Goal: Task Accomplishment & Management: Use online tool/utility

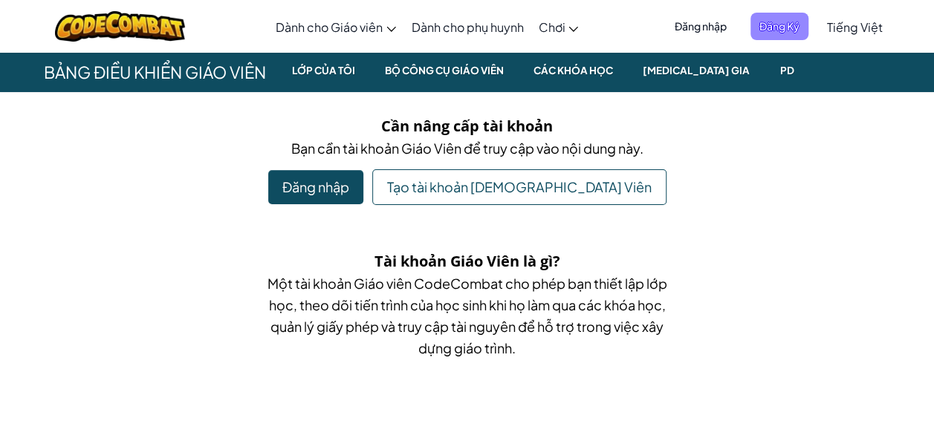
click at [767, 27] on span "Đăng Ký" at bounding box center [779, 26] width 58 height 27
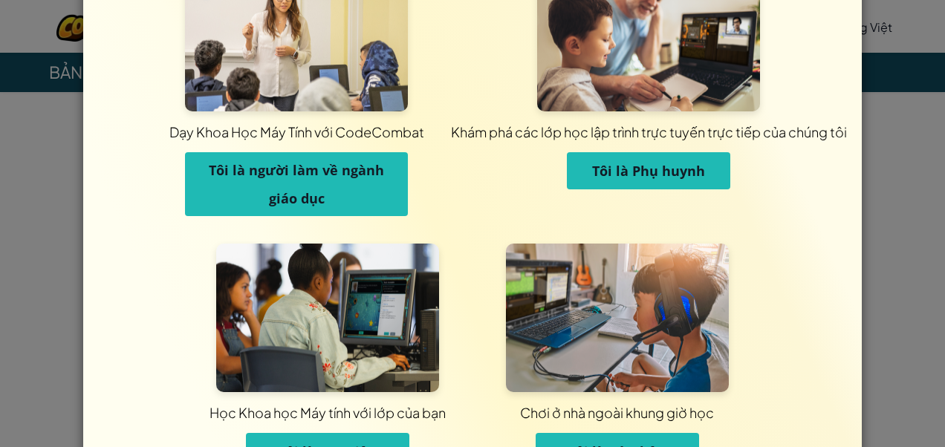
scroll to position [64, 0]
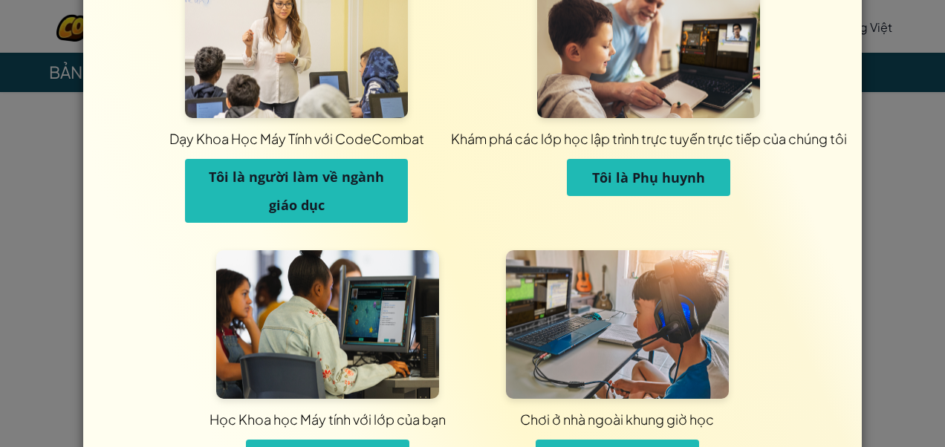
click at [683, 192] on button "Tôi là Phụ huynh" at bounding box center [648, 177] width 163 height 37
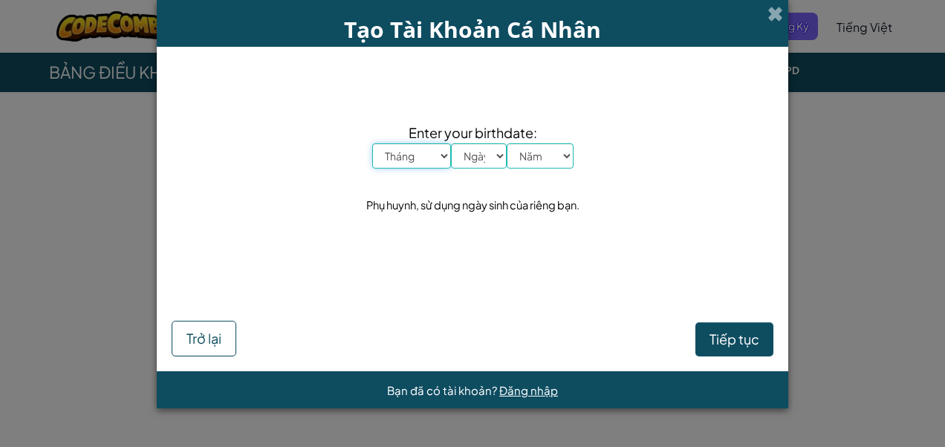
scroll to position [0, 0]
click at [440, 159] on select "Tháng Tháng Một Tháng Hai Tháng Ba Tháng Tư Tháng Năm Tháng Sáu Tháng Bảy Tháng…" at bounding box center [411, 155] width 79 height 25
select select "12"
click at [372, 143] on select "Tháng Tháng Một Tháng Hai Tháng Ba Tháng Tư Tháng Năm Tháng Sáu Tháng Bảy Tháng…" at bounding box center [411, 155] width 79 height 25
click at [491, 163] on select "Ngày 1 2 3 4 5 6 7 8 9 10 11 12 13 14 15 16 17 18 19 20 21 22 23 24 25 26 27 28…" at bounding box center [479, 155] width 56 height 25
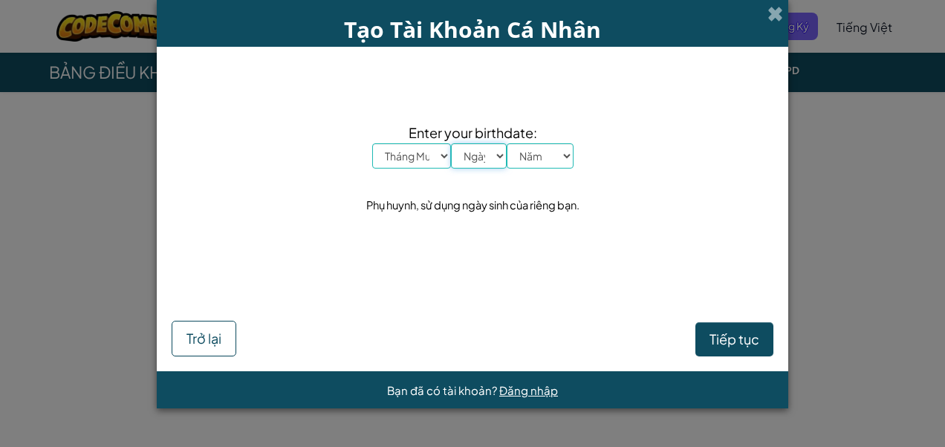
select select "14"
click at [451, 143] on select "Ngày 1 2 3 4 5 6 7 8 9 10 11 12 13 14 15 16 17 18 19 20 21 22 23 24 25 26 27 28…" at bounding box center [479, 155] width 56 height 25
click at [548, 158] on select "Năm 2025 2024 2023 2022 2021 2020 2019 2018 2017 2016 2015 2014 2013 2012 2011 …" at bounding box center [540, 155] width 67 height 25
select select "1980"
click at [507, 143] on select "Năm 2025 2024 2023 2022 2021 2020 2019 2018 2017 2016 2015 2014 2013 2012 2011 …" at bounding box center [540, 155] width 67 height 25
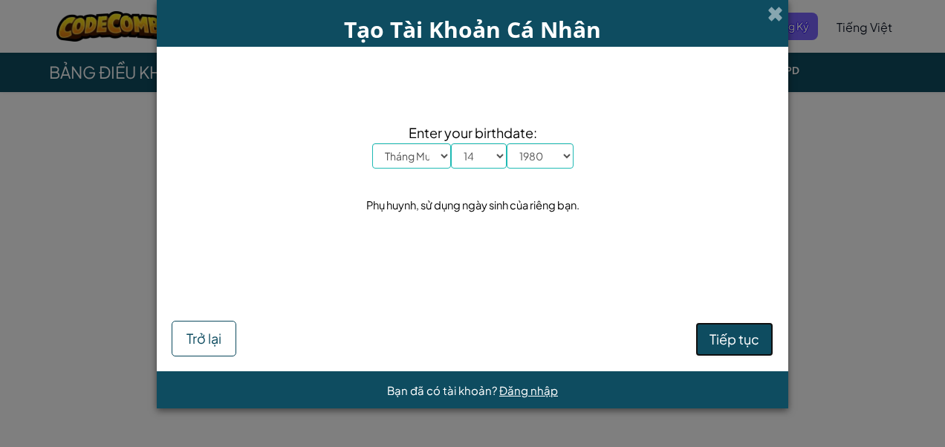
click at [747, 343] on span "Tiếp tục" at bounding box center [734, 339] width 50 height 17
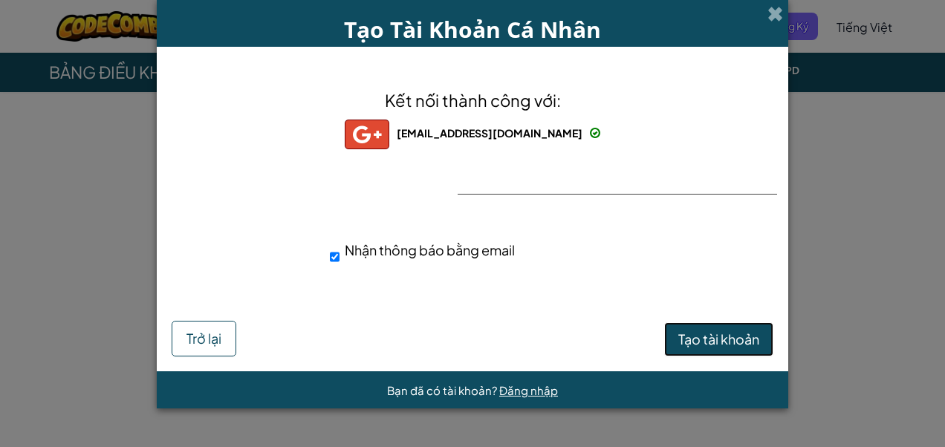
click at [698, 327] on button "Tạo tài khoản" at bounding box center [718, 339] width 109 height 34
click at [696, 337] on button "Tạo tài khoản" at bounding box center [718, 339] width 109 height 34
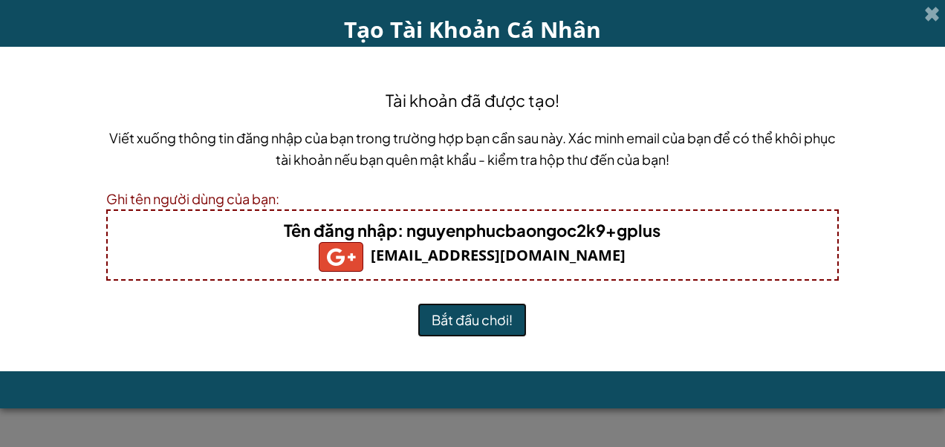
click at [495, 322] on button "Bắt đầu chơi!" at bounding box center [471, 320] width 109 height 34
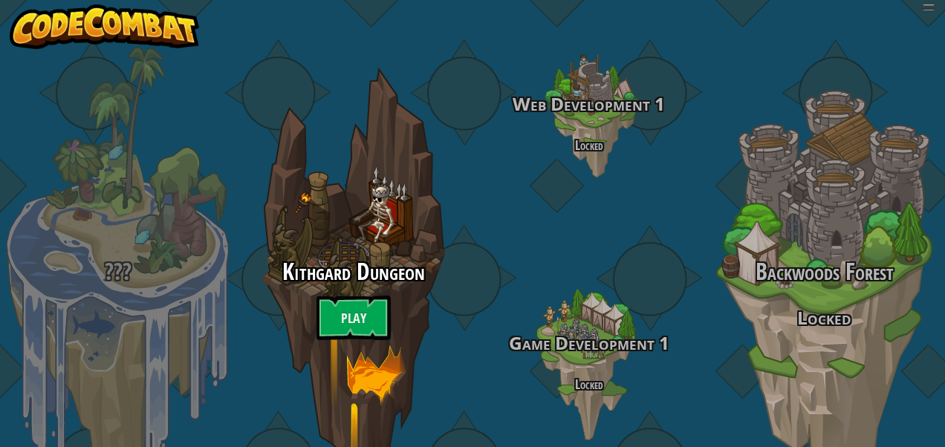
select select "vi"
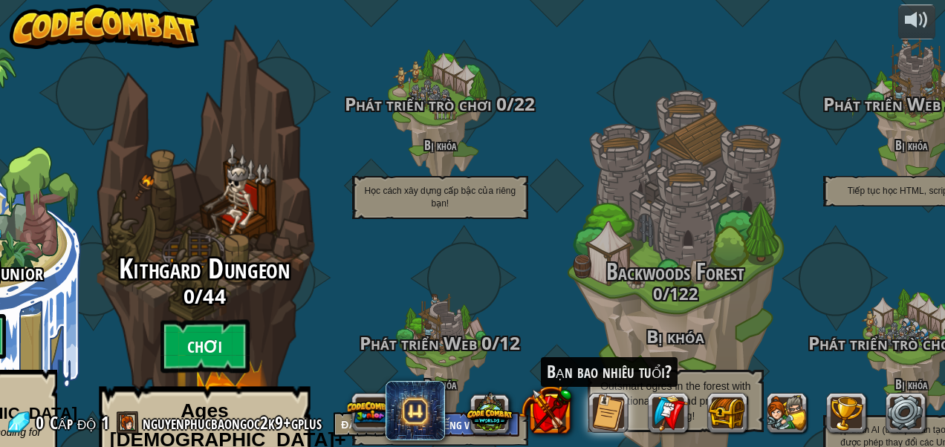
click at [214, 320] on btn "Chơi" at bounding box center [204, 346] width 89 height 53
select select "vi"
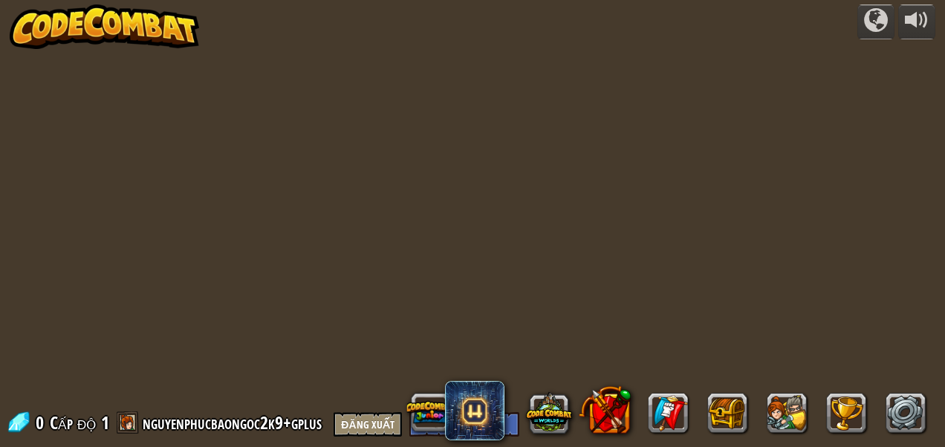
select select "vi"
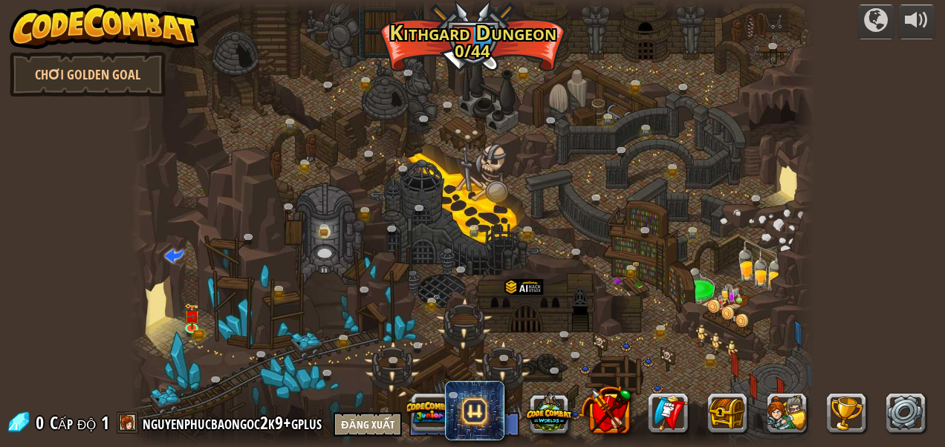
select select "vi"
click at [190, 325] on img at bounding box center [192, 309] width 16 height 34
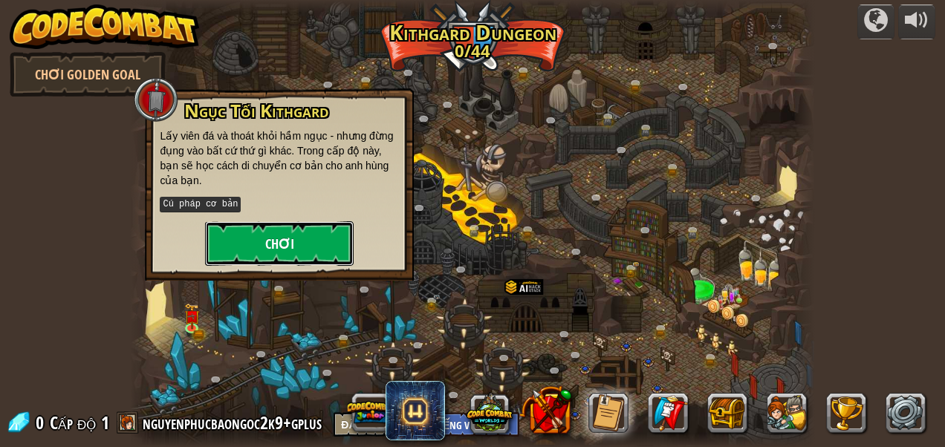
click at [317, 247] on button "Chơi" at bounding box center [279, 243] width 149 height 45
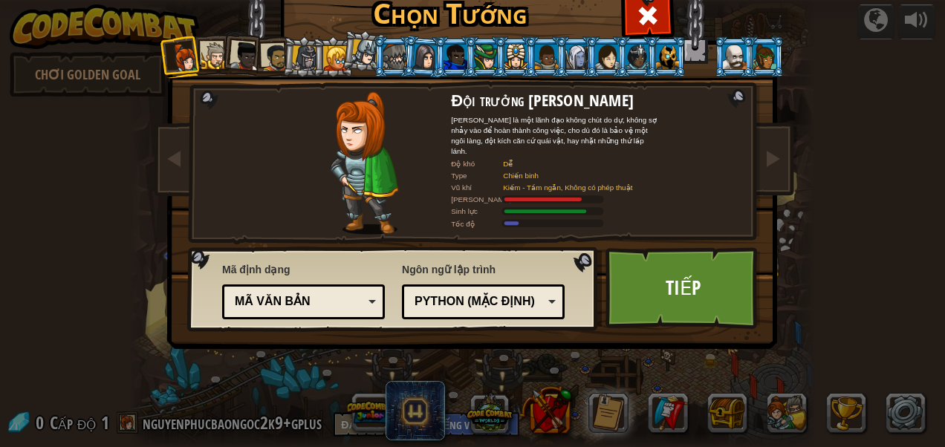
click at [478, 305] on div "Python (Mặc định)" at bounding box center [478, 301] width 129 height 17
click at [454, 272] on div "Ngôn ngữ lập trình Python (Mặc định) JavaScript Lua C++ Java (Thử) Python (Mặc …" at bounding box center [483, 290] width 163 height 65
click at [282, 302] on div "Mã văn bản" at bounding box center [299, 301] width 129 height 17
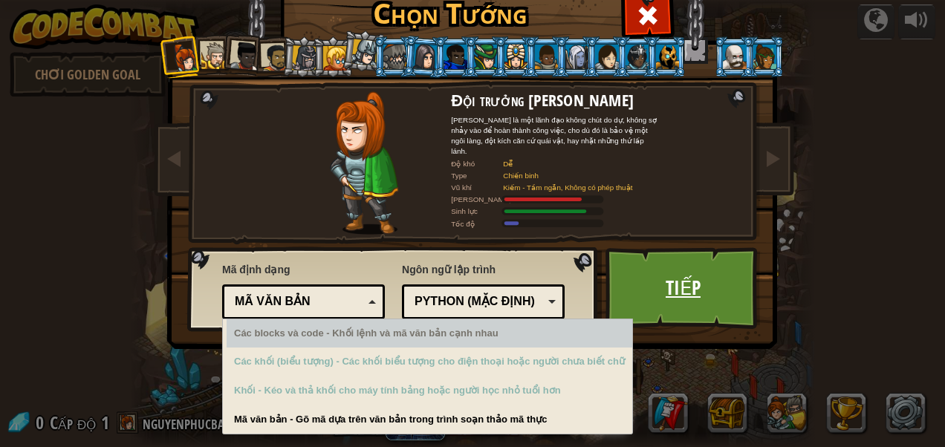
click at [742, 266] on link "Tiếp" at bounding box center [682, 288] width 155 height 82
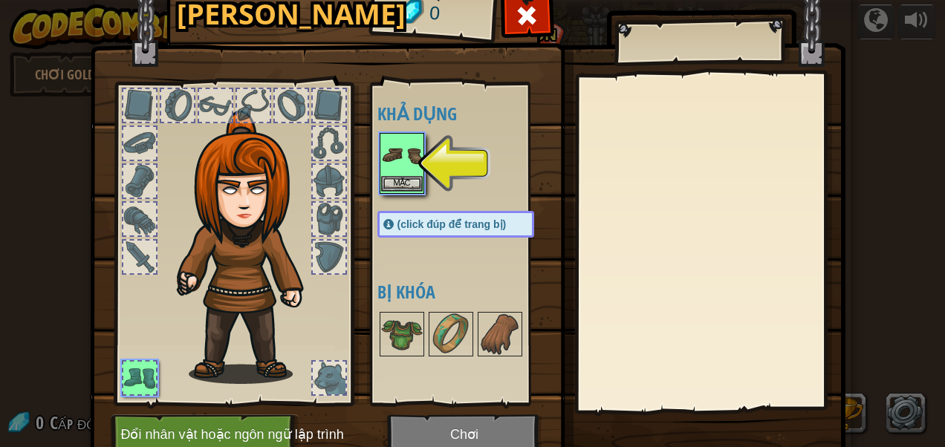
click at [394, 165] on img at bounding box center [402, 155] width 42 height 42
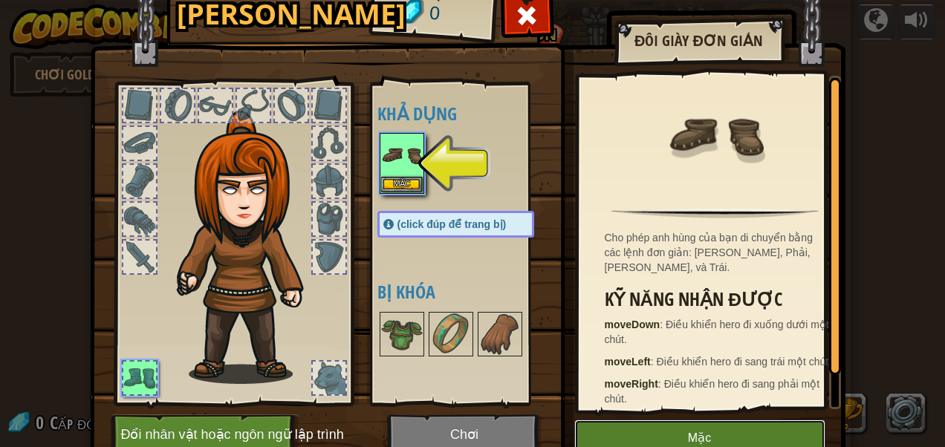
click at [612, 435] on button "Mặc" at bounding box center [699, 438] width 251 height 37
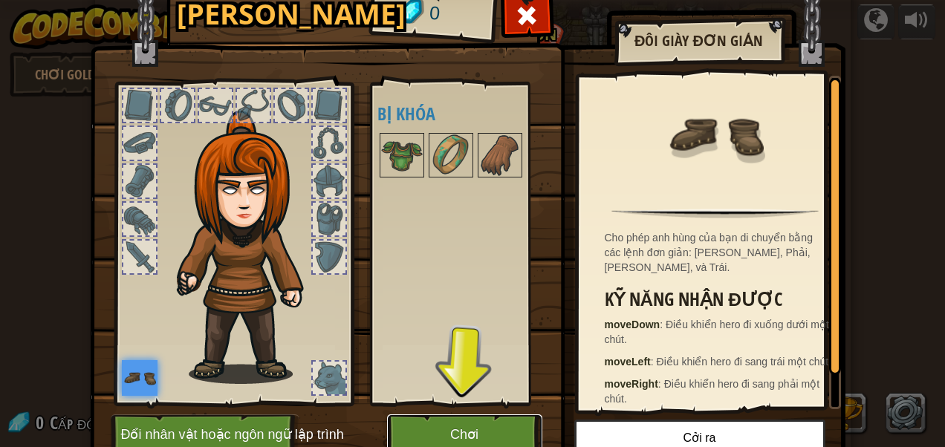
click at [443, 428] on button "Chơi" at bounding box center [464, 434] width 155 height 41
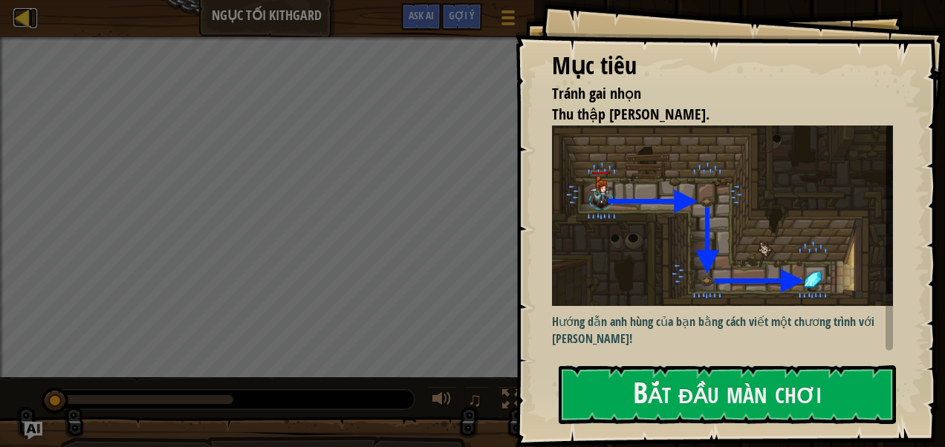
click at [20, 12] on div at bounding box center [22, 17] width 19 height 19
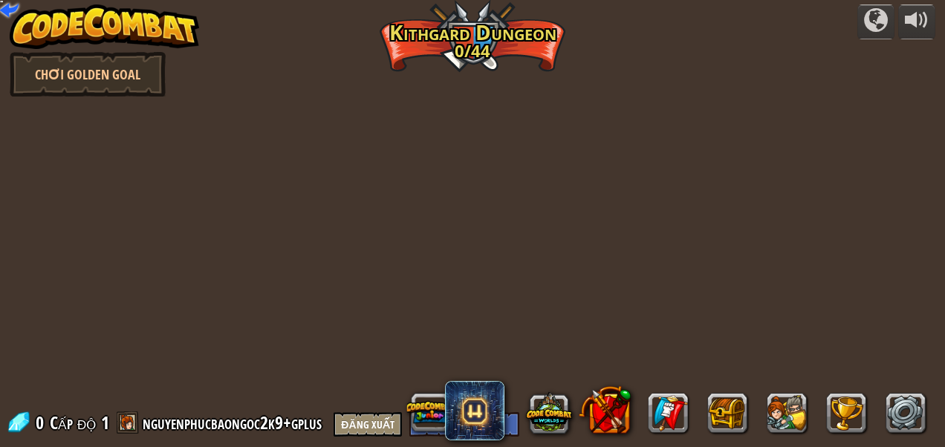
select select "vi"
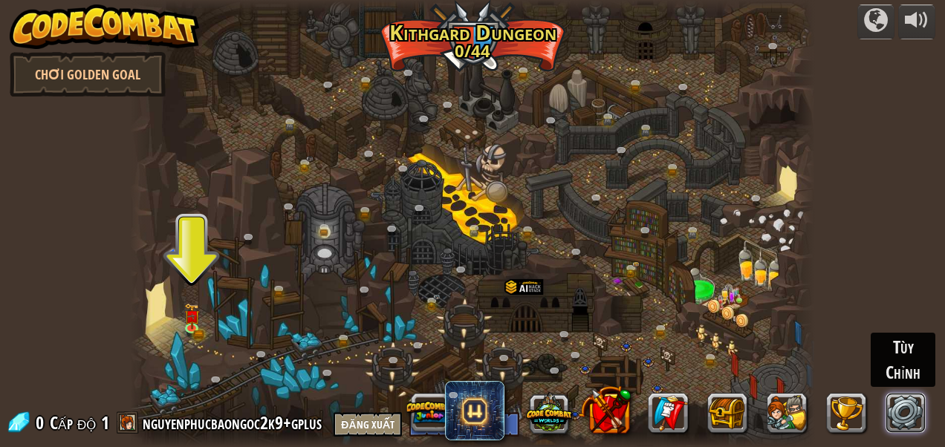
click at [918, 418] on link at bounding box center [905, 413] width 40 height 40
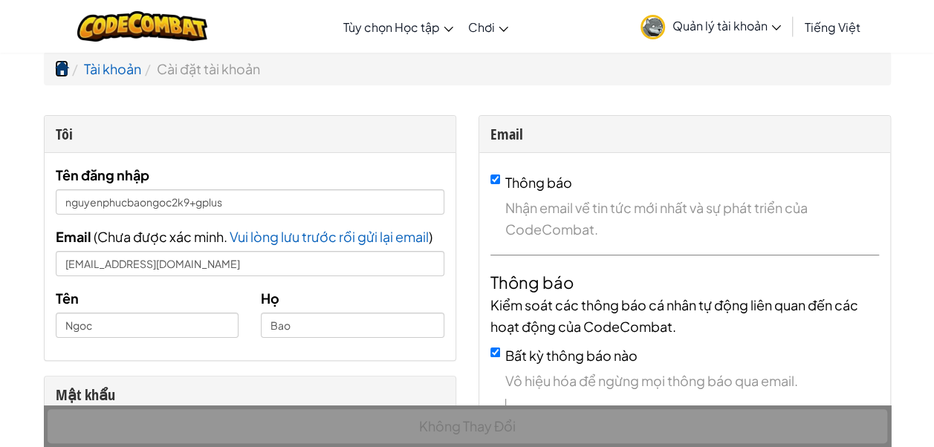
click at [64, 65] on span at bounding box center [61, 68] width 13 height 13
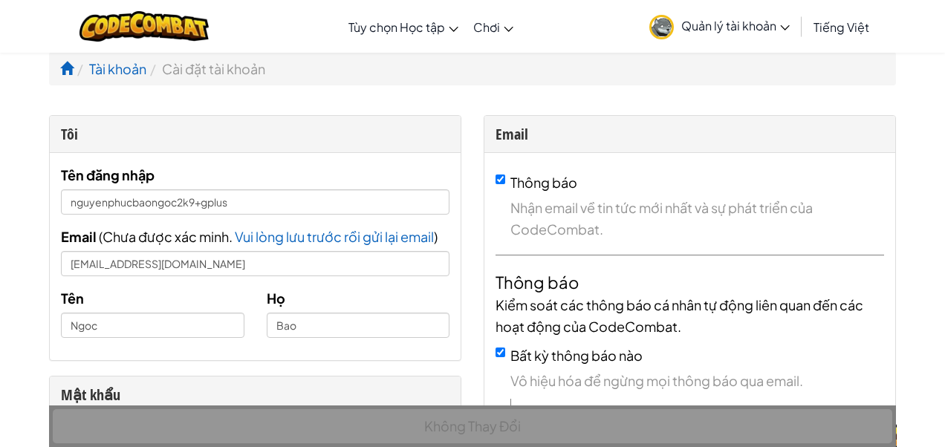
select select "vi"
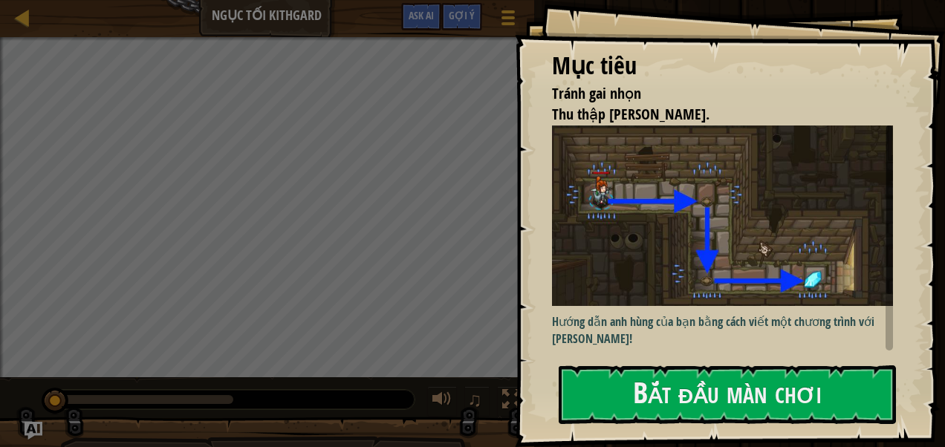
select select "vi"
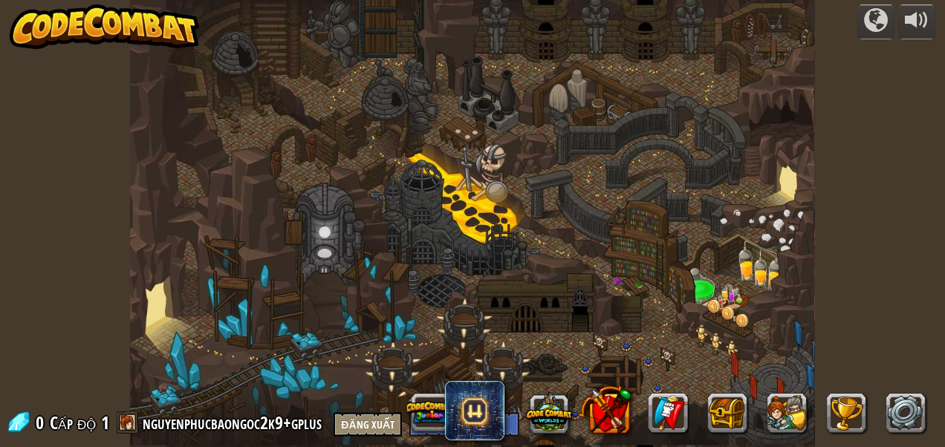
select select "vi"
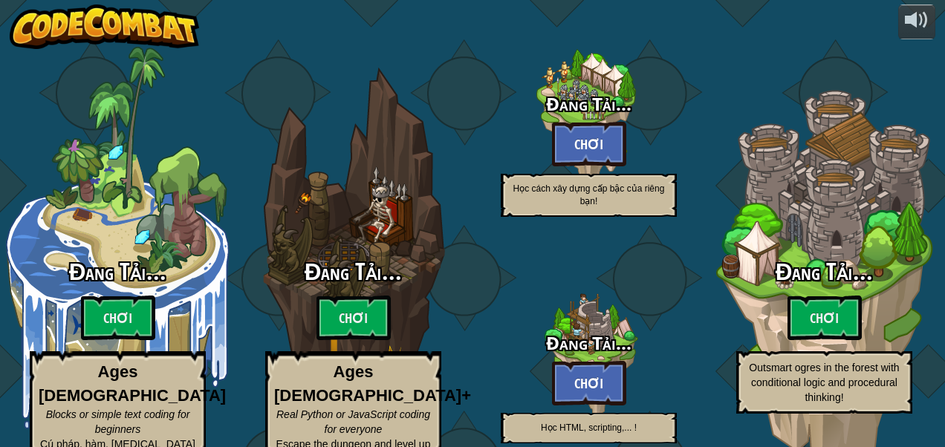
select select "vi"
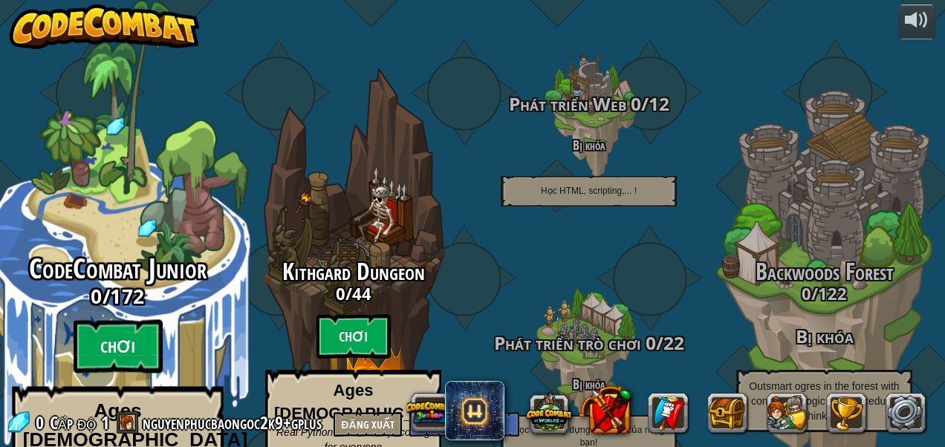
click at [134, 320] on btn "Chơi" at bounding box center [118, 346] width 89 height 53
select select "vi"
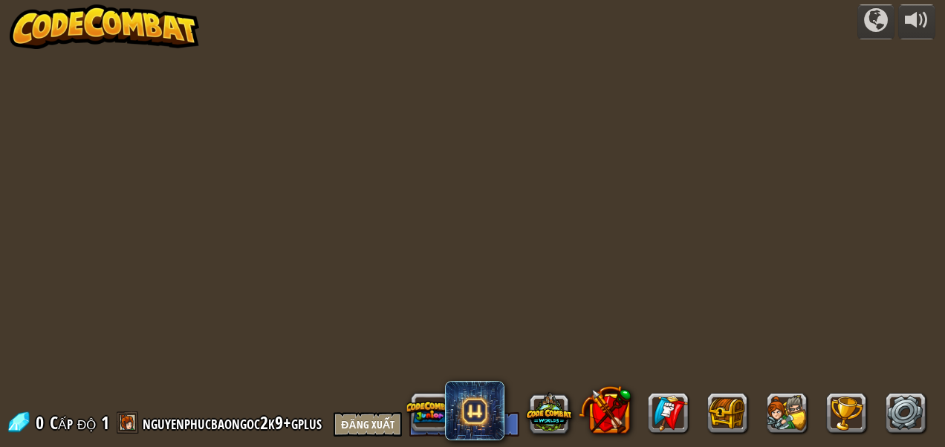
select select "vi"
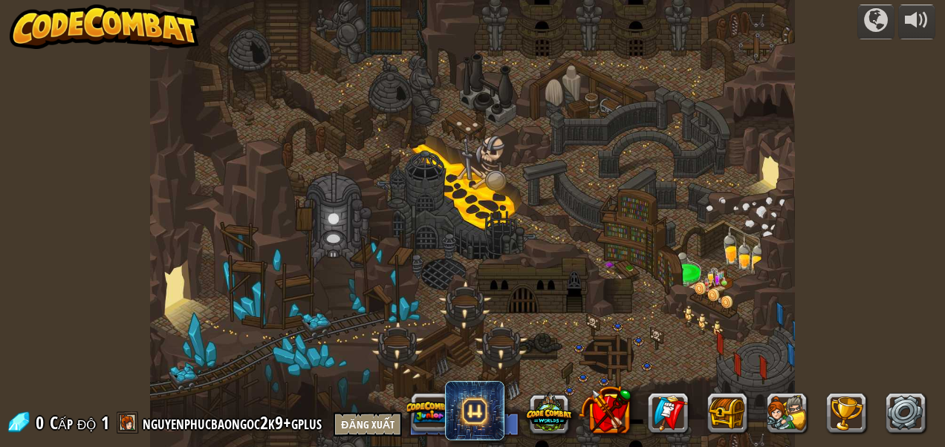
select select "vi"
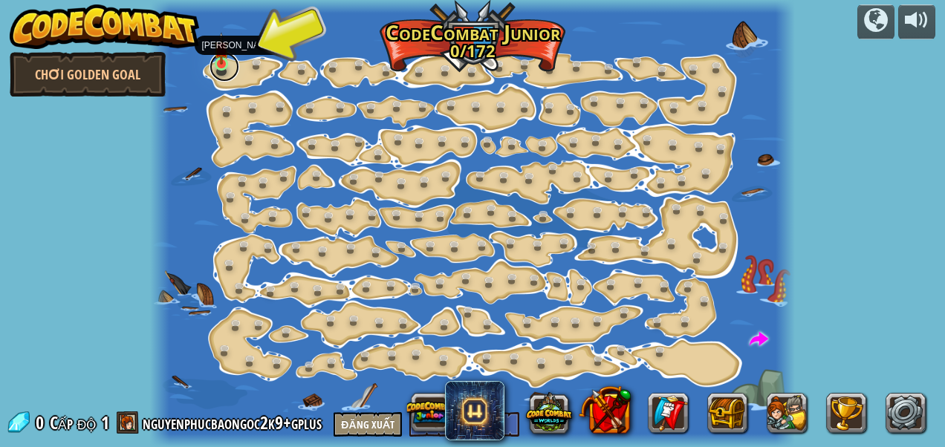
click at [230, 63] on link at bounding box center [224, 67] width 30 height 30
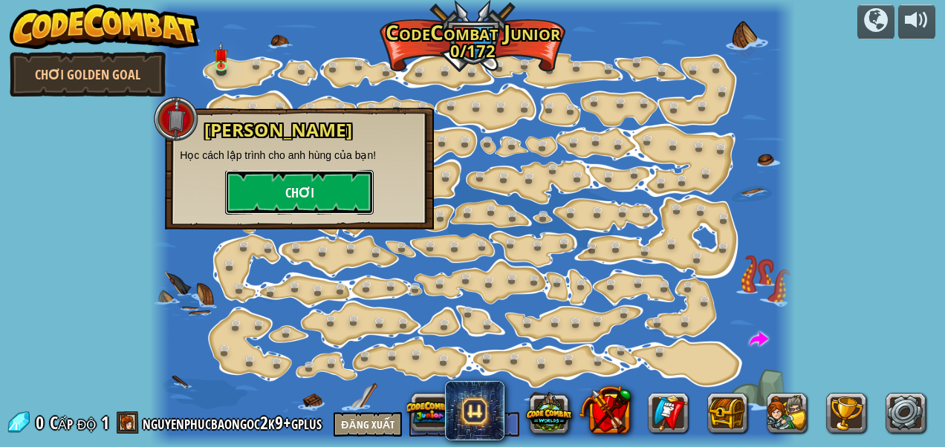
click at [331, 192] on button "Chơi" at bounding box center [299, 192] width 149 height 45
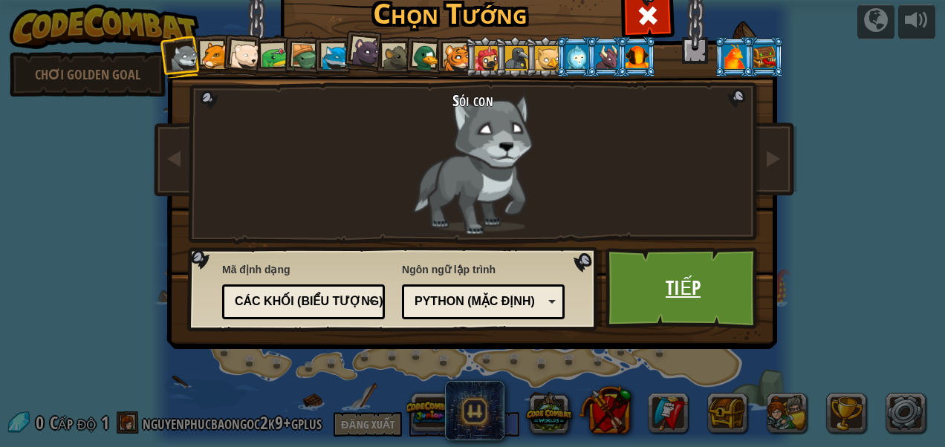
click at [654, 284] on link "Tiếp" at bounding box center [682, 288] width 155 height 82
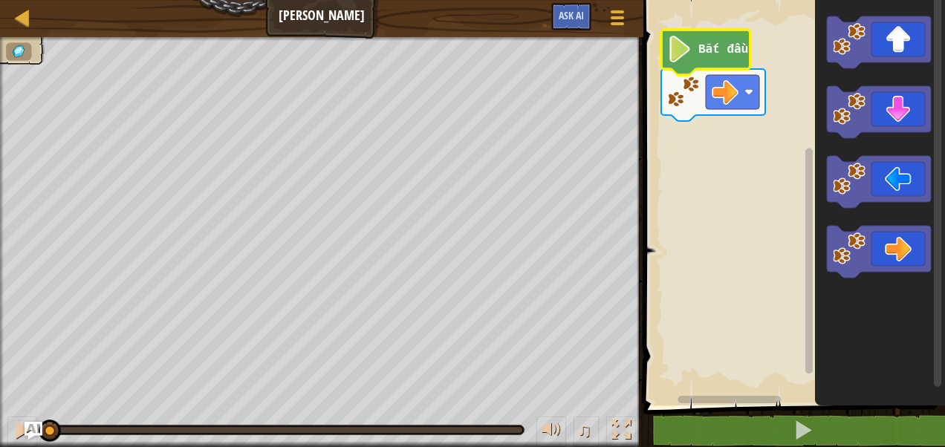
click at [685, 59] on image "Không gian làm việc Blockly" at bounding box center [679, 49] width 25 height 27
click at [677, 59] on image "Không gian làm việc Blockly" at bounding box center [679, 49] width 25 height 27
click at [722, 41] on icon "Không gian làm việc Blockly" at bounding box center [705, 52] width 89 height 45
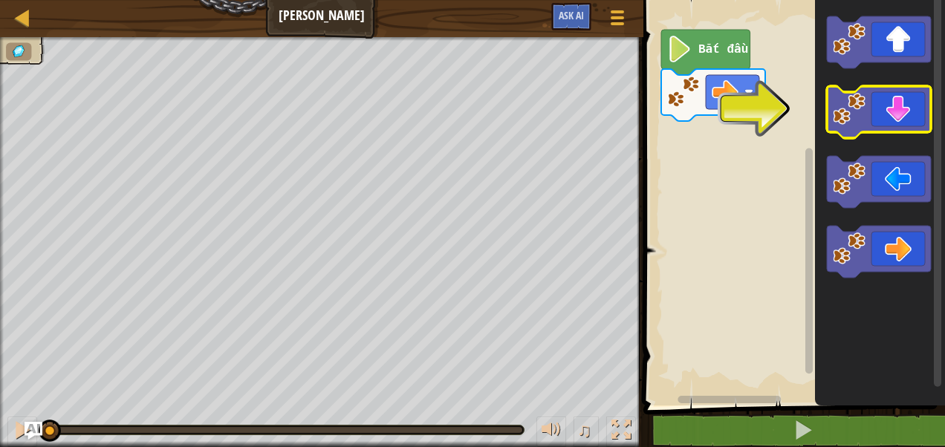
click at [856, 117] on image "Không gian làm việc Blockly" at bounding box center [849, 109] width 33 height 33
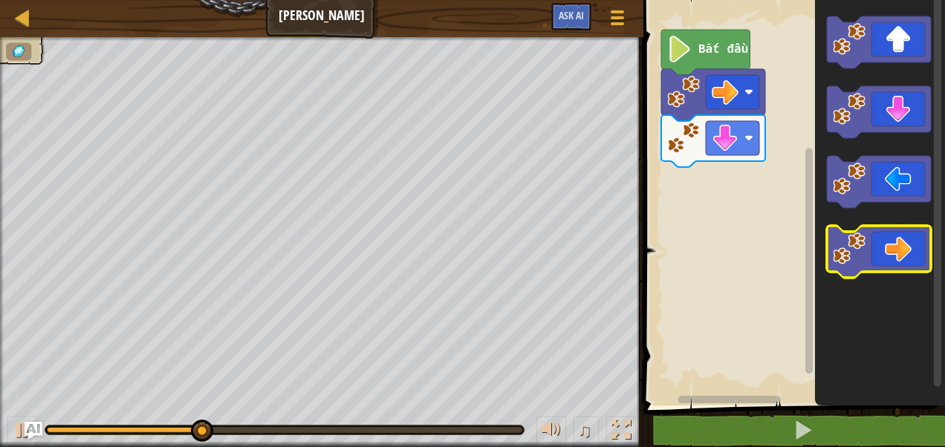
click at [895, 252] on icon "Không gian làm việc Blockly" at bounding box center [879, 252] width 104 height 52
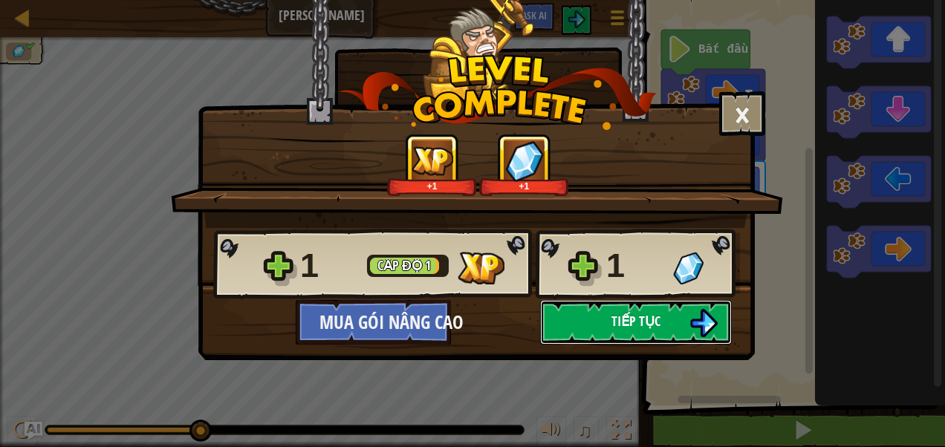
click at [597, 310] on button "Tiếp tục" at bounding box center [636, 322] width 192 height 45
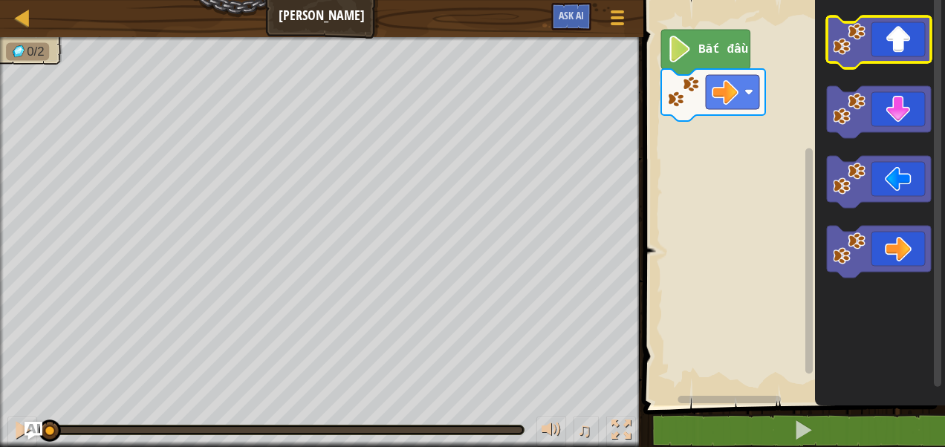
click at [903, 47] on icon "Không gian làm việc Blockly" at bounding box center [879, 42] width 104 height 52
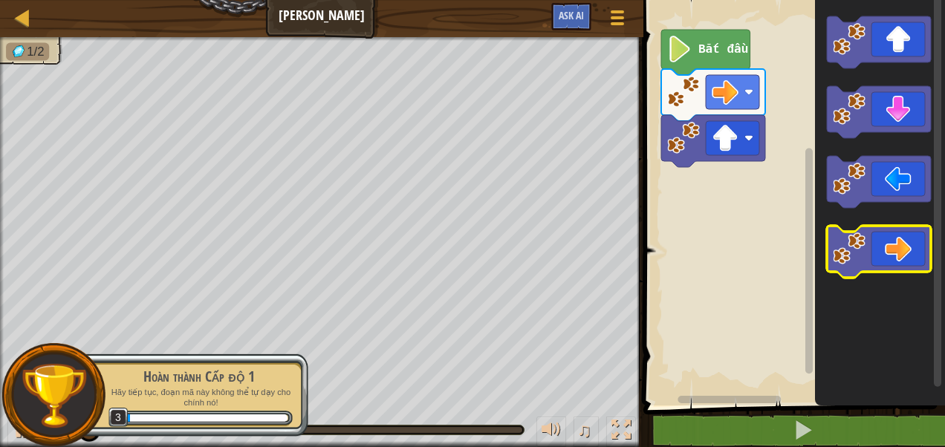
click at [894, 235] on icon "Không gian làm việc Blockly" at bounding box center [879, 252] width 104 height 52
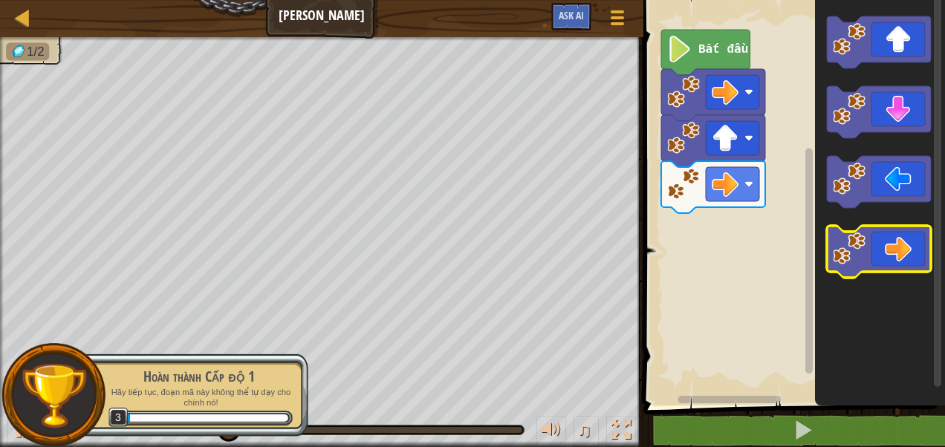
click at [866, 232] on icon "Không gian làm việc Blockly" at bounding box center [879, 252] width 104 height 52
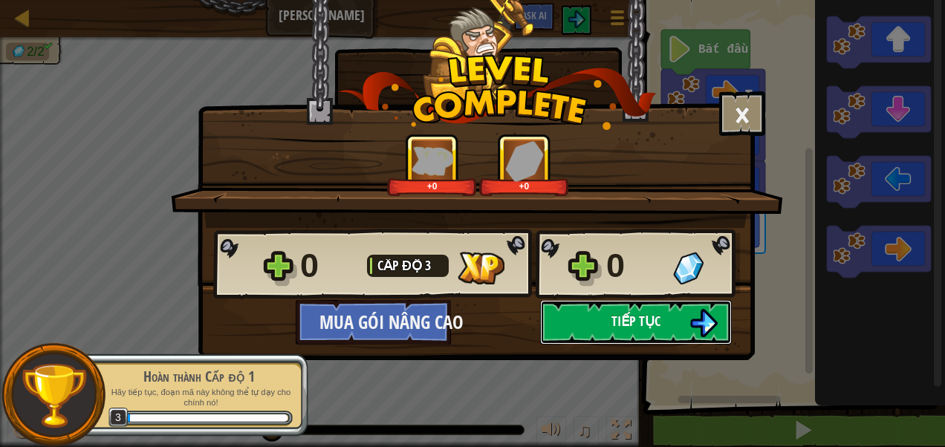
click at [599, 330] on button "Tiếp tục" at bounding box center [636, 322] width 192 height 45
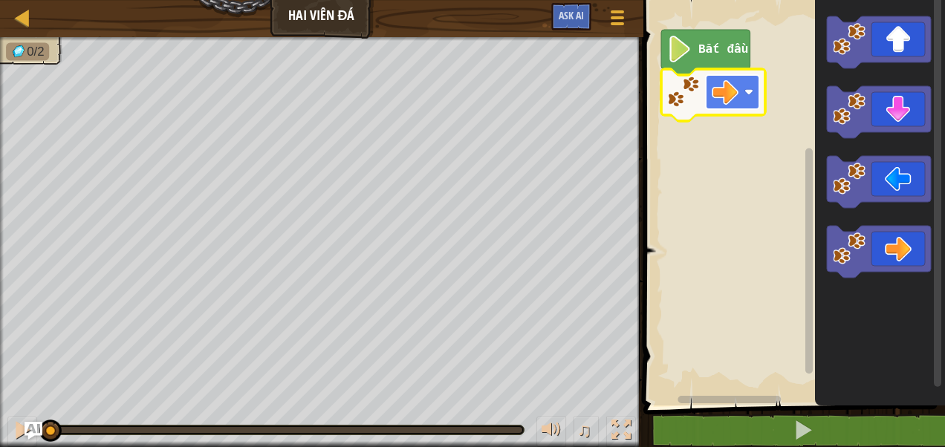
click at [749, 98] on rect "Không gian làm việc Blockly" at bounding box center [732, 92] width 53 height 34
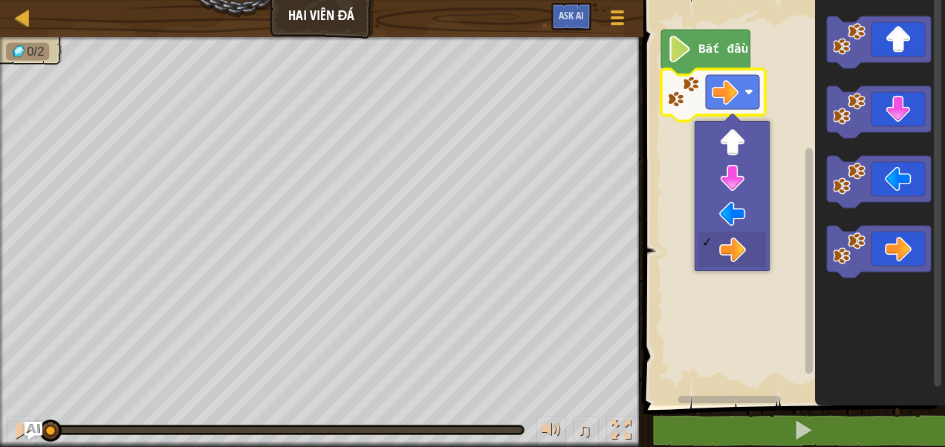
click at [772, 343] on rect "Không gian làm việc Blockly" at bounding box center [792, 199] width 306 height 413
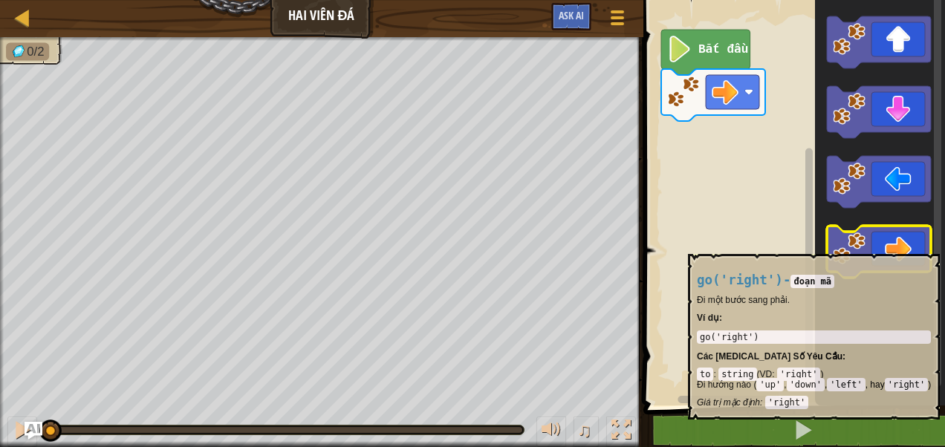
click at [877, 247] on icon "Không gian làm việc Blockly" at bounding box center [879, 252] width 104 height 52
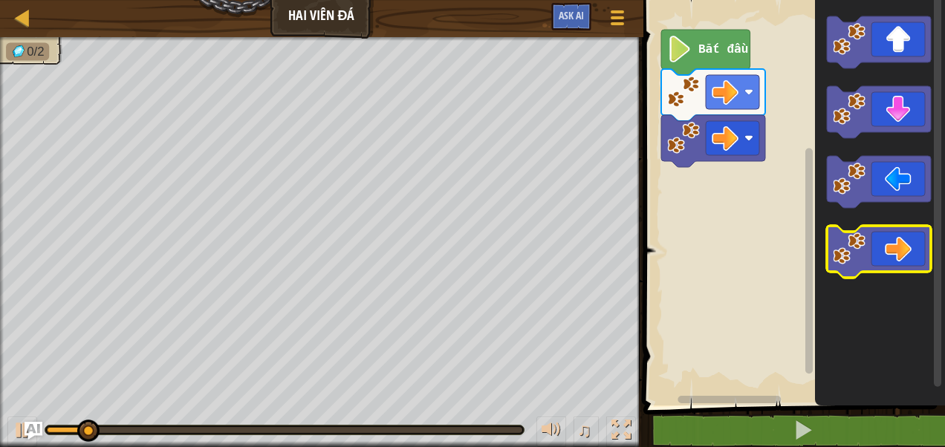
click at [854, 255] on image "Không gian làm việc Blockly" at bounding box center [849, 249] width 33 height 33
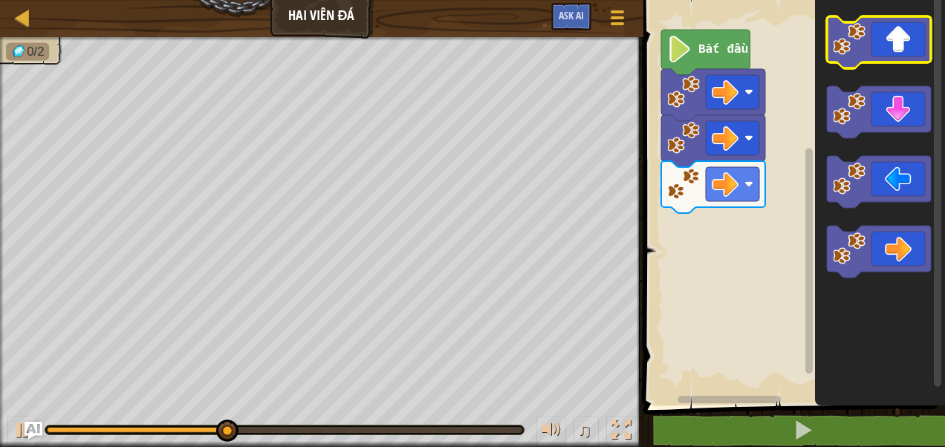
click at [848, 53] on image "Không gian làm việc Blockly" at bounding box center [849, 39] width 33 height 33
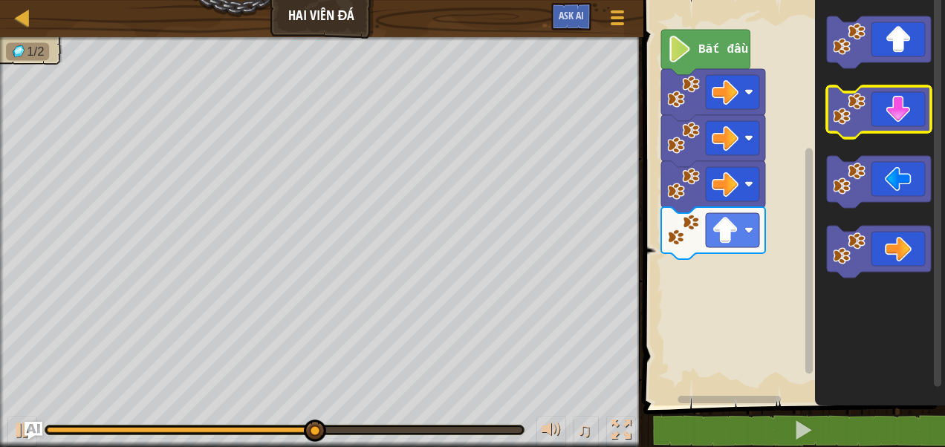
click at [846, 126] on icon "Không gian làm việc Blockly" at bounding box center [879, 112] width 104 height 52
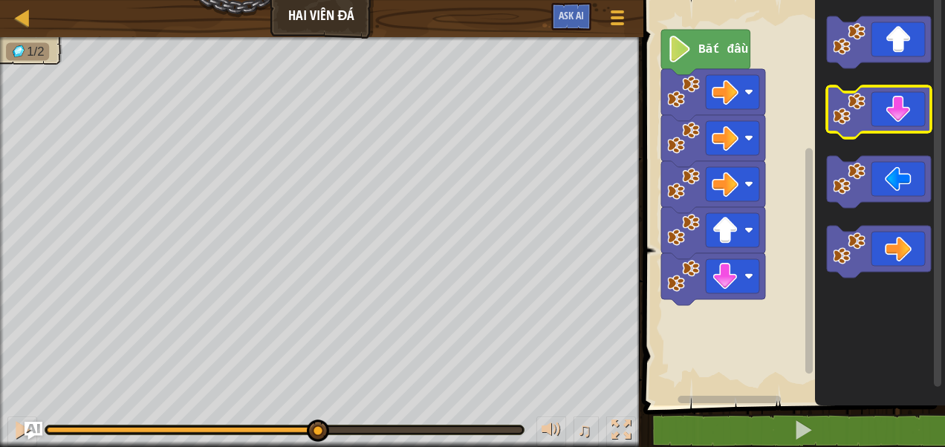
click at [846, 126] on icon "Không gian làm việc Blockly" at bounding box center [879, 112] width 104 height 52
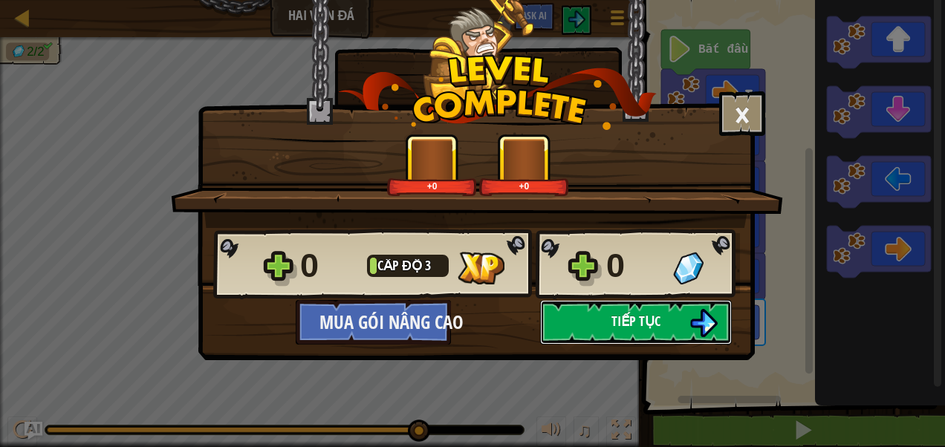
click at [604, 320] on button "Tiếp tục" at bounding box center [636, 322] width 192 height 45
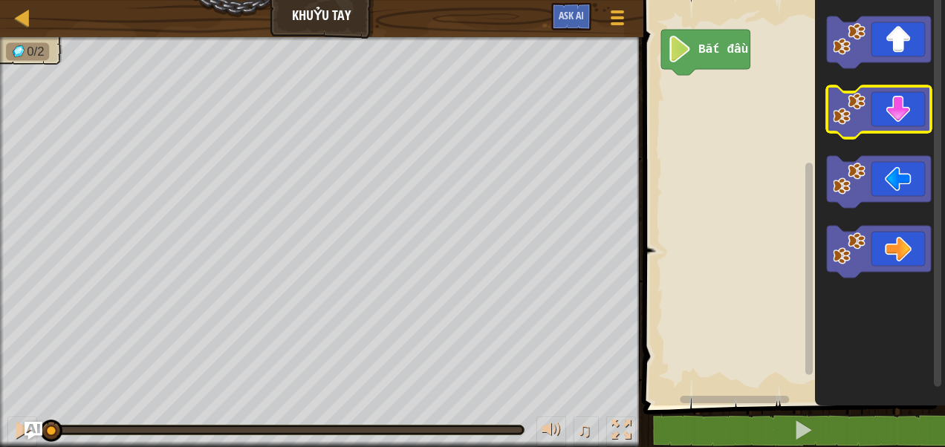
click at [865, 120] on image "Không gian làm việc Blockly" at bounding box center [849, 109] width 33 height 33
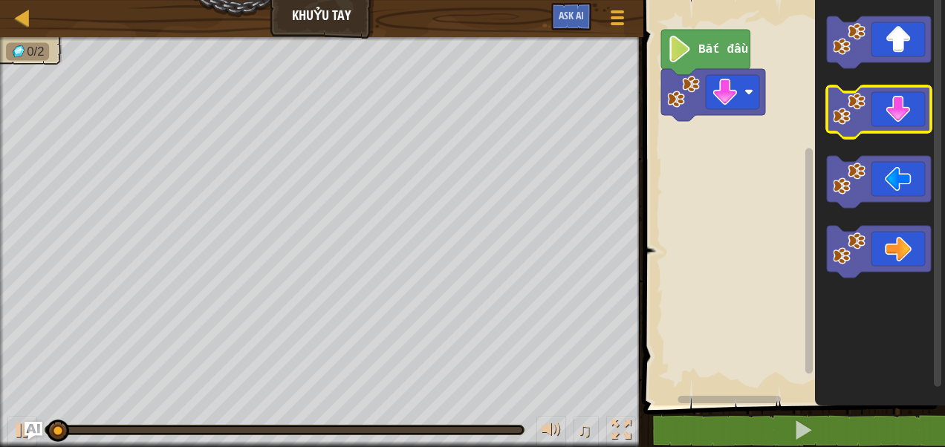
click at [865, 120] on image "Không gian làm việc Blockly" at bounding box center [849, 109] width 33 height 33
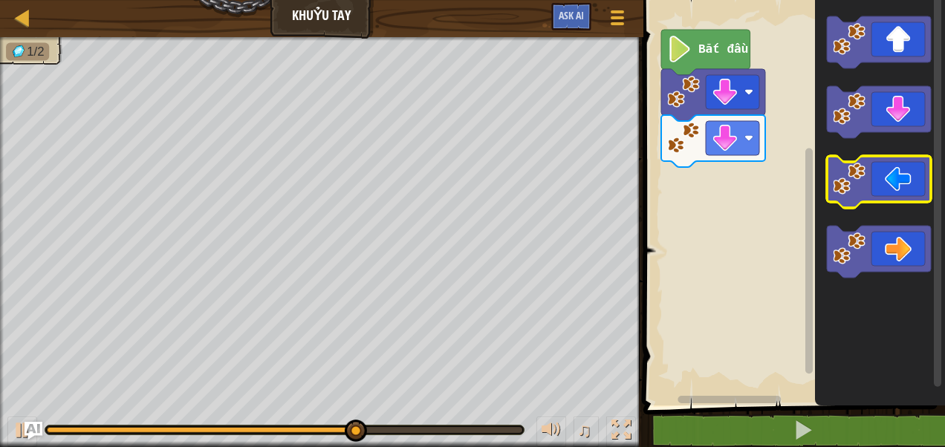
click at [880, 201] on icon "Không gian làm việc Blockly" at bounding box center [879, 182] width 104 height 52
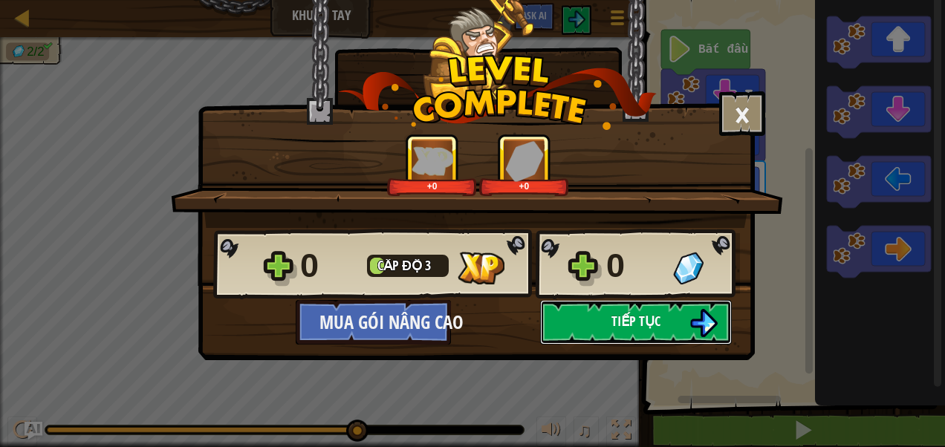
click at [620, 331] on button "Tiếp tục" at bounding box center [636, 322] width 192 height 45
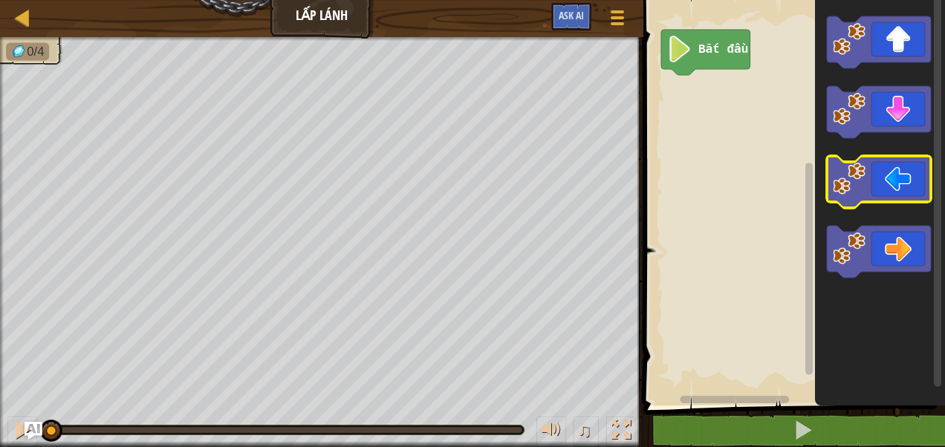
click at [841, 189] on image "Không gian làm việc Blockly" at bounding box center [849, 179] width 33 height 33
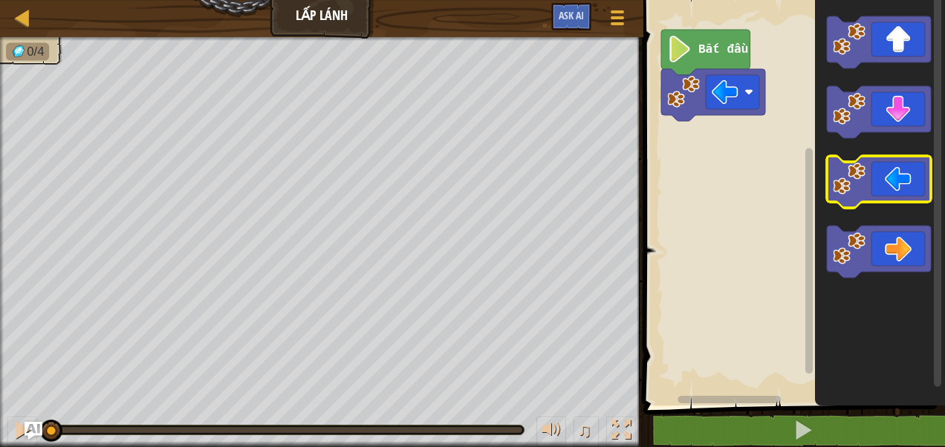
click at [841, 189] on image "Không gian làm việc Blockly" at bounding box center [849, 179] width 33 height 33
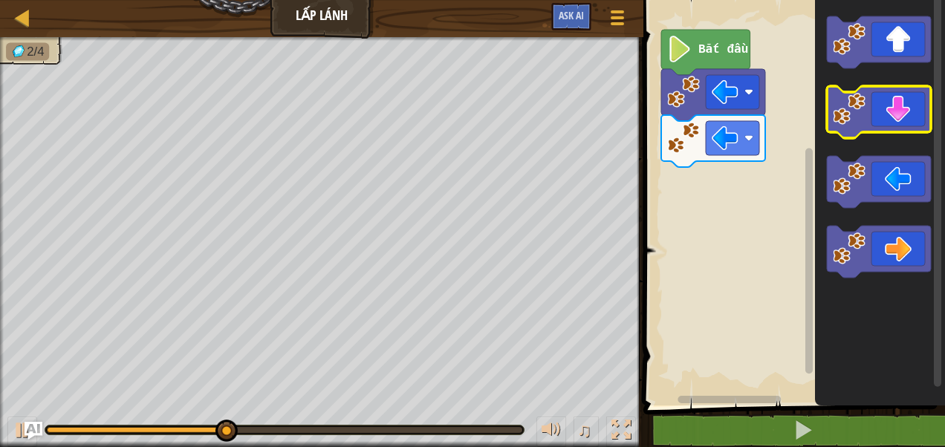
click at [859, 119] on image "Không gian làm việc Blockly" at bounding box center [849, 109] width 33 height 33
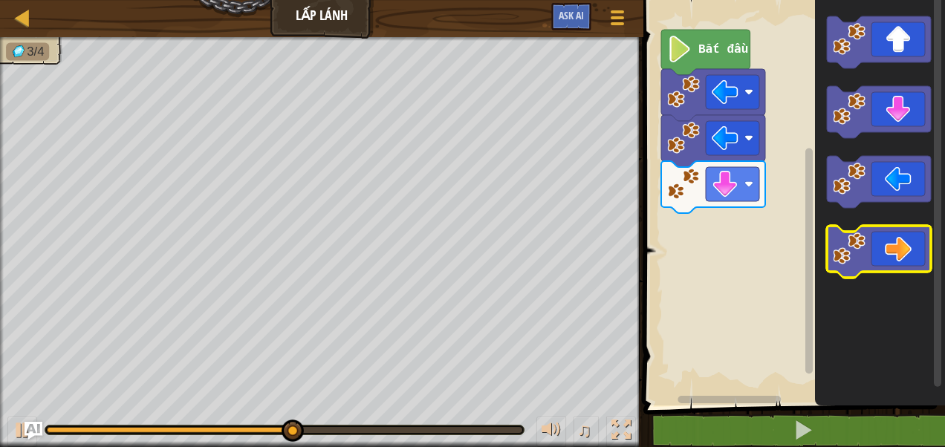
click at [861, 259] on image "Không gian làm việc Blockly" at bounding box center [849, 249] width 33 height 33
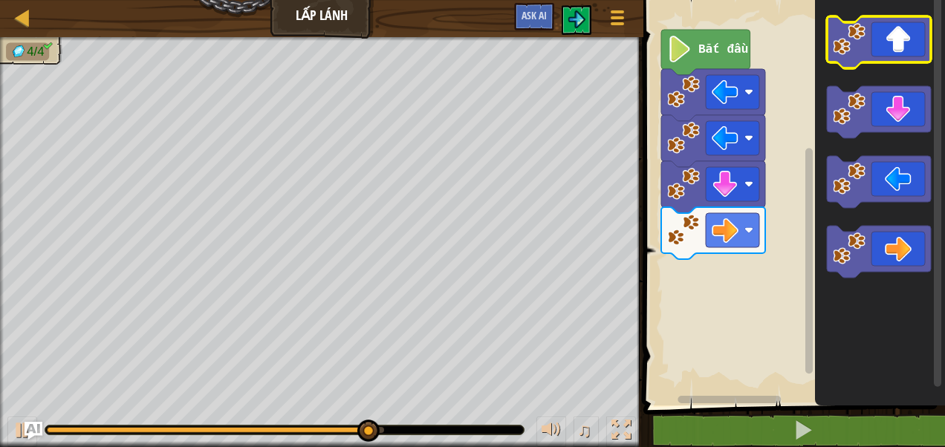
click at [842, 55] on icon "Không gian làm việc Blockly" at bounding box center [879, 42] width 104 height 52
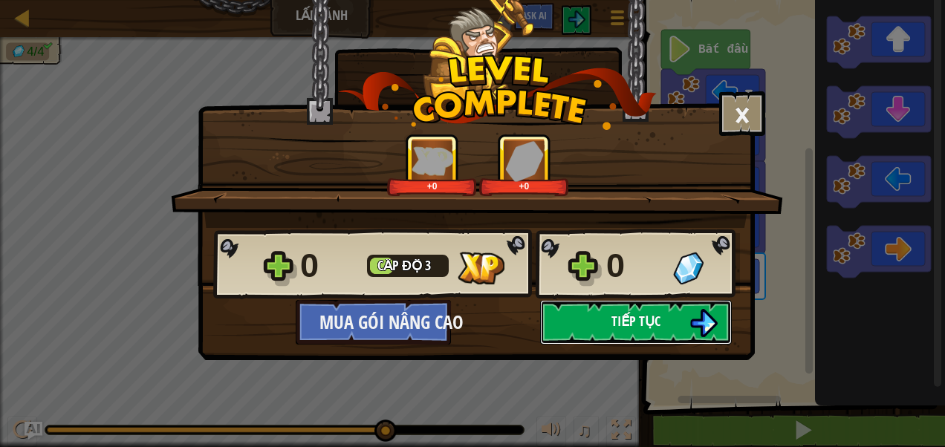
click at [608, 329] on button "Tiếp tục" at bounding box center [636, 322] width 192 height 45
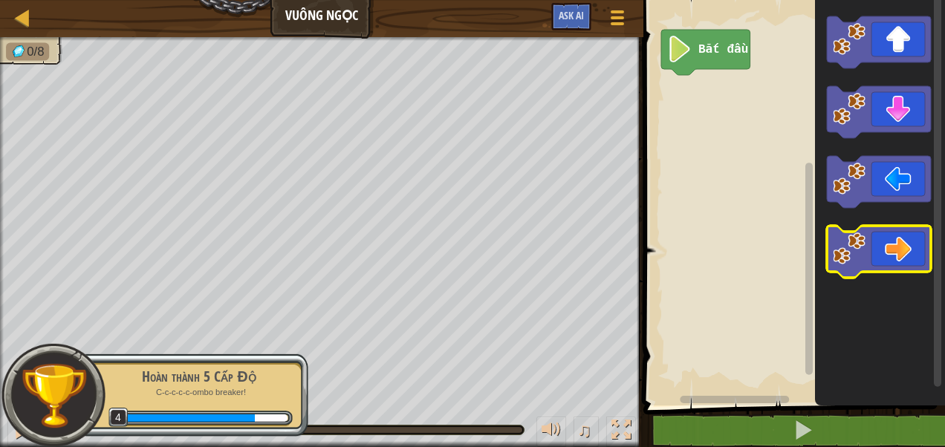
click at [854, 257] on image "Không gian làm việc Blockly" at bounding box center [849, 249] width 33 height 33
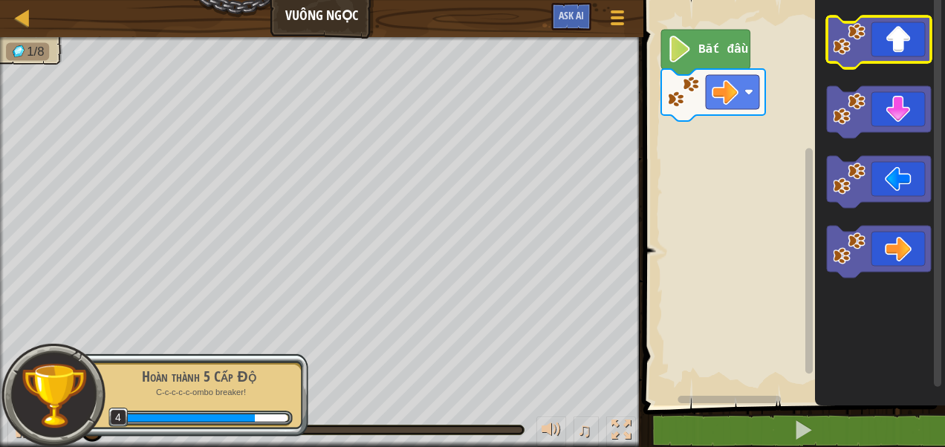
click at [849, 50] on image "Không gian làm việc Blockly" at bounding box center [849, 39] width 33 height 33
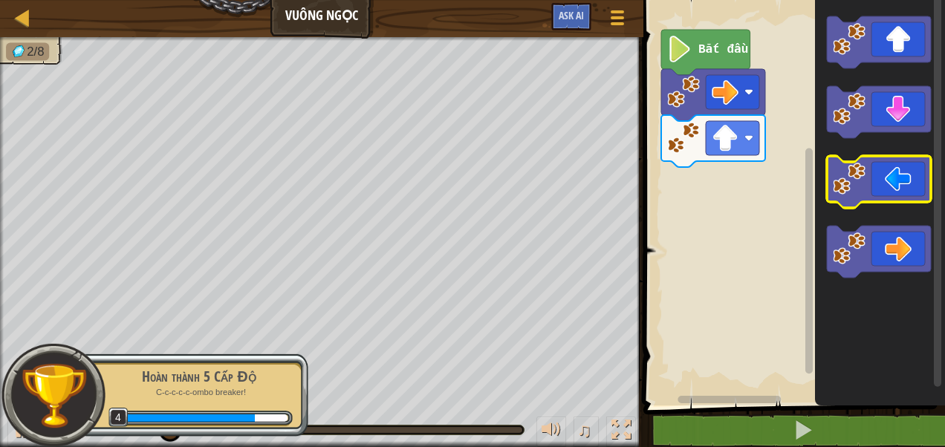
click at [851, 191] on image "Không gian làm việc Blockly" at bounding box center [849, 179] width 33 height 33
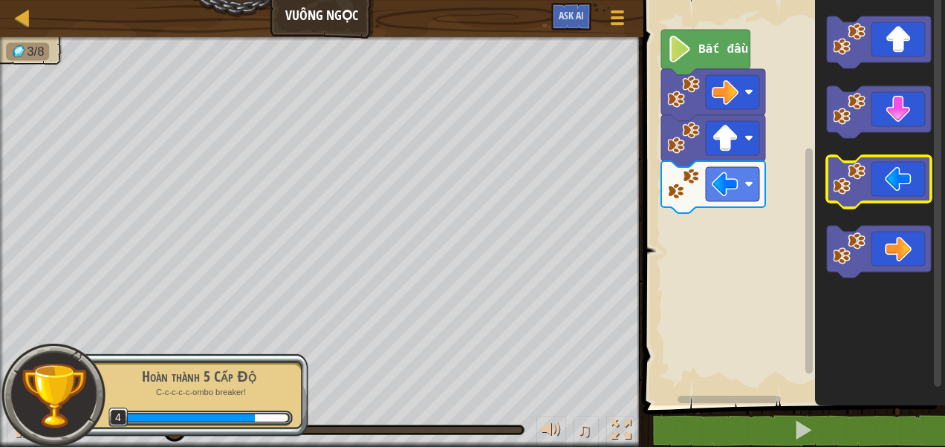
click at [851, 191] on image "Không gian làm việc Blockly" at bounding box center [849, 179] width 33 height 33
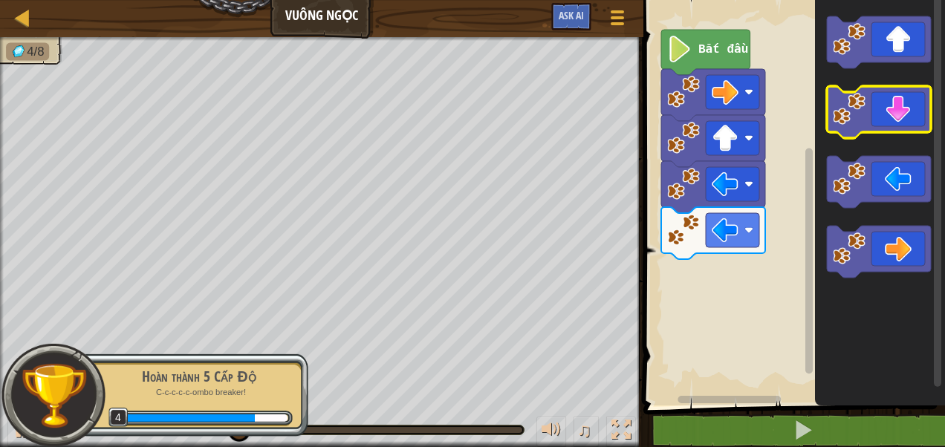
click at [871, 108] on icon "Không gian làm việc Blockly" at bounding box center [879, 112] width 104 height 52
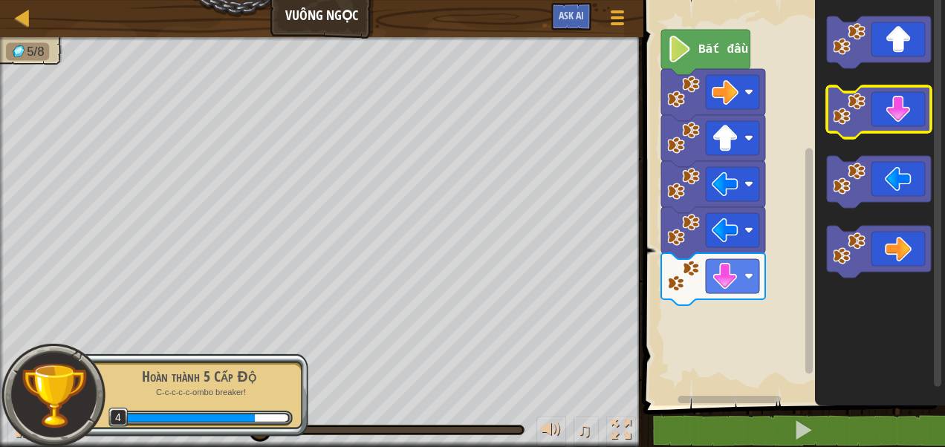
click at [855, 114] on image "Không gian làm việc Blockly" at bounding box center [849, 109] width 33 height 33
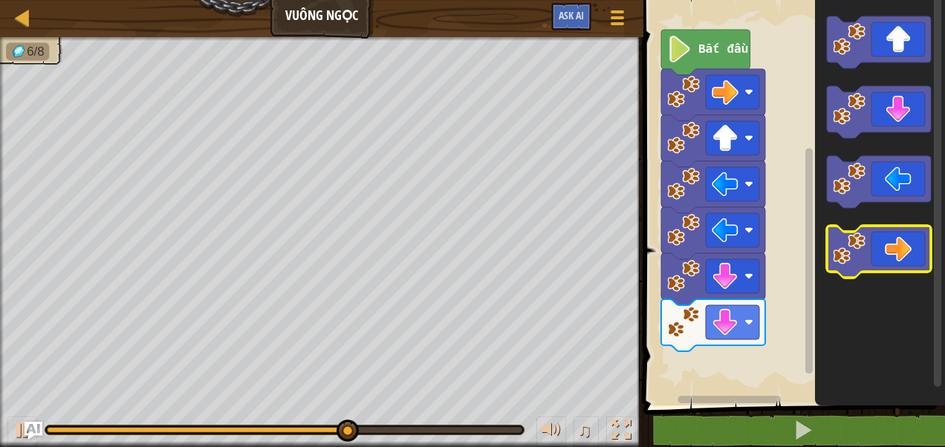
click at [862, 236] on image "Không gian làm việc Blockly" at bounding box center [849, 249] width 33 height 33
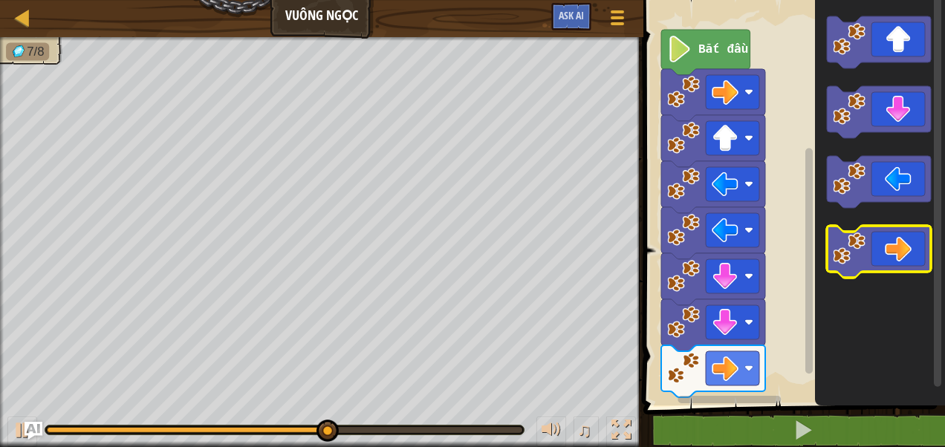
click at [862, 236] on image "Không gian làm việc Blockly" at bounding box center [849, 249] width 33 height 33
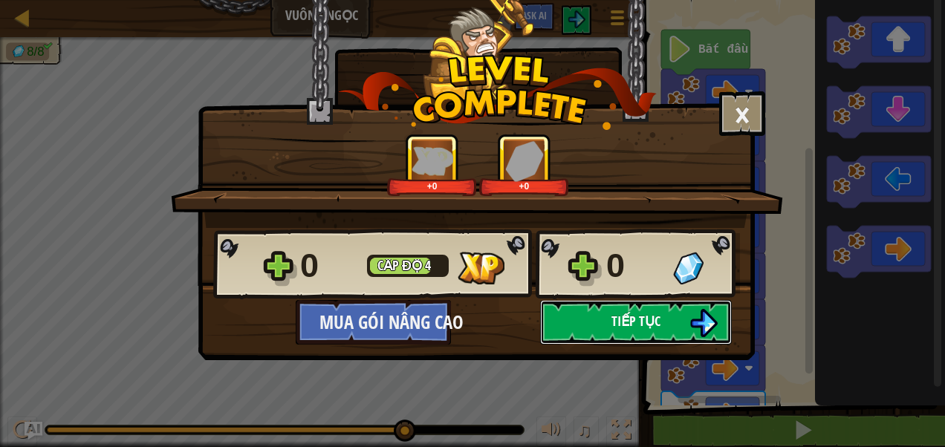
click at [611, 328] on span "Tiếp tục" at bounding box center [635, 321] width 49 height 19
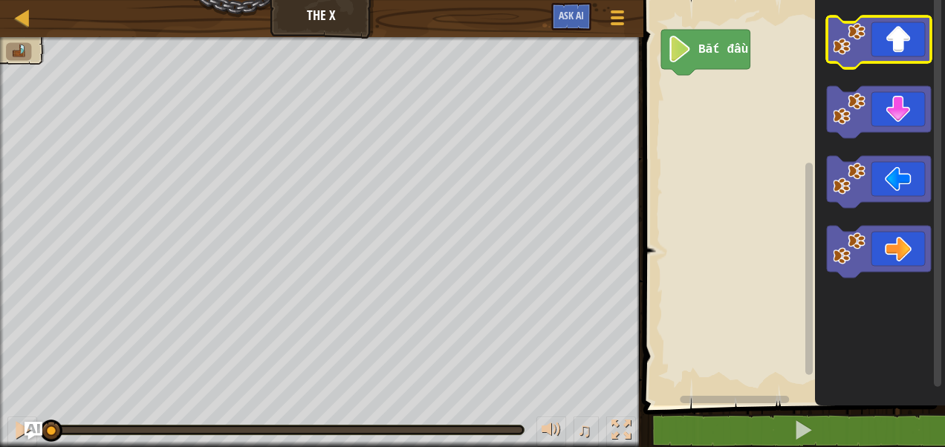
click at [848, 65] on icon "Không gian làm việc Blockly" at bounding box center [879, 42] width 104 height 52
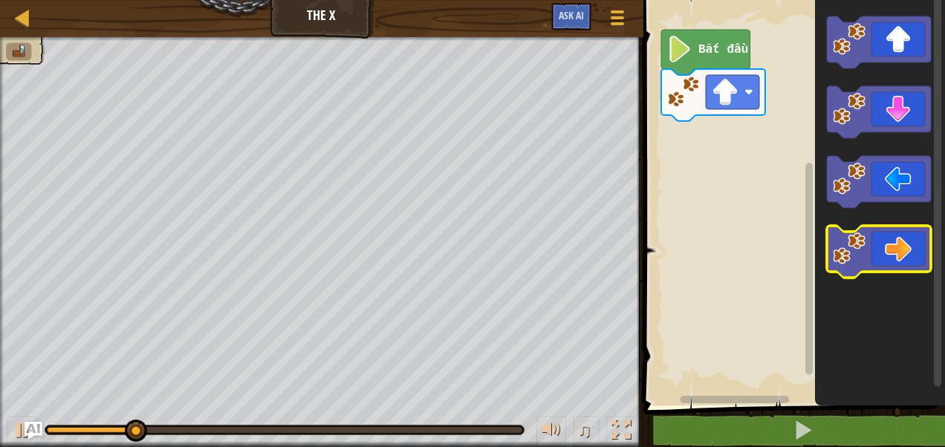
click at [858, 264] on image "Không gian làm việc Blockly" at bounding box center [849, 249] width 33 height 33
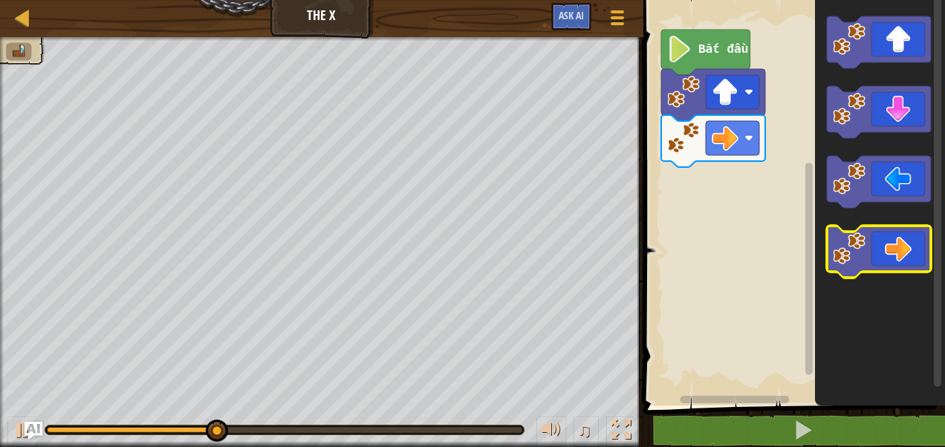
click at [858, 264] on image "Không gian làm việc Blockly" at bounding box center [849, 249] width 33 height 33
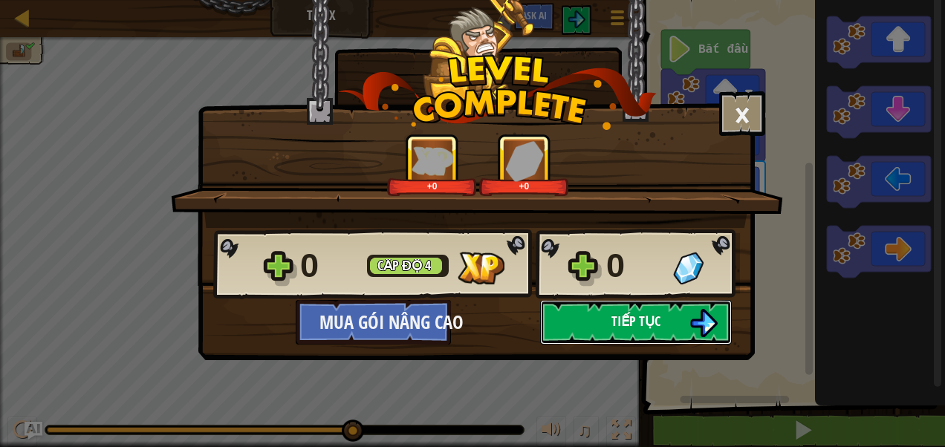
click at [589, 318] on button "Tiếp tục" at bounding box center [636, 322] width 192 height 45
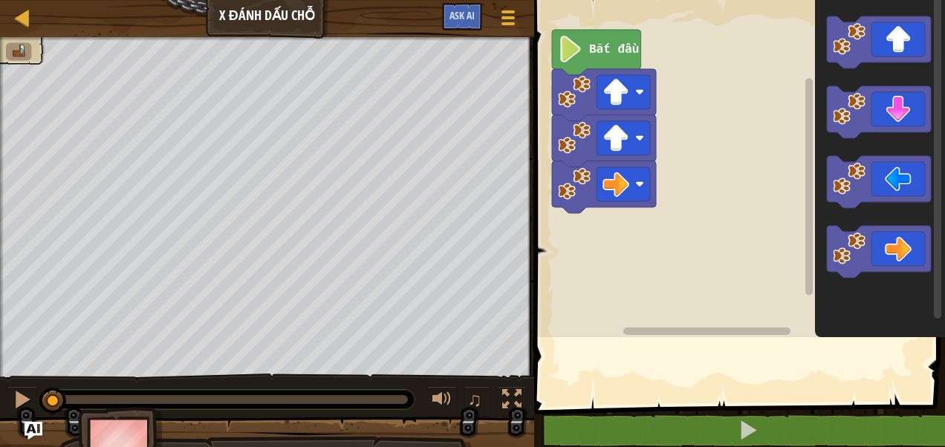
click at [589, 318] on rect "Không gian làm việc Blockly" at bounding box center [737, 165] width 415 height 345
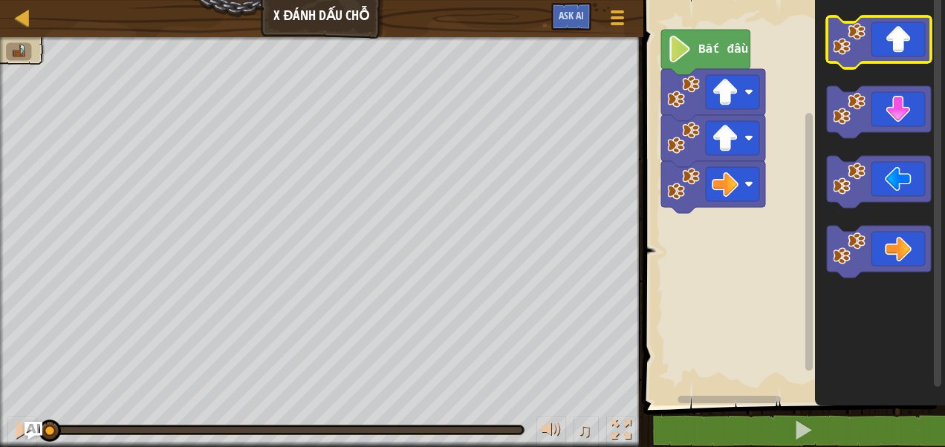
click at [848, 44] on image "Không gian làm việc Blockly" at bounding box center [849, 39] width 33 height 33
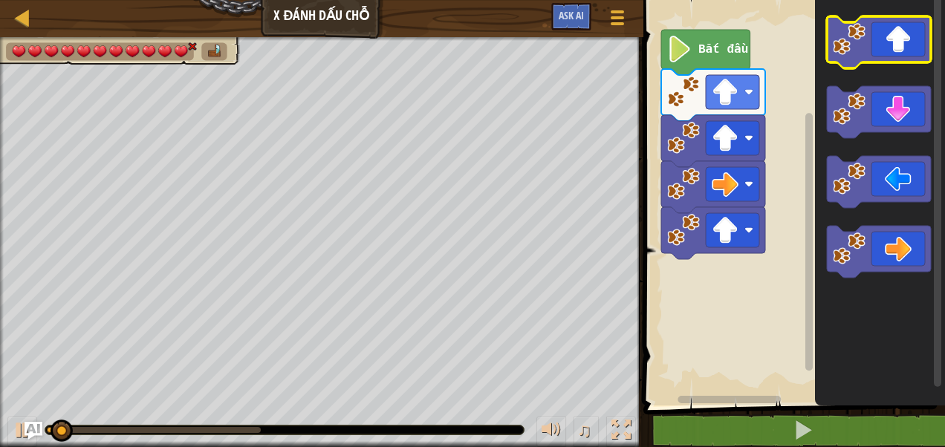
click at [848, 44] on image "Không gian làm việc Blockly" at bounding box center [849, 39] width 33 height 33
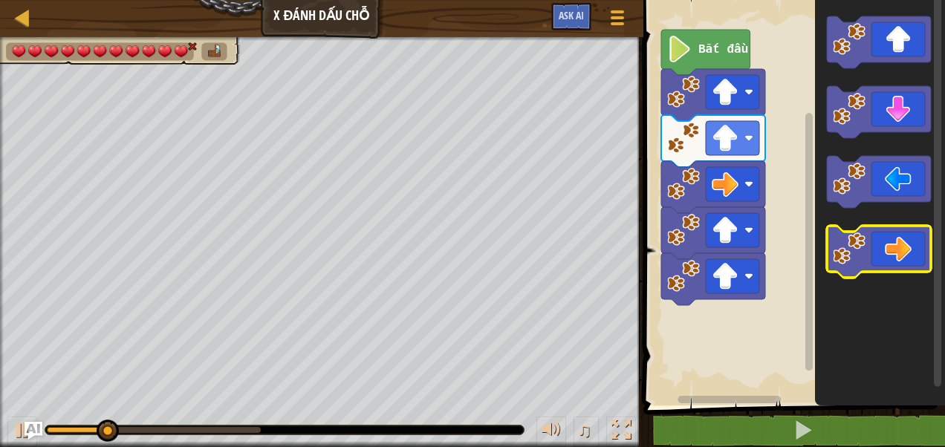
click at [837, 251] on image "Không gian làm việc Blockly" at bounding box center [849, 249] width 33 height 33
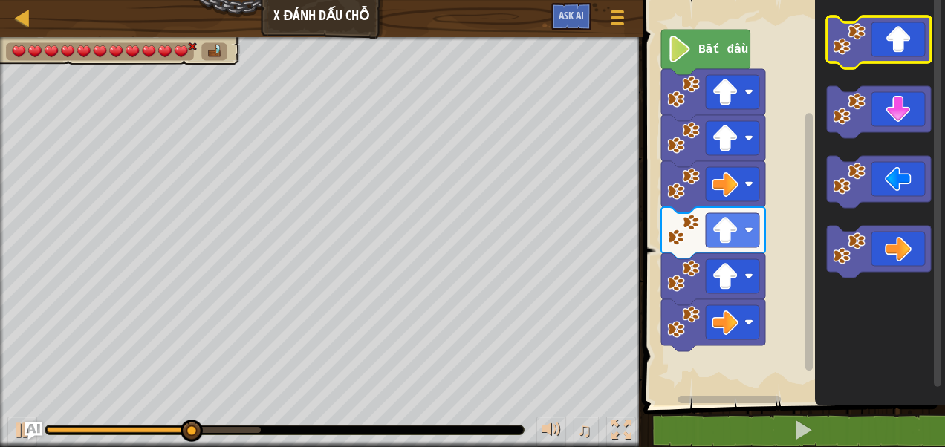
click at [847, 58] on icon "Không gian làm việc Blockly" at bounding box center [879, 42] width 104 height 52
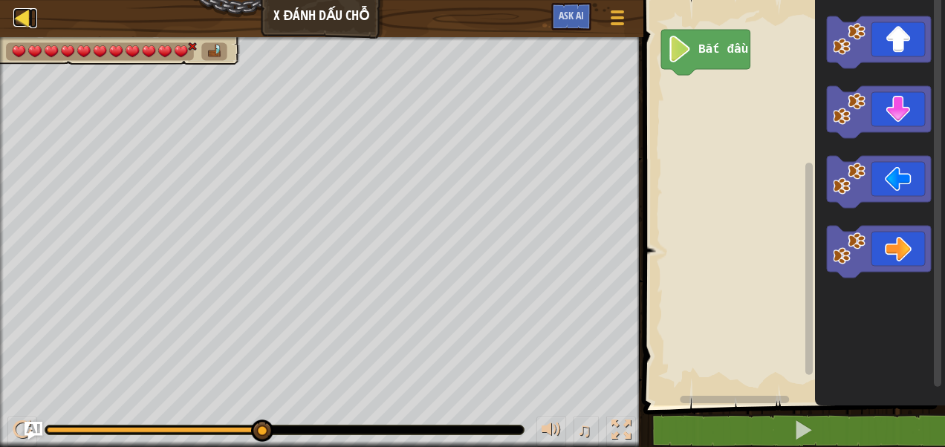
click at [28, 25] on div at bounding box center [22, 17] width 19 height 19
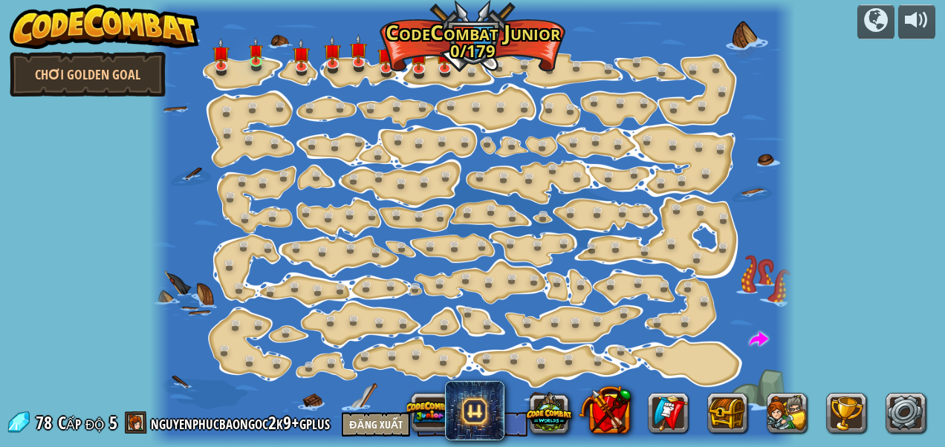
select select "vi"
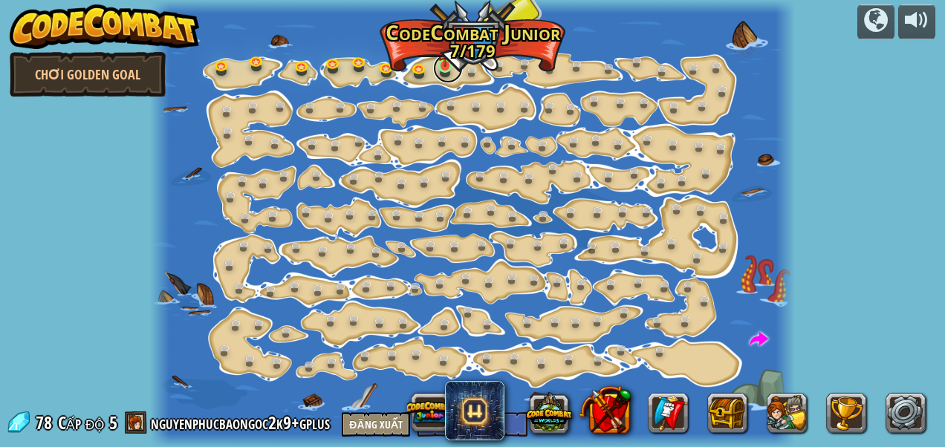
click at [449, 69] on link at bounding box center [448, 68] width 30 height 30
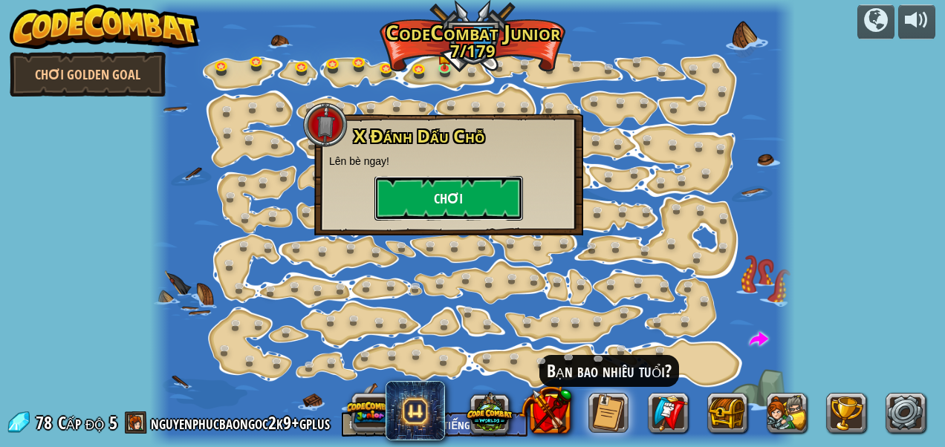
click at [434, 189] on button "Chơi" at bounding box center [448, 198] width 149 height 45
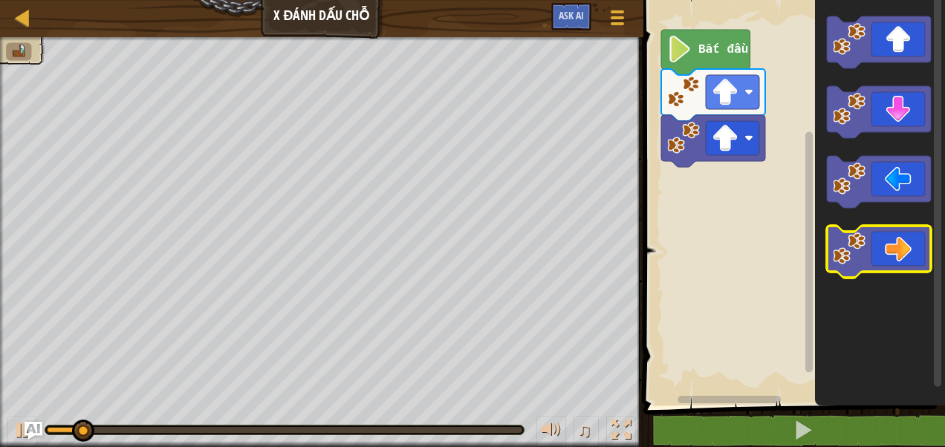
click at [866, 248] on icon "Không gian làm việc Blockly" at bounding box center [879, 252] width 104 height 52
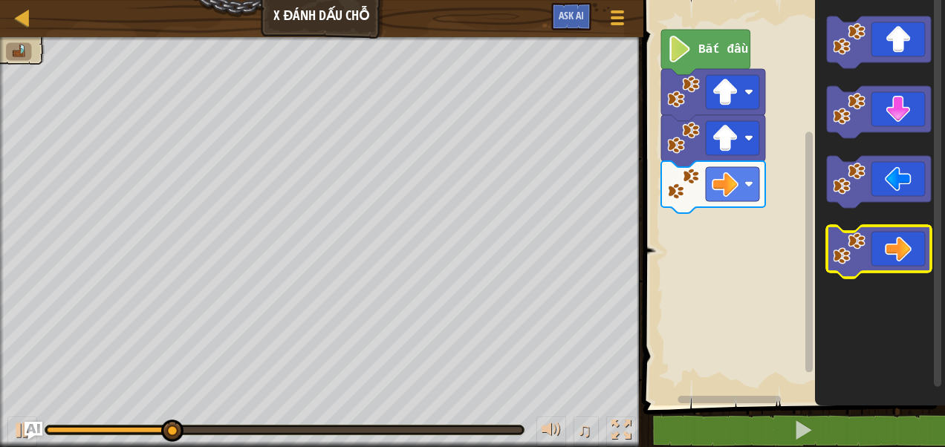
click at [839, 255] on image "Không gian làm việc Blockly" at bounding box center [849, 249] width 33 height 33
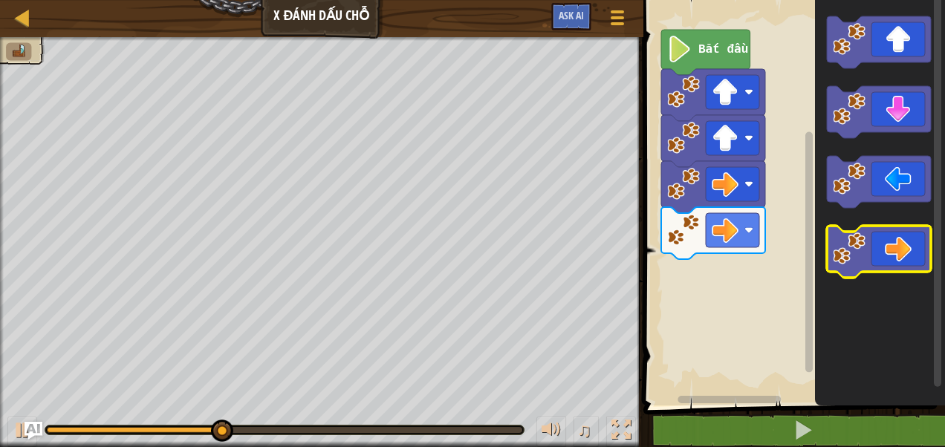
click at [839, 255] on image "Không gian làm việc Blockly" at bounding box center [849, 249] width 33 height 33
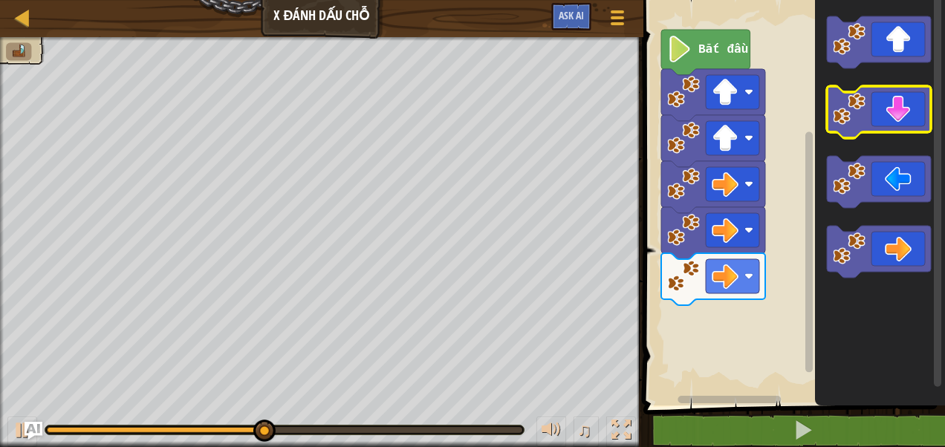
click at [851, 126] on icon "Không gian làm việc Blockly" at bounding box center [879, 112] width 104 height 52
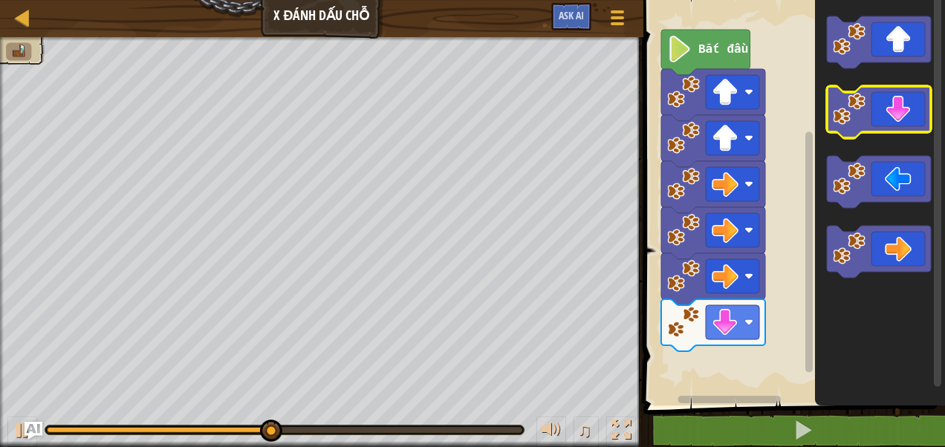
click at [851, 126] on icon "Không gian làm việc Blockly" at bounding box center [879, 112] width 104 height 52
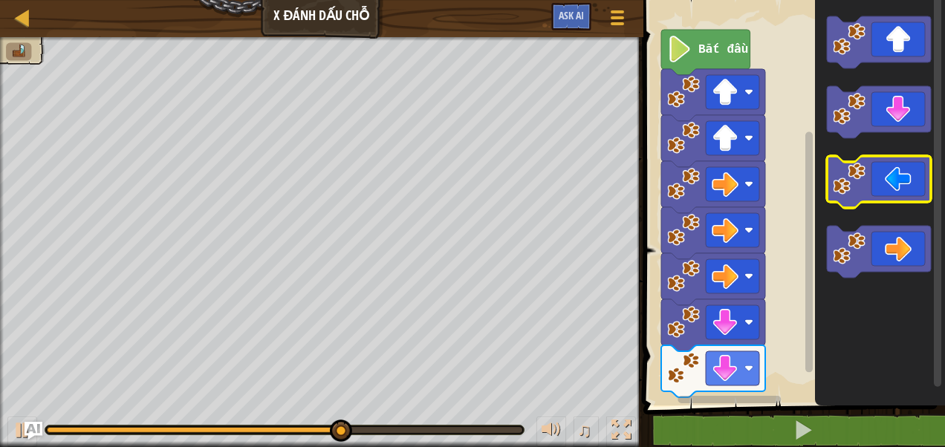
click at [862, 186] on image "Không gian làm việc Blockly" at bounding box center [849, 179] width 33 height 33
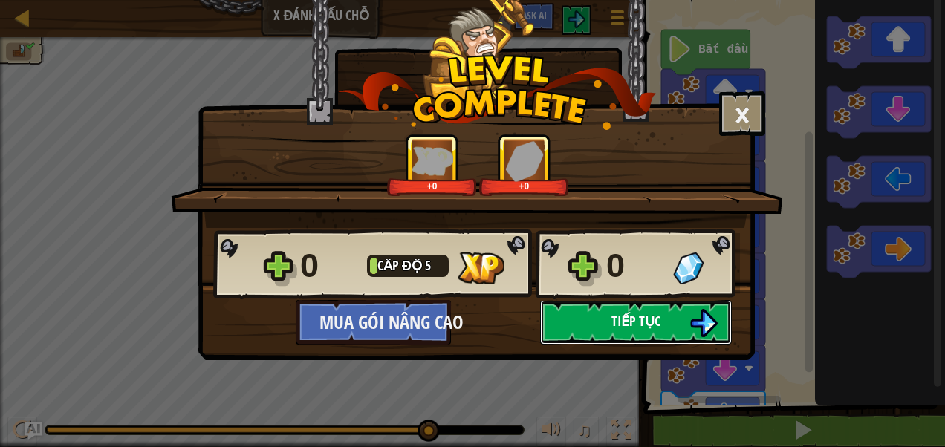
click at [628, 325] on span "Tiếp tục" at bounding box center [635, 321] width 49 height 19
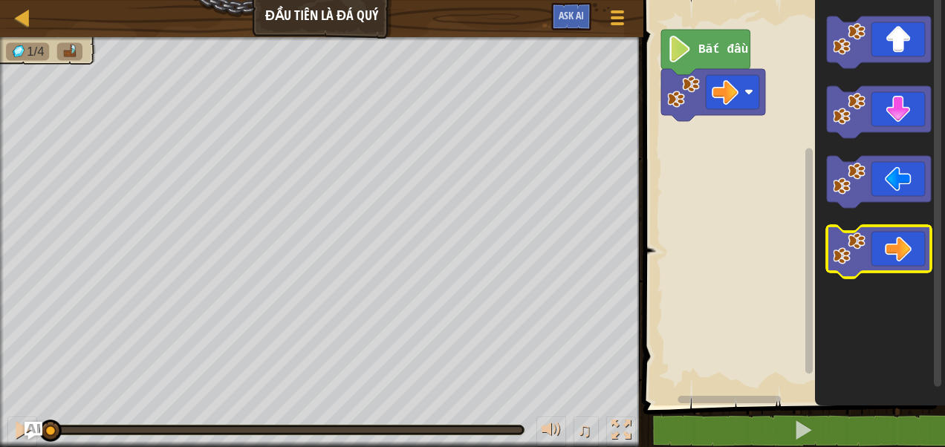
click at [842, 257] on image "Không gian làm việc Blockly" at bounding box center [849, 249] width 33 height 33
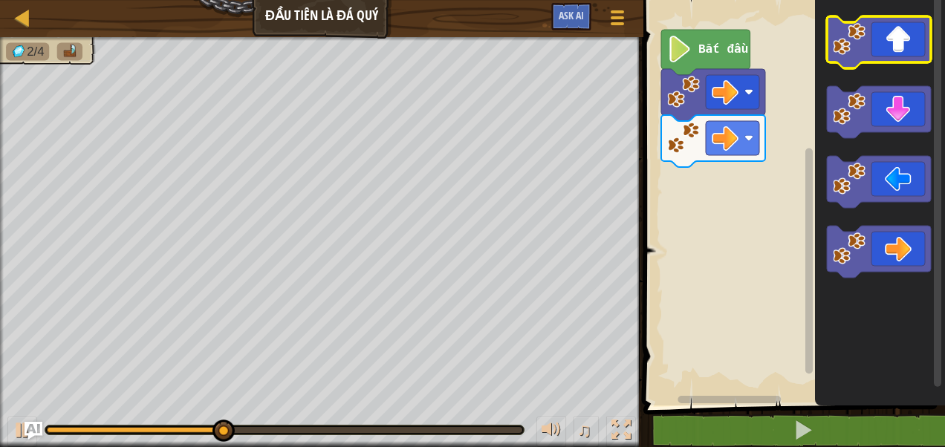
click at [839, 53] on image "Không gian làm việc Blockly" at bounding box center [849, 39] width 33 height 33
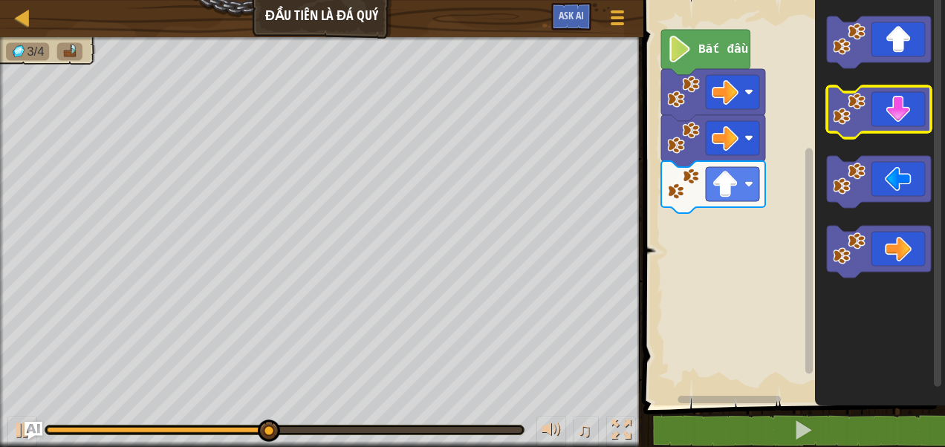
click at [838, 123] on image "Không gian làm việc Blockly" at bounding box center [849, 109] width 33 height 33
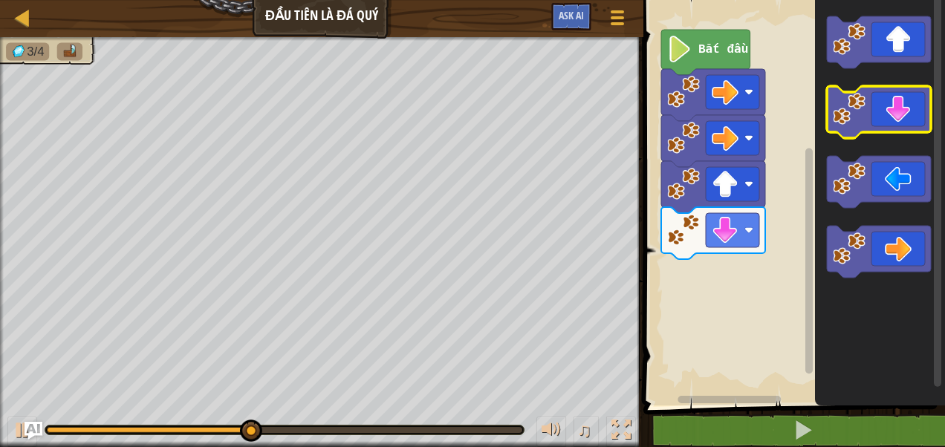
click at [838, 123] on image "Không gian làm việc Blockly" at bounding box center [849, 109] width 33 height 33
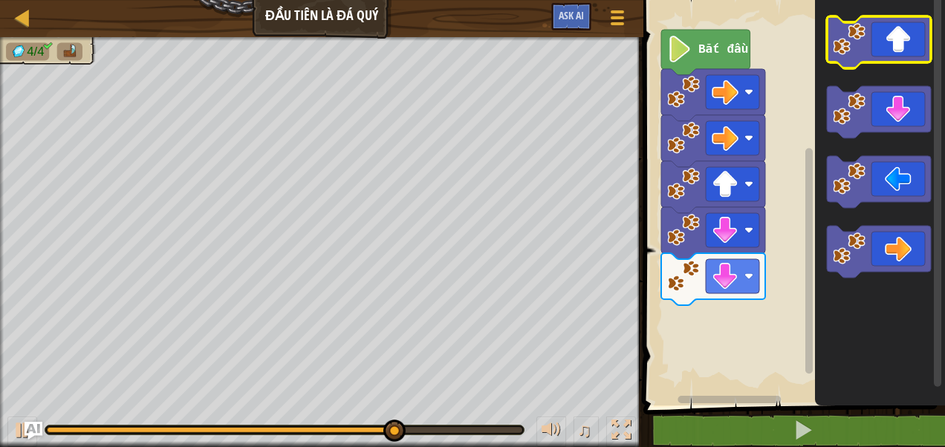
click at [850, 60] on icon "Không gian làm việc Blockly" at bounding box center [879, 42] width 104 height 52
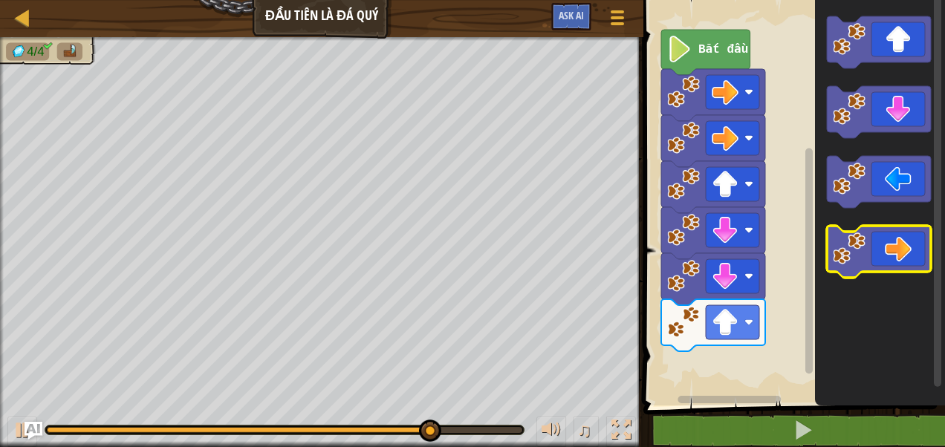
click at [868, 247] on icon "Không gian làm việc Blockly" at bounding box center [879, 252] width 104 height 52
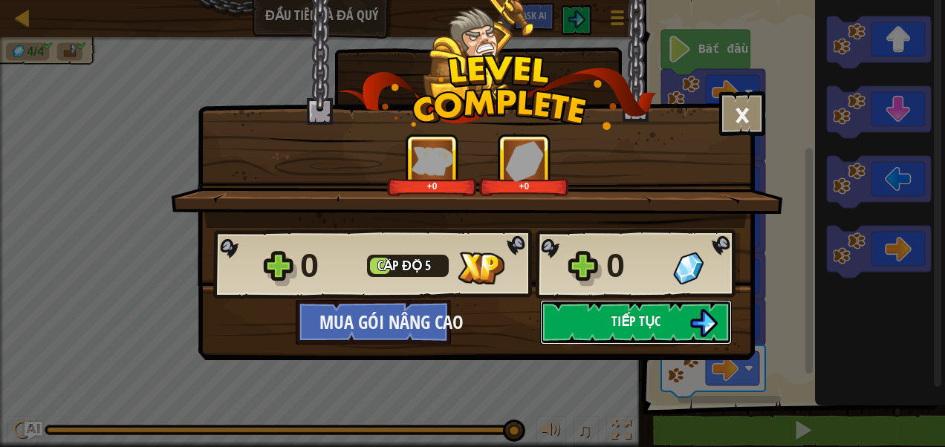
click at [591, 321] on button "Tiếp tục" at bounding box center [636, 322] width 192 height 45
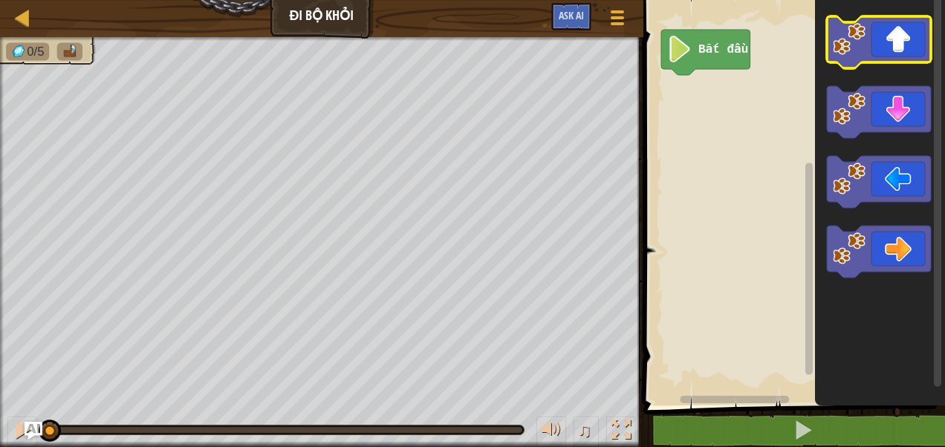
click at [862, 58] on icon "Không gian làm việc Blockly" at bounding box center [879, 42] width 104 height 52
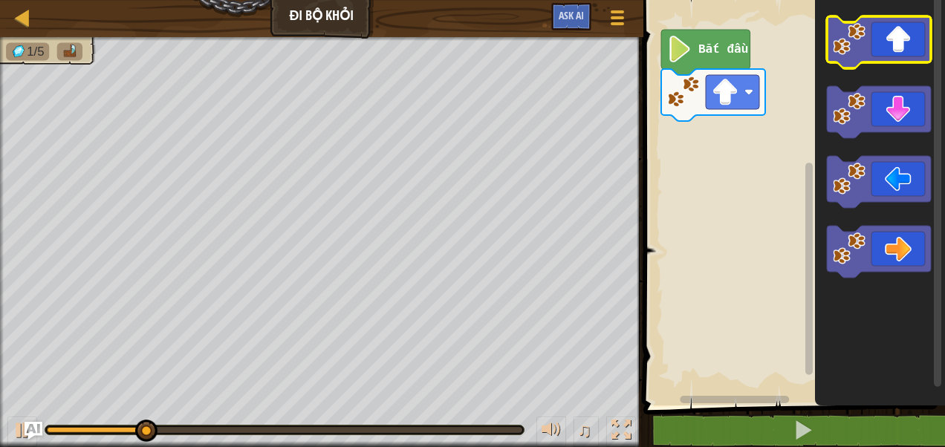
click at [862, 58] on icon "Không gian làm việc Blockly" at bounding box center [879, 42] width 104 height 52
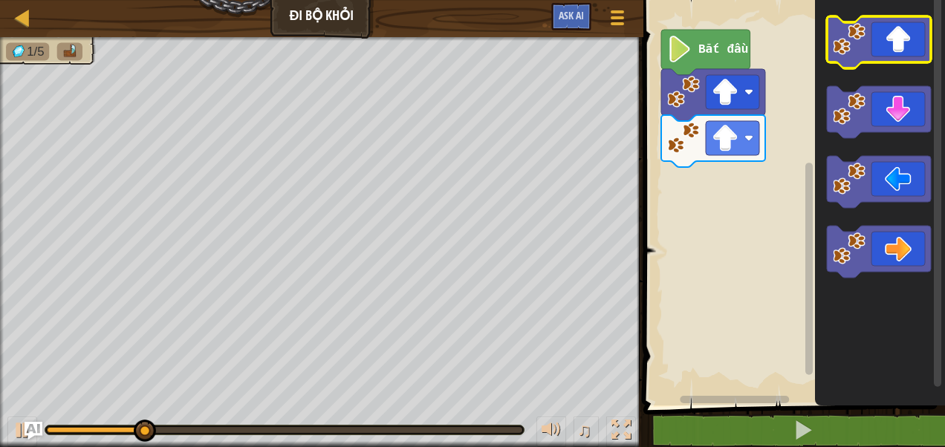
click at [862, 58] on icon "Không gian làm việc Blockly" at bounding box center [879, 42] width 104 height 52
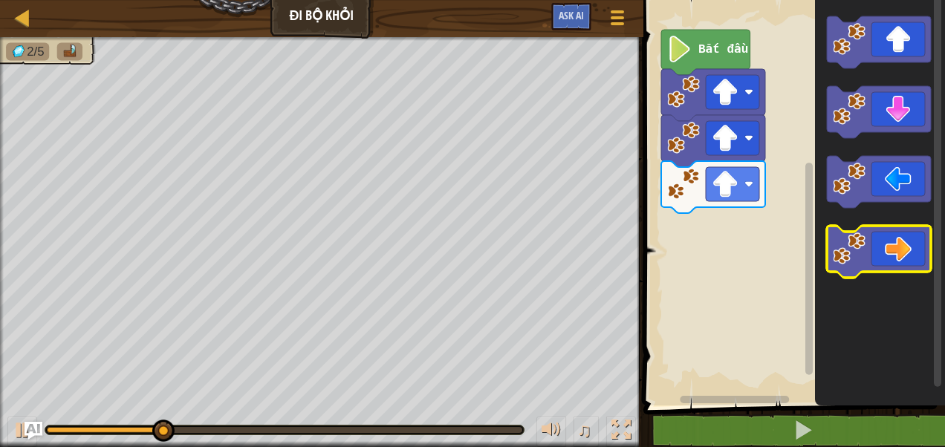
click at [853, 256] on image "Không gian làm việc Blockly" at bounding box center [849, 249] width 33 height 33
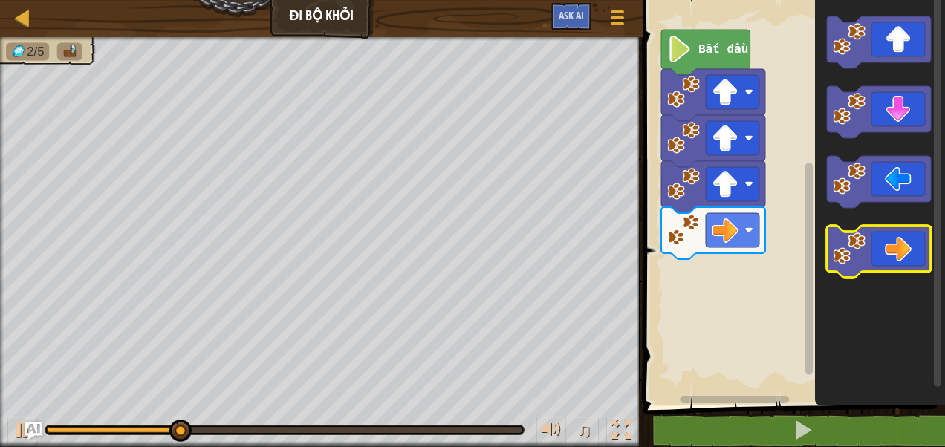
click at [853, 256] on image "Không gian làm việc Blockly" at bounding box center [849, 249] width 33 height 33
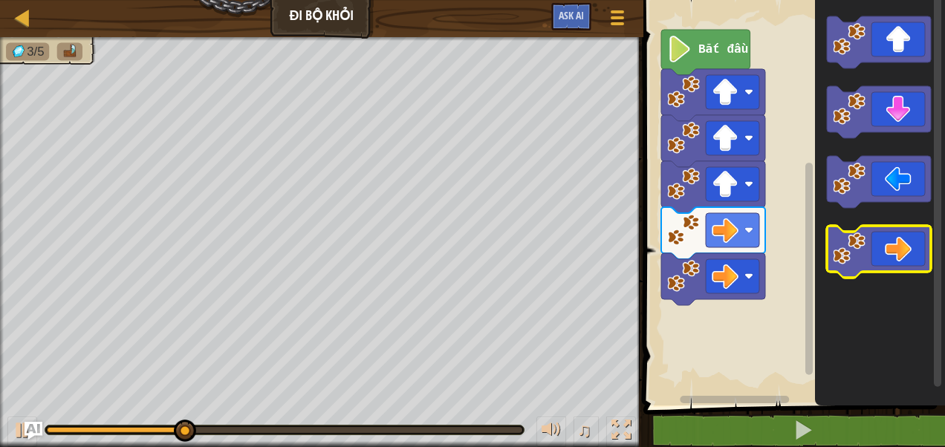
click at [853, 256] on image "Không gian làm việc Blockly" at bounding box center [849, 249] width 33 height 33
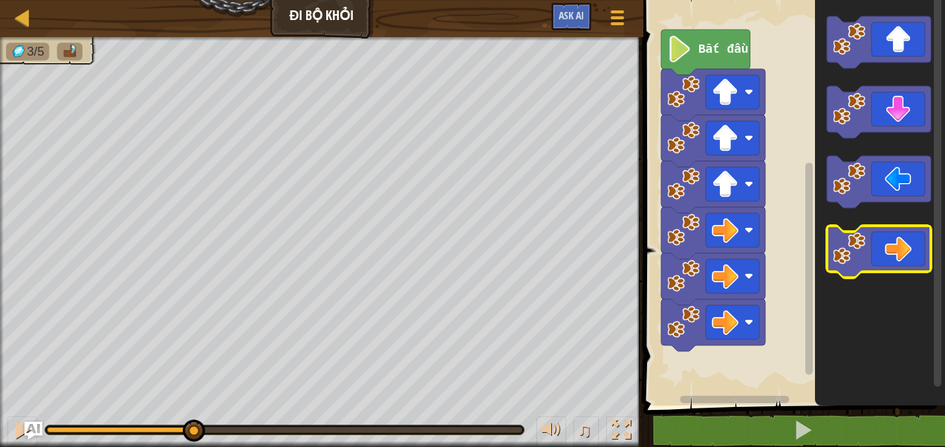
click at [853, 256] on image "Không gian làm việc Blockly" at bounding box center [849, 249] width 33 height 33
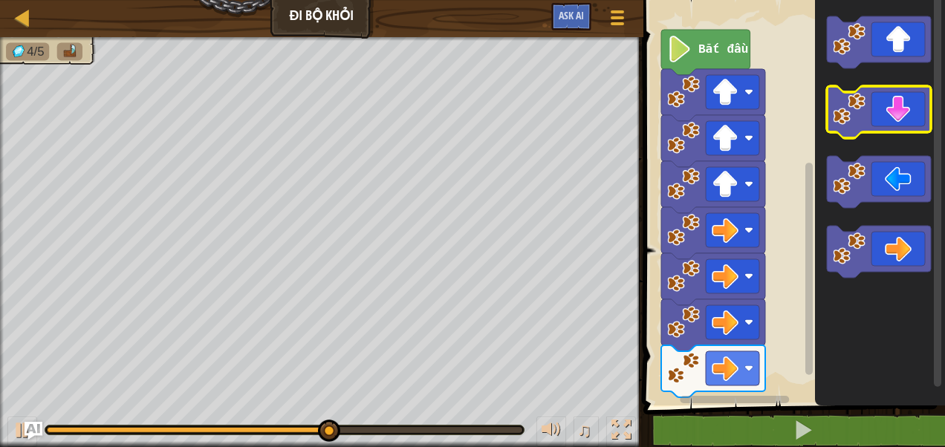
click at [837, 131] on icon "Không gian làm việc Blockly" at bounding box center [879, 112] width 104 height 52
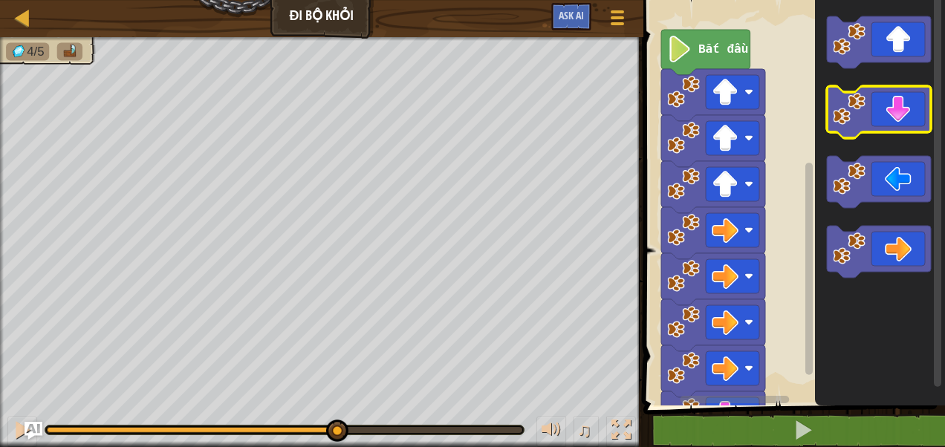
click at [837, 131] on icon "Không gian làm việc Blockly" at bounding box center [879, 112] width 104 height 52
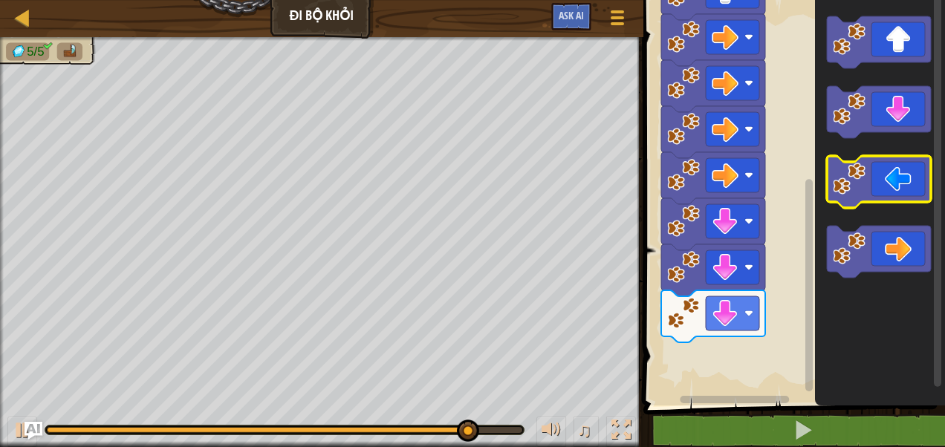
click at [856, 180] on image "Không gian làm việc Blockly" at bounding box center [849, 179] width 33 height 33
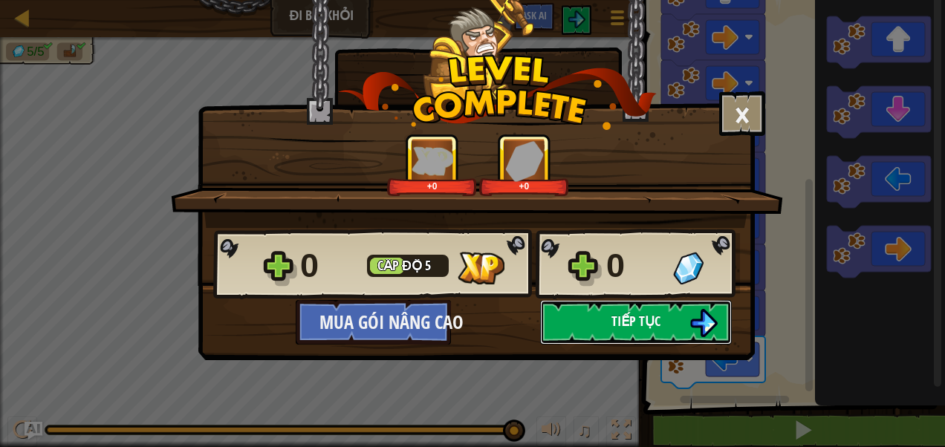
click at [588, 327] on button "Tiếp tục" at bounding box center [636, 322] width 192 height 45
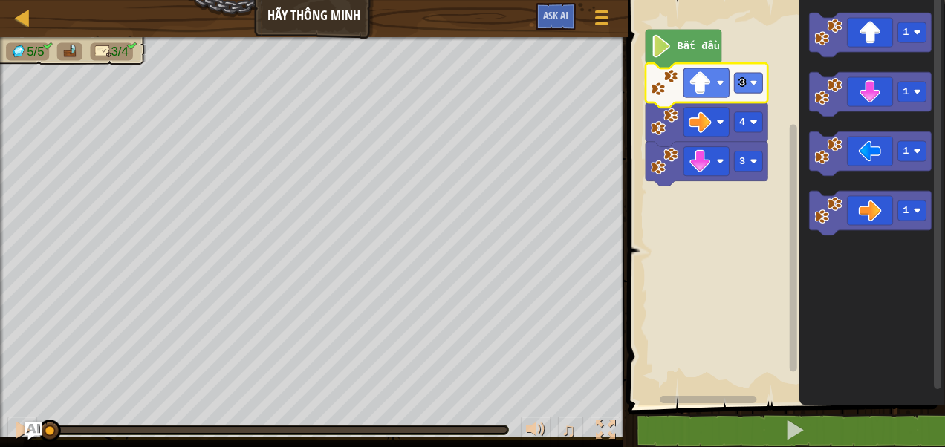
click at [738, 265] on rect "Không gian làm việc Blockly" at bounding box center [784, 199] width 322 height 413
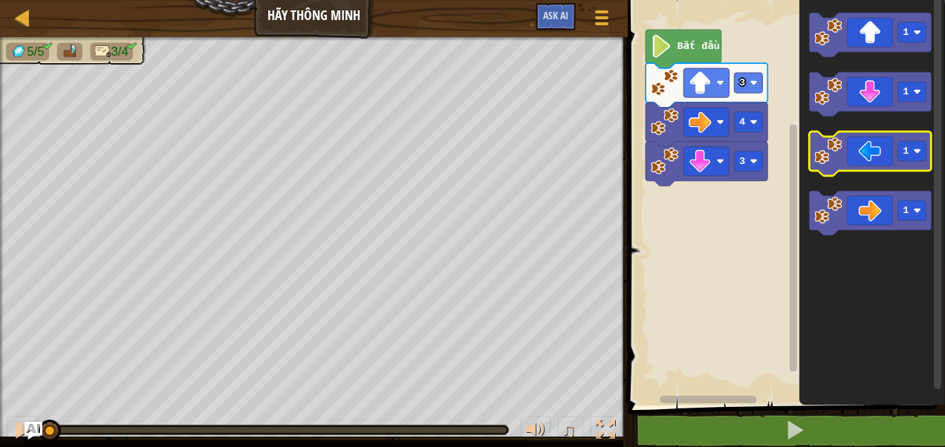
click at [833, 166] on icon "Không gian làm việc Blockly" at bounding box center [870, 153] width 122 height 45
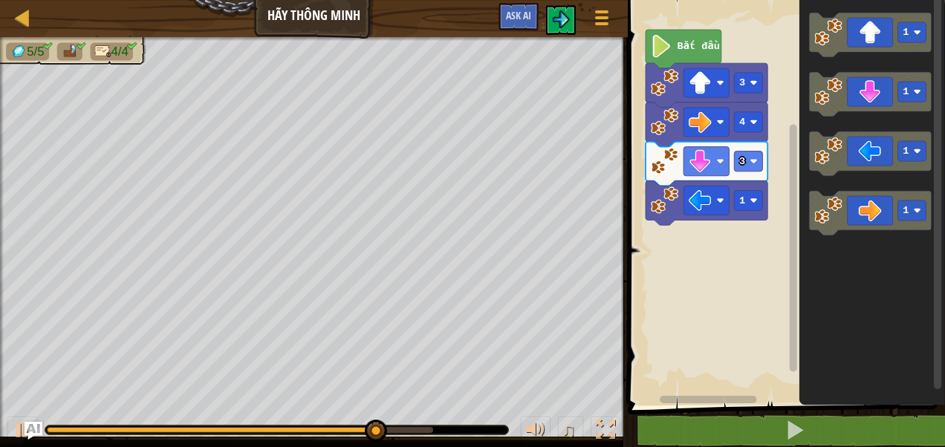
click at [685, 270] on rect "Không gian làm việc Blockly" at bounding box center [784, 199] width 322 height 413
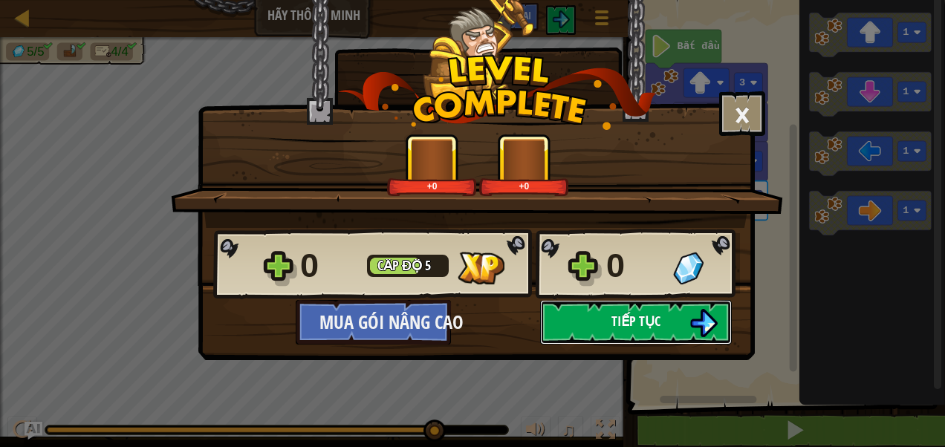
click at [562, 319] on button "Tiếp tục" at bounding box center [636, 322] width 192 height 45
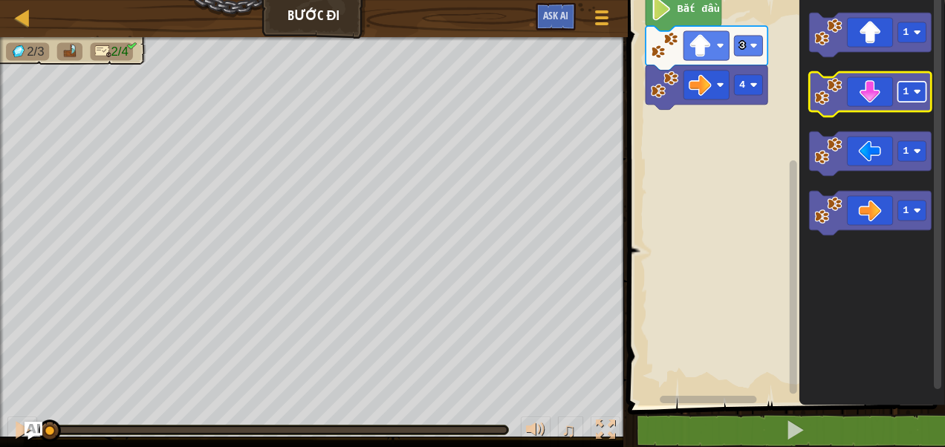
click at [911, 97] on rect "Không gian làm việc Blockly" at bounding box center [911, 92] width 28 height 20
click at [836, 98] on image "Không gian làm việc Blockly" at bounding box center [827, 91] width 27 height 27
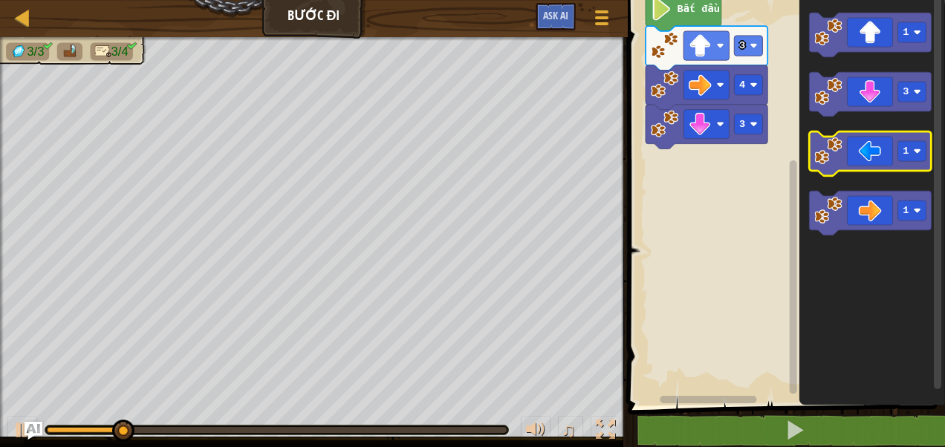
click at [834, 156] on image "Không gian làm việc Blockly" at bounding box center [827, 150] width 27 height 27
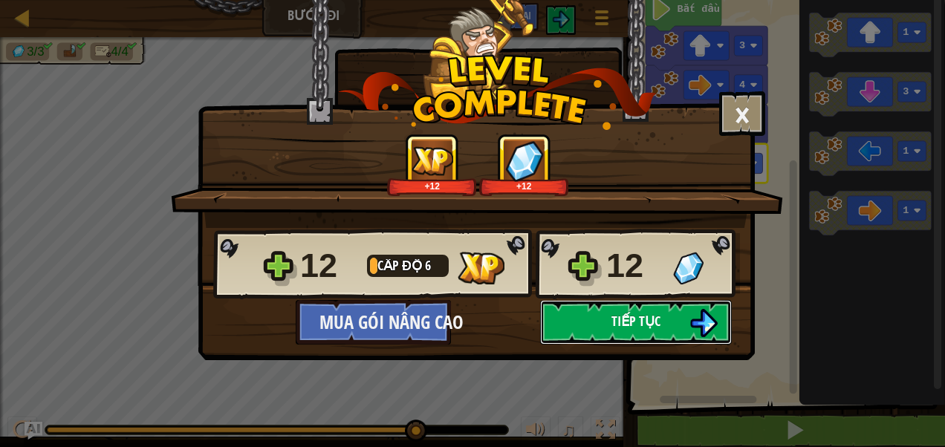
click at [575, 319] on button "Tiếp tục" at bounding box center [636, 322] width 192 height 45
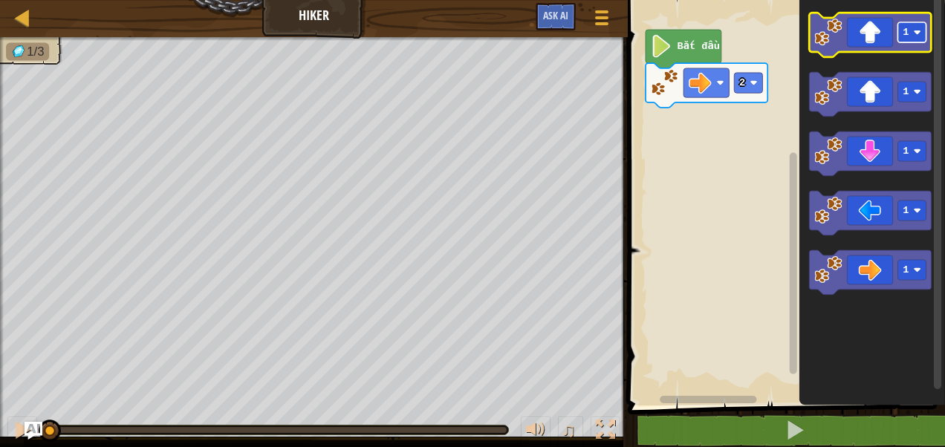
click at [918, 39] on rect "Không gian làm việc Blockly" at bounding box center [911, 32] width 28 height 20
click at [823, 37] on image "Không gian làm việc Blockly" at bounding box center [827, 32] width 27 height 27
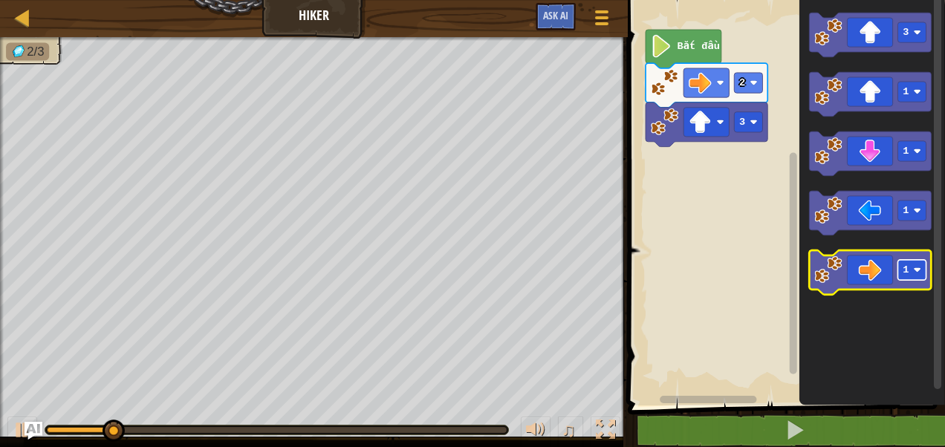
click at [914, 273] on image "Không gian làm việc Blockly" at bounding box center [917, 270] width 7 height 7
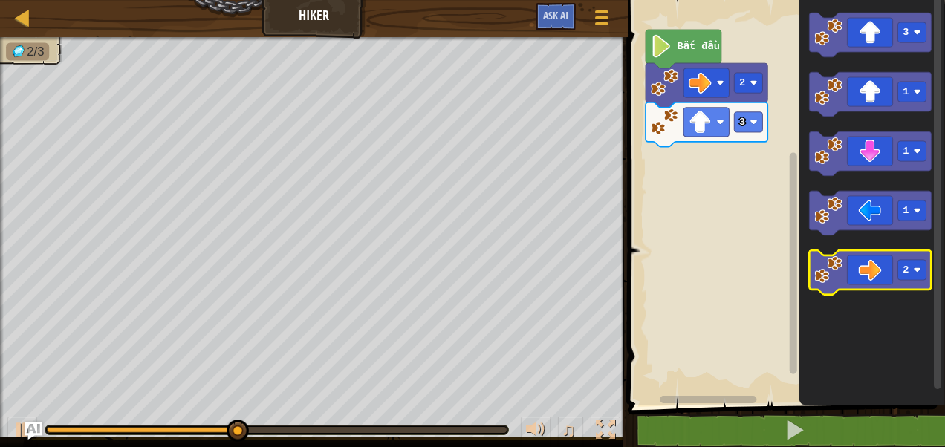
click at [833, 275] on image "Không gian làm việc Blockly" at bounding box center [827, 269] width 27 height 27
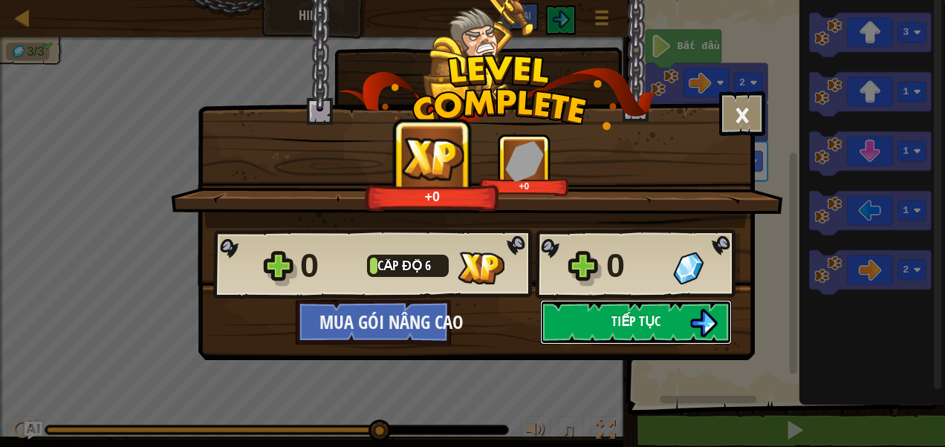
click at [588, 328] on button "Tiếp tục" at bounding box center [636, 322] width 192 height 45
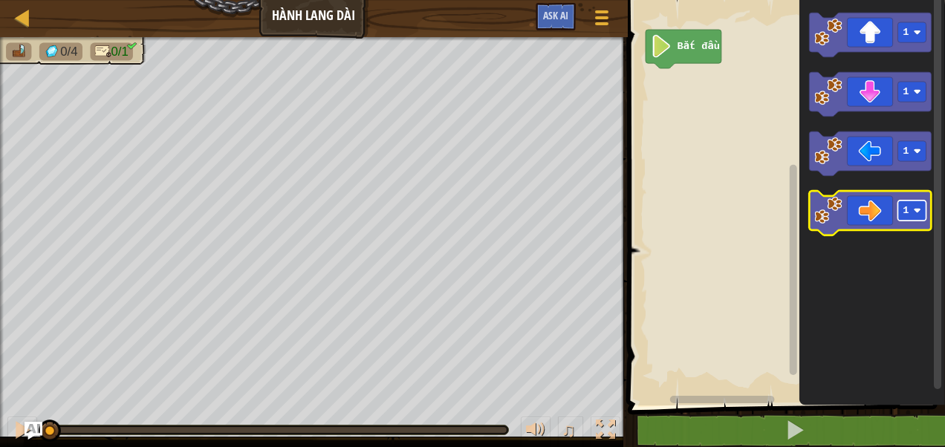
click at [921, 212] on rect "Không gian làm việc Blockly" at bounding box center [911, 211] width 28 height 20
click at [838, 221] on image "Không gian làm việc Blockly" at bounding box center [827, 210] width 27 height 27
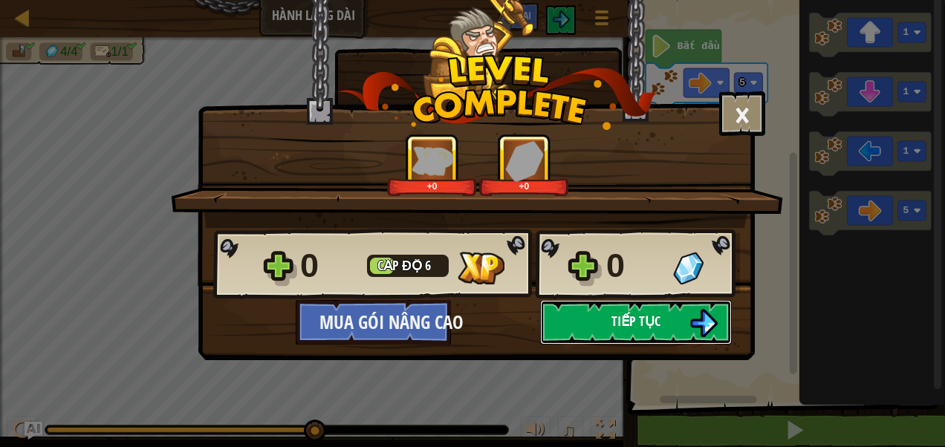
click at [609, 313] on button "Tiếp tục" at bounding box center [636, 322] width 192 height 45
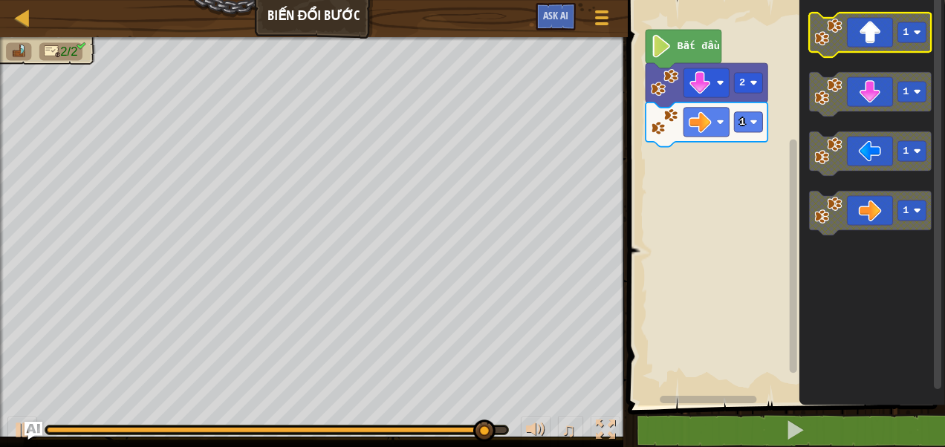
click at [833, 45] on image "Không gian làm việc Blockly" at bounding box center [827, 32] width 27 height 27
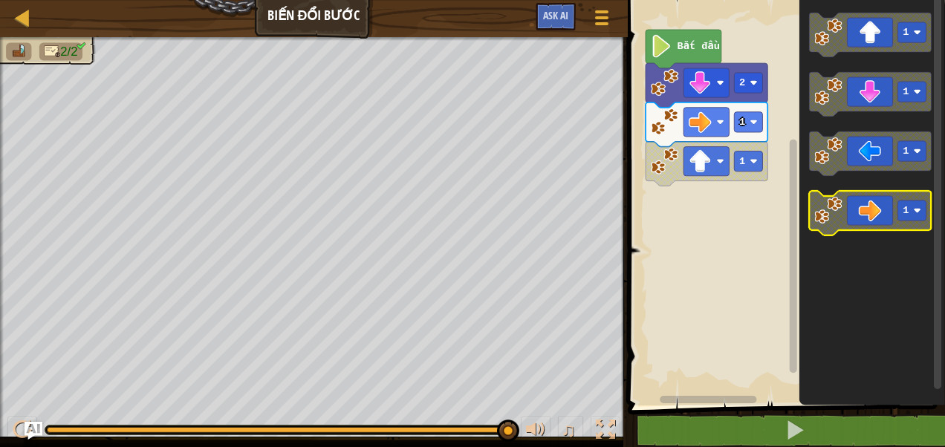
click at [912, 212] on rect "Không gian làm việc Blockly" at bounding box center [911, 211] width 28 height 20
click at [830, 220] on image "Không gian làm việc Blockly" at bounding box center [827, 210] width 27 height 27
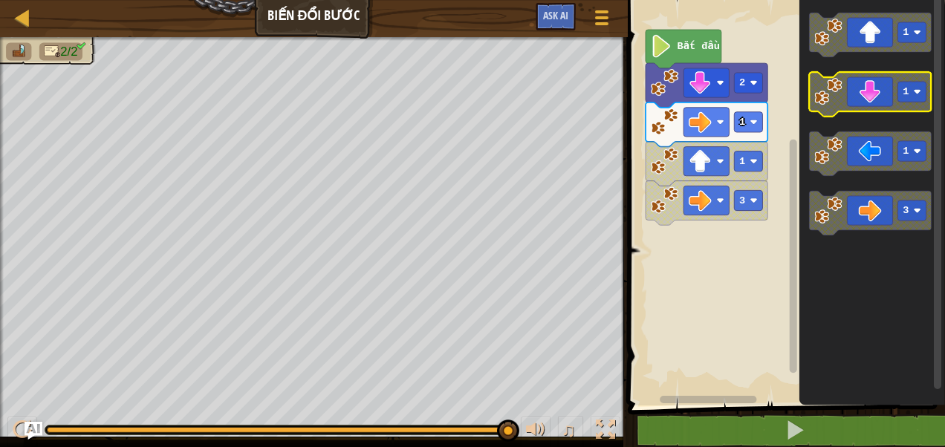
click at [911, 91] on rect "Không gian làm việc Blockly" at bounding box center [911, 92] width 28 height 20
click at [822, 92] on image "Không gian làm việc Blockly" at bounding box center [827, 91] width 27 height 27
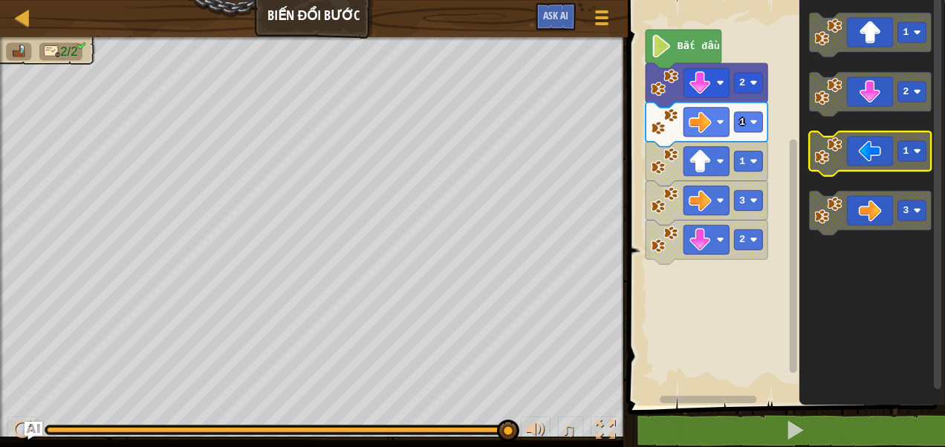
click at [914, 155] on rect "Không gian làm việc Blockly" at bounding box center [911, 151] width 28 height 20
click at [826, 166] on icon "Không gian làm việc Blockly" at bounding box center [870, 153] width 122 height 45
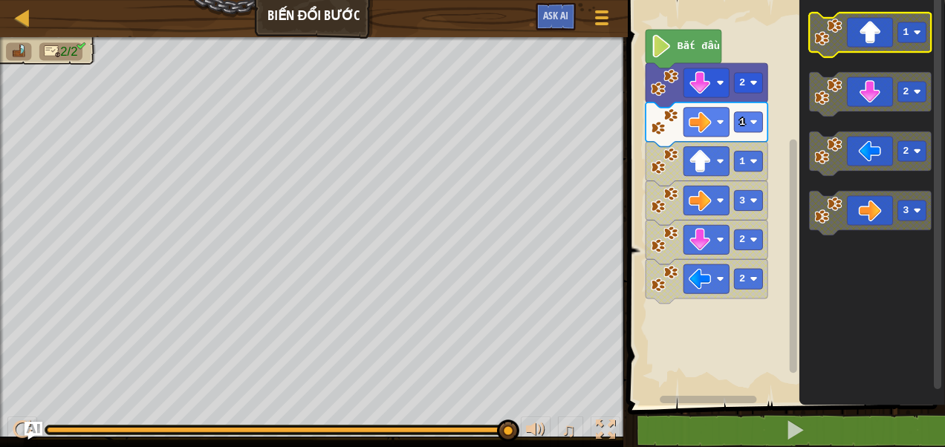
click at [836, 39] on image "Không gian làm việc Blockly" at bounding box center [827, 32] width 27 height 27
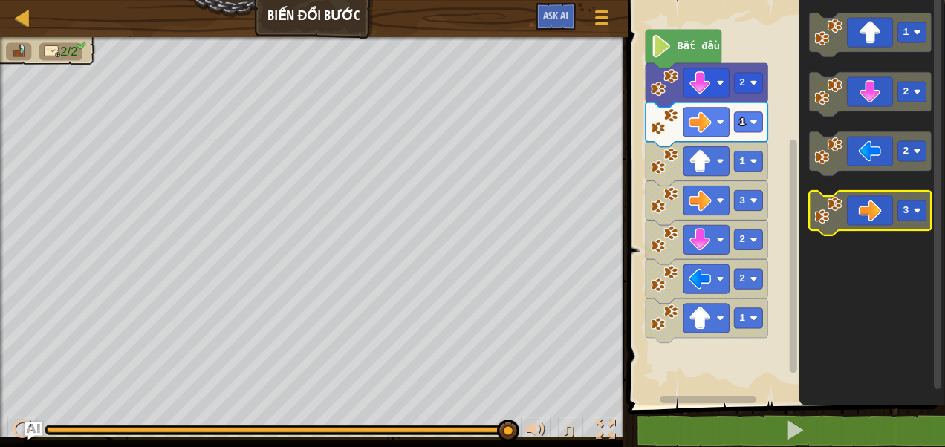
click at [839, 219] on image "Không gian làm việc Blockly" at bounding box center [827, 210] width 27 height 27
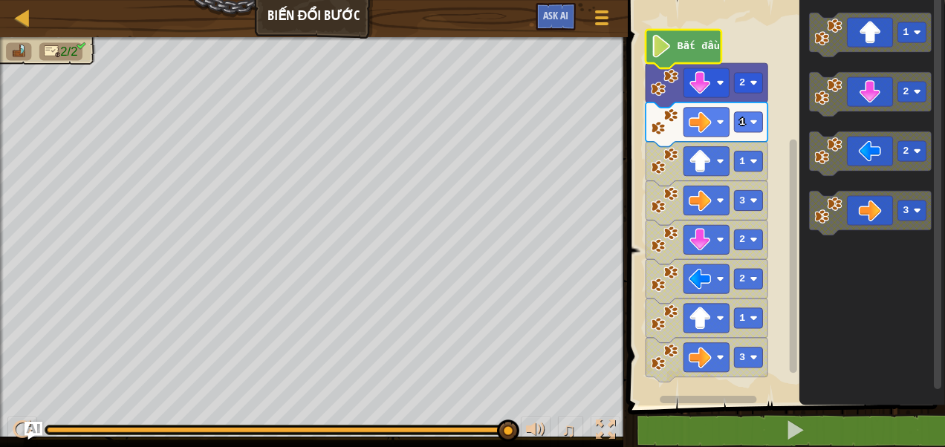
click at [683, 61] on icon "Không gian làm việc Blockly" at bounding box center [684, 49] width 76 height 39
click at [667, 90] on image "Không gian làm việc Blockly" at bounding box center [664, 81] width 27 height 27
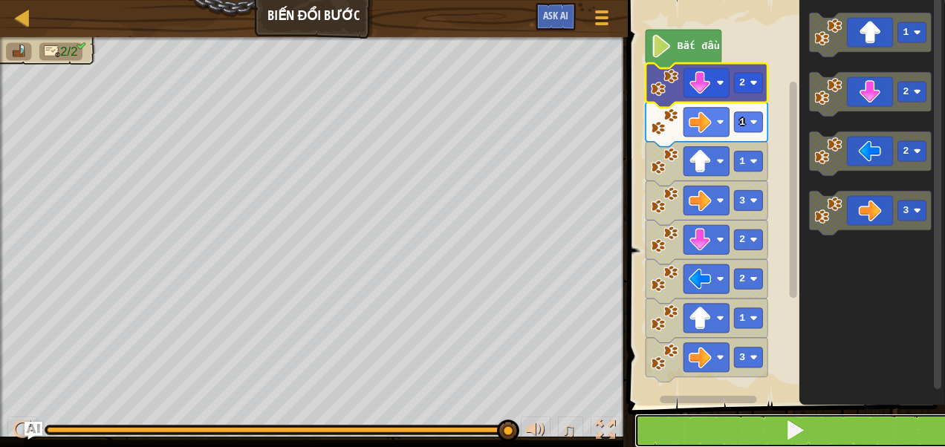
click at [708, 429] on button at bounding box center [795, 431] width 322 height 34
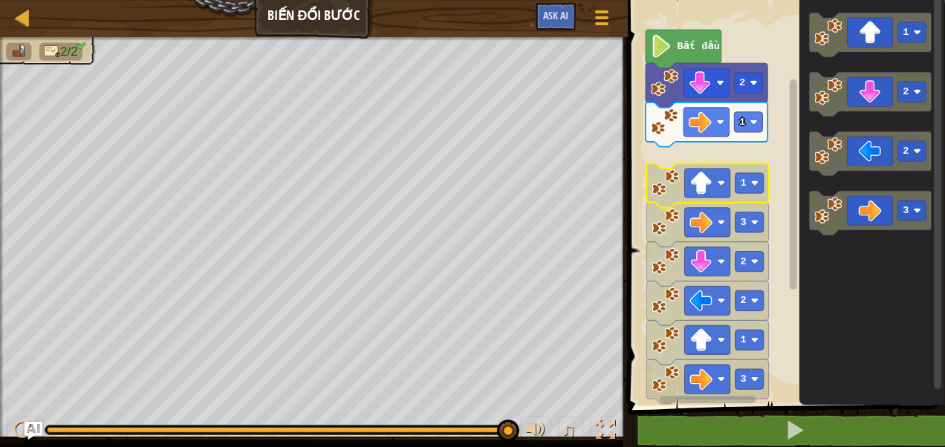
click at [667, 190] on image "Không gian làm việc Blockly" at bounding box center [664, 182] width 27 height 27
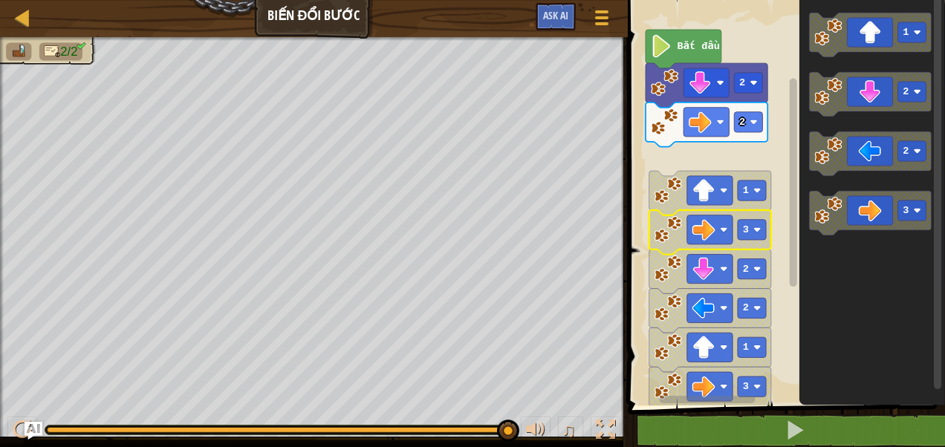
click at [748, 235] on rect "Không gian làm việc Blockly" at bounding box center [752, 230] width 28 height 20
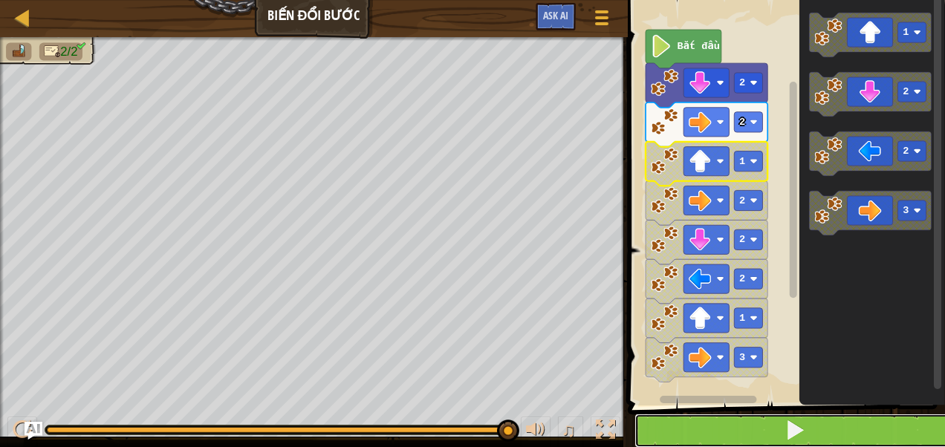
click at [691, 417] on button at bounding box center [795, 431] width 322 height 34
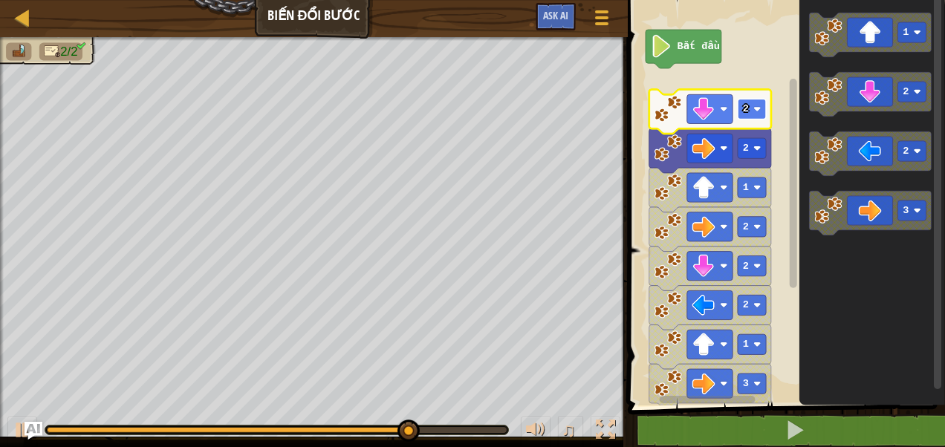
click at [755, 108] on image "Không gian làm việc Blockly" at bounding box center [756, 108] width 7 height 7
click at [753, 111] on image "Không gian làm việc Blockly" at bounding box center [756, 108] width 7 height 7
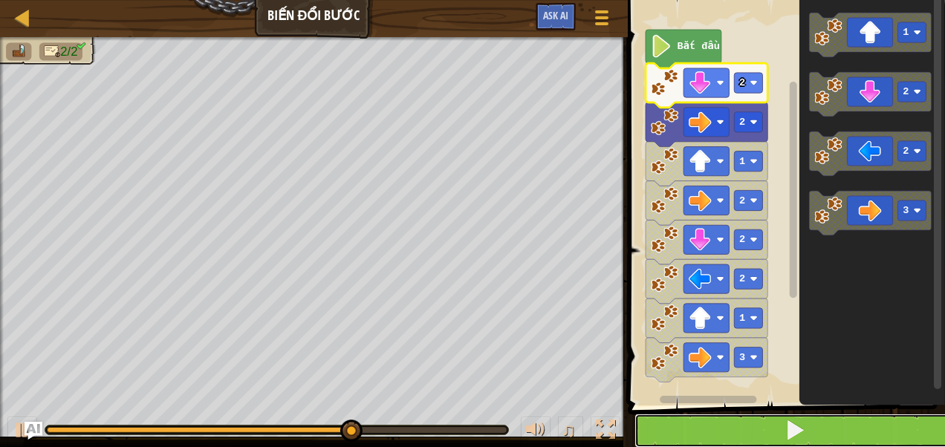
click at [724, 438] on button at bounding box center [795, 431] width 322 height 34
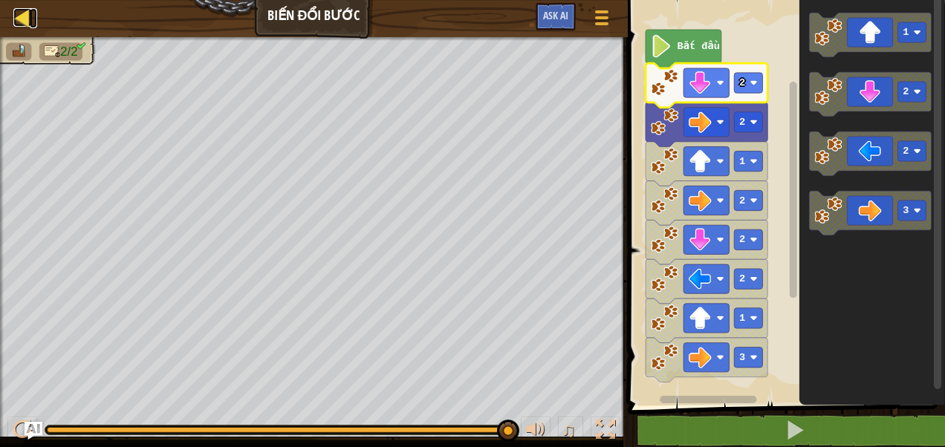
click at [19, 17] on div at bounding box center [22, 17] width 19 height 19
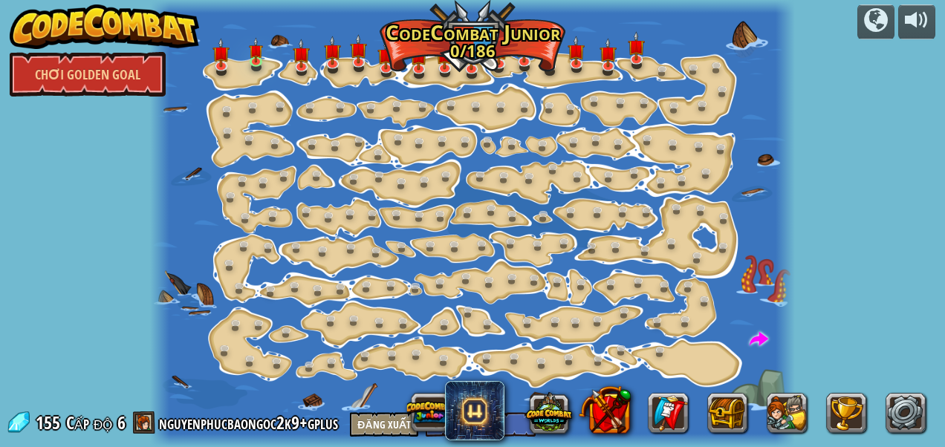
select select "vi"
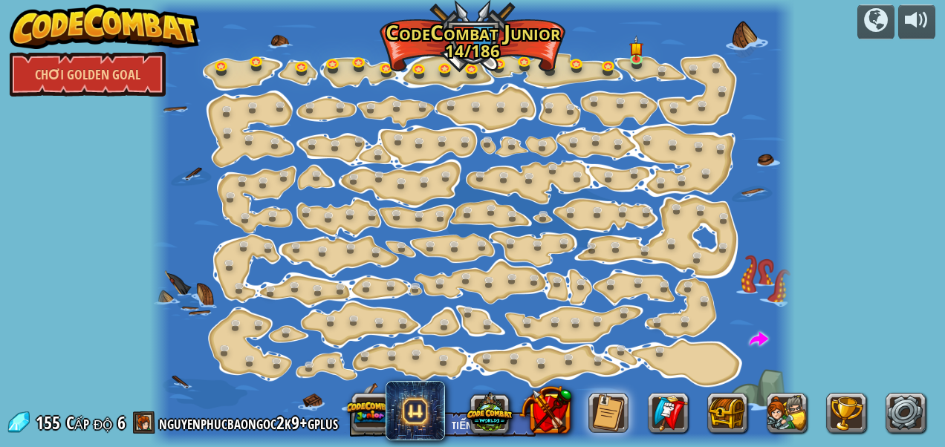
click at [678, 132] on div at bounding box center [472, 223] width 645 height 447
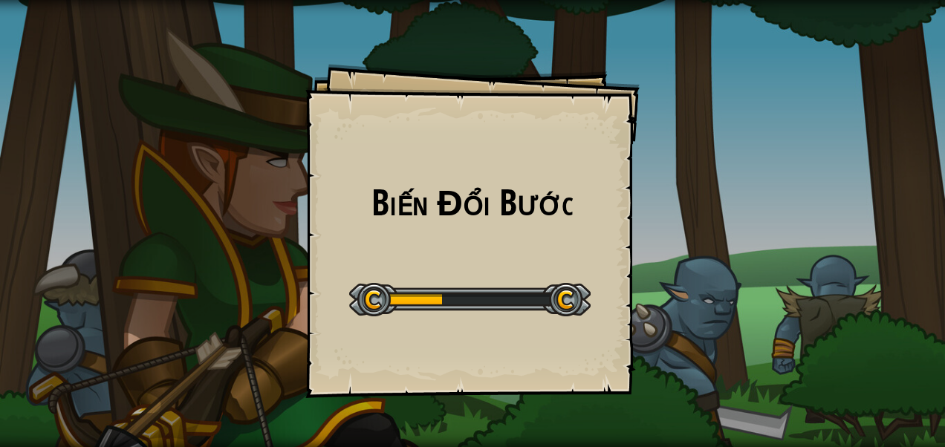
select select "vi"
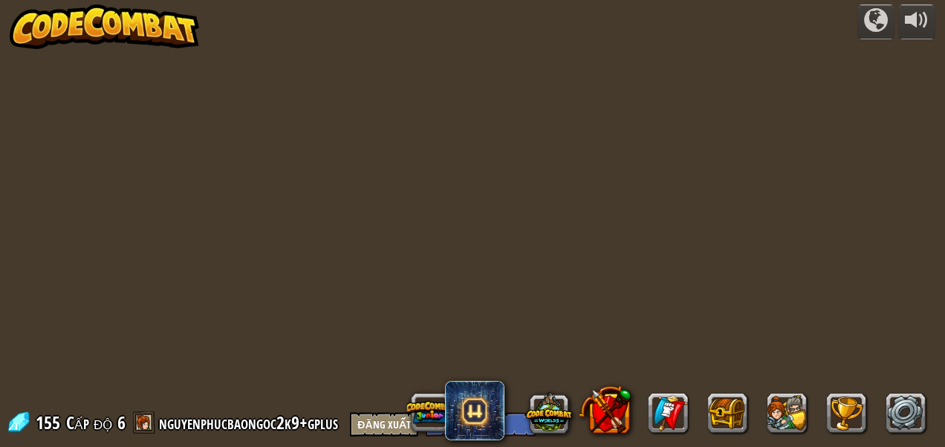
select select "vi"
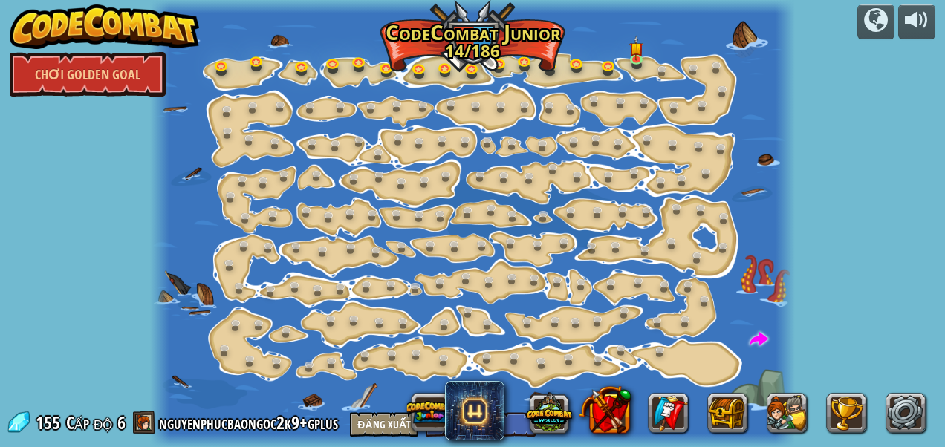
click at [63, 21] on img at bounding box center [105, 26] width 190 height 45
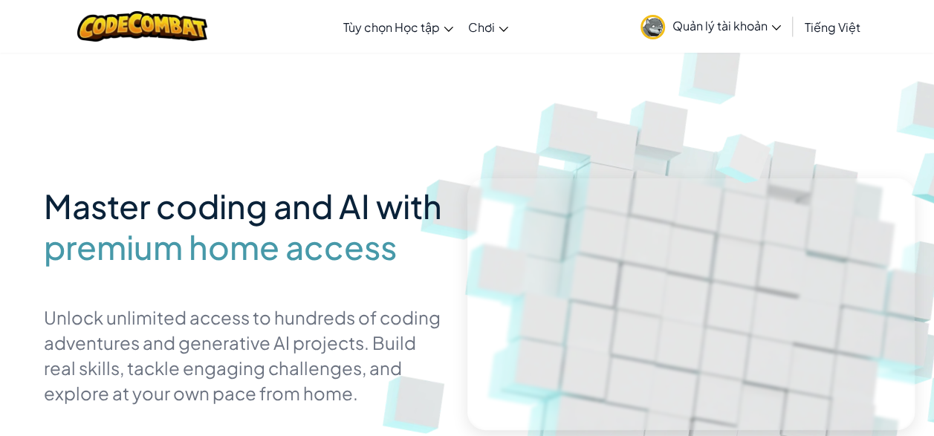
select select "vi"
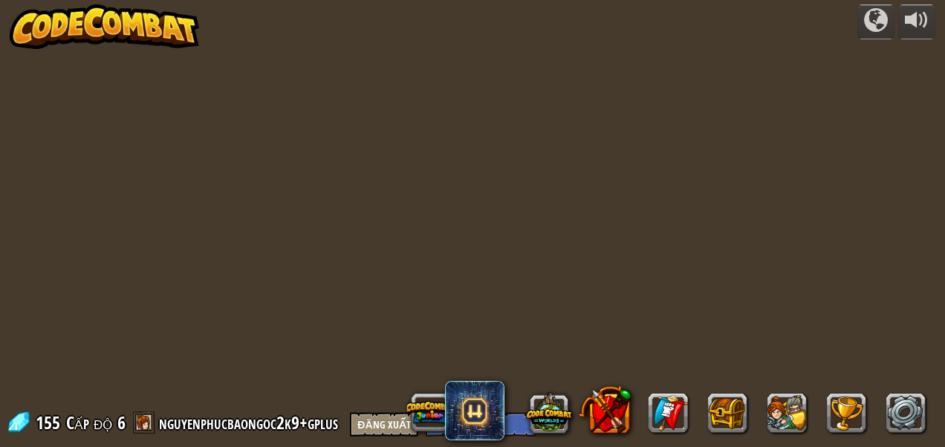
select select "vi"
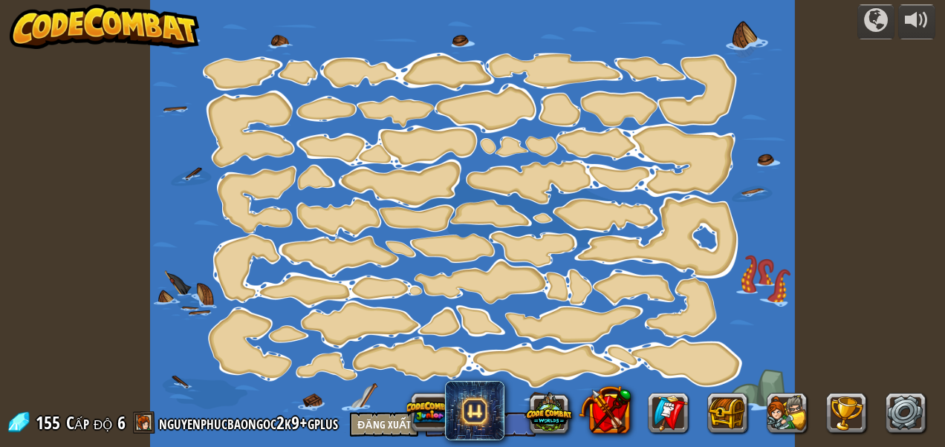
select select "vi"
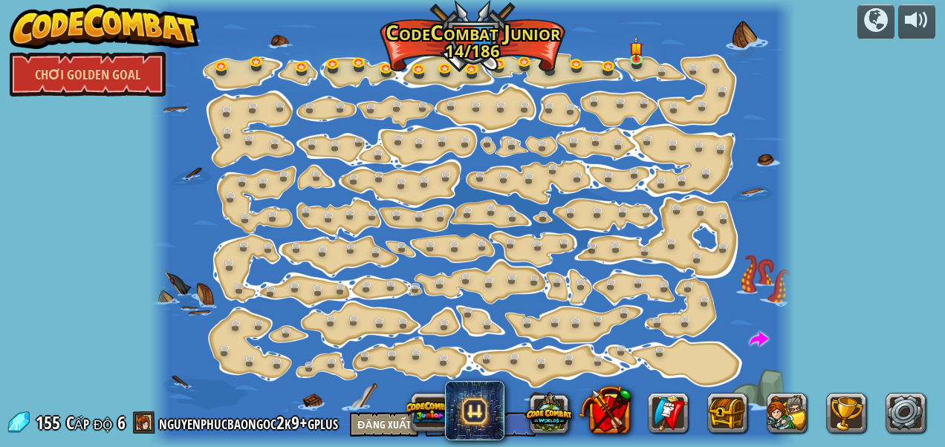
click at [137, 30] on img at bounding box center [105, 26] width 190 height 45
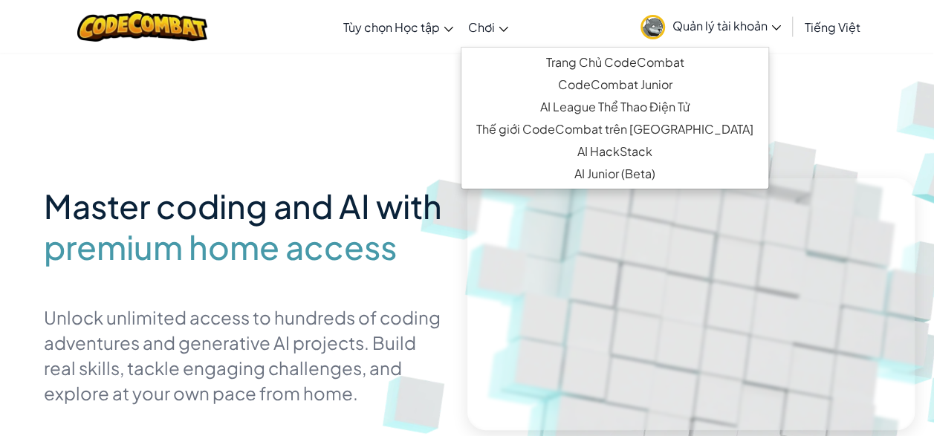
click at [489, 32] on span "Chơi" at bounding box center [481, 27] width 27 height 16
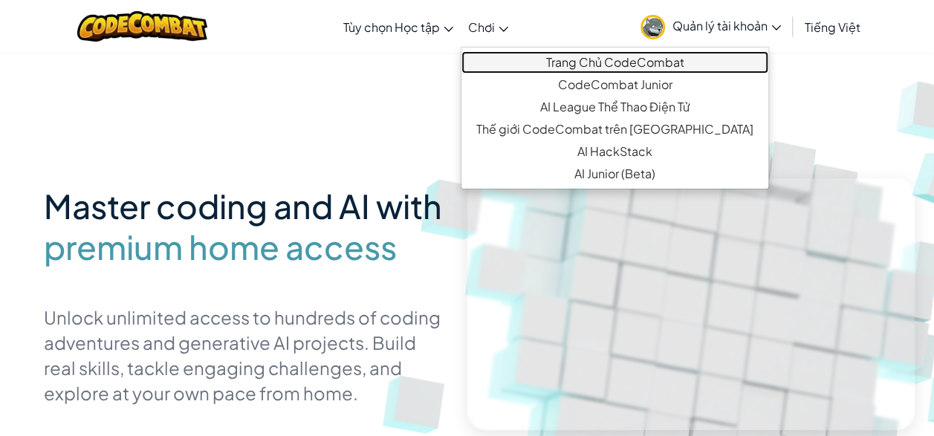
click at [490, 61] on link "Trang Chủ CodeCombat" at bounding box center [614, 62] width 307 height 22
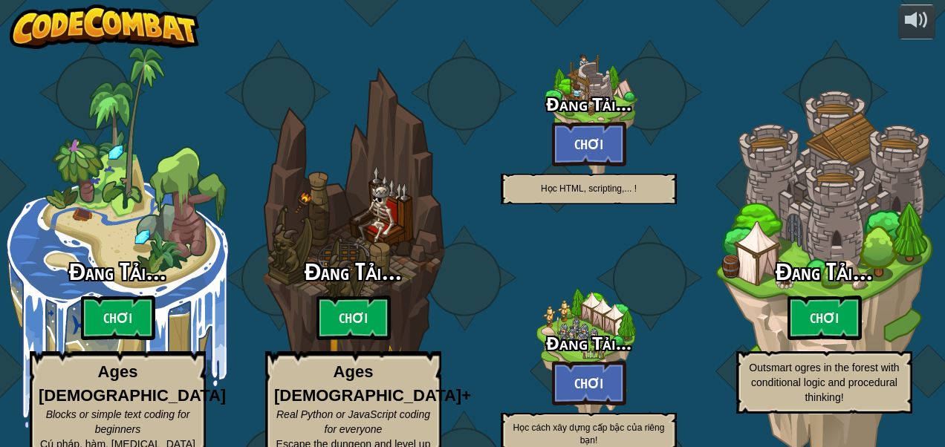
select select "vi"
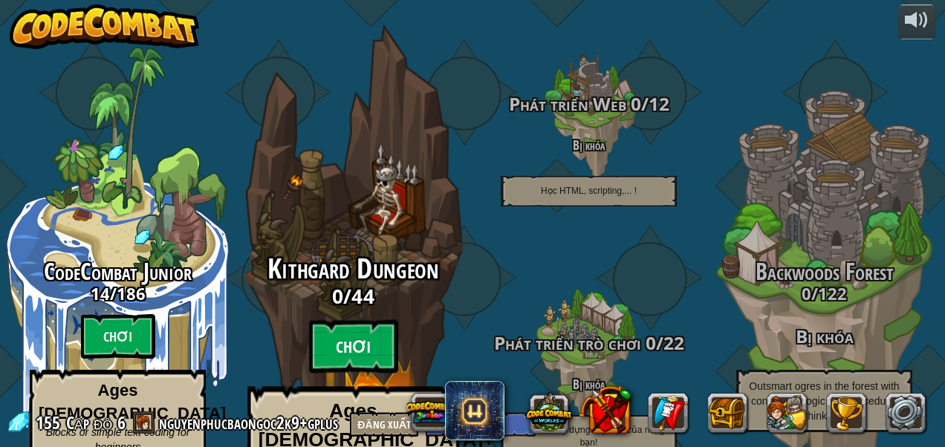
click at [361, 320] on btn "Chơi" at bounding box center [353, 346] width 89 height 53
select select "vi"
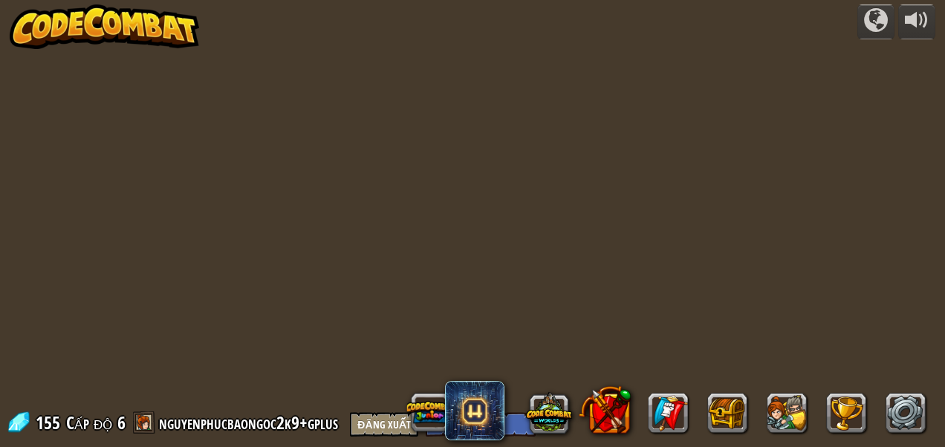
select select "vi"
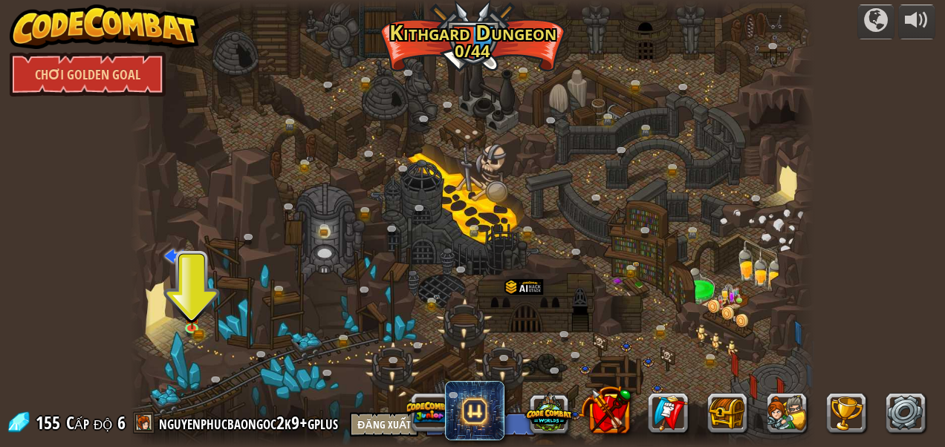
click at [169, 308] on div at bounding box center [472, 223] width 684 height 447
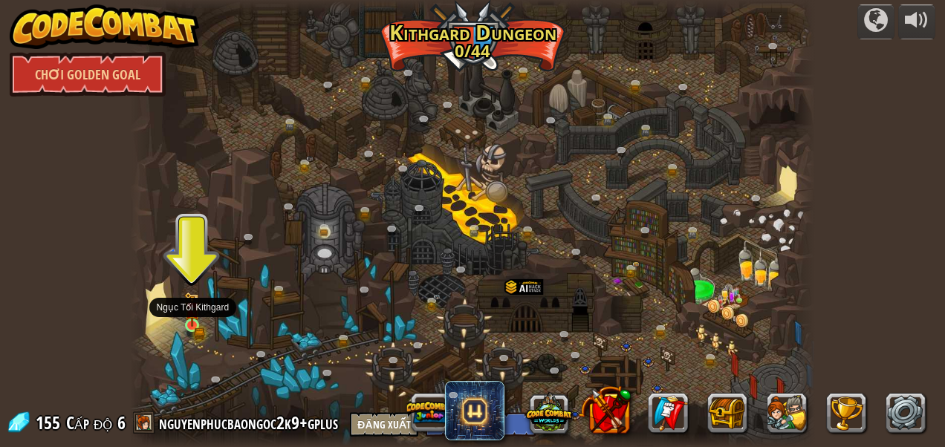
click at [184, 316] on img at bounding box center [192, 309] width 16 height 34
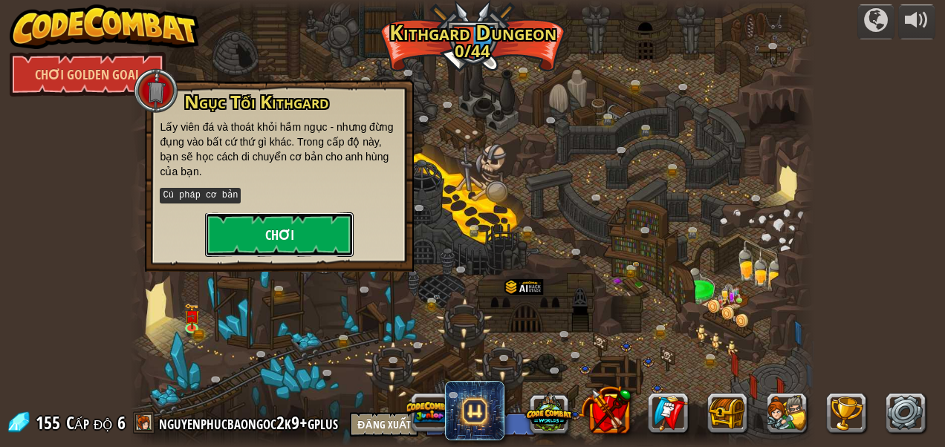
click at [282, 224] on button "Chơi" at bounding box center [279, 234] width 149 height 45
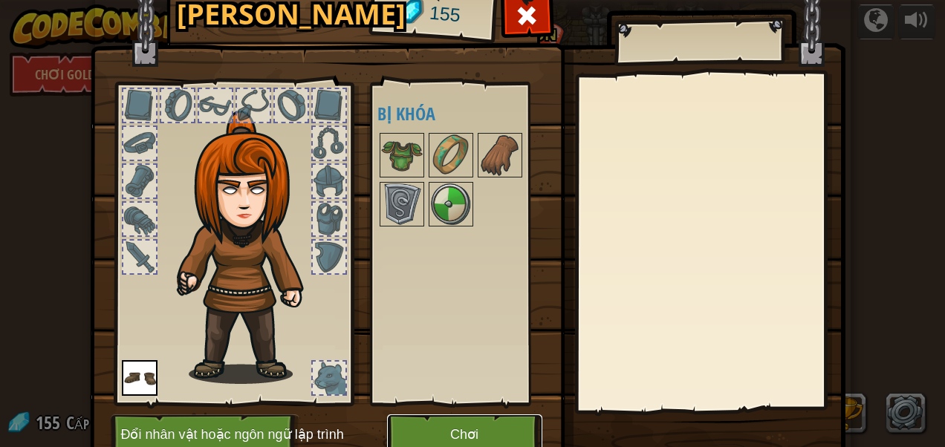
click at [468, 445] on button "Chơi" at bounding box center [464, 434] width 155 height 41
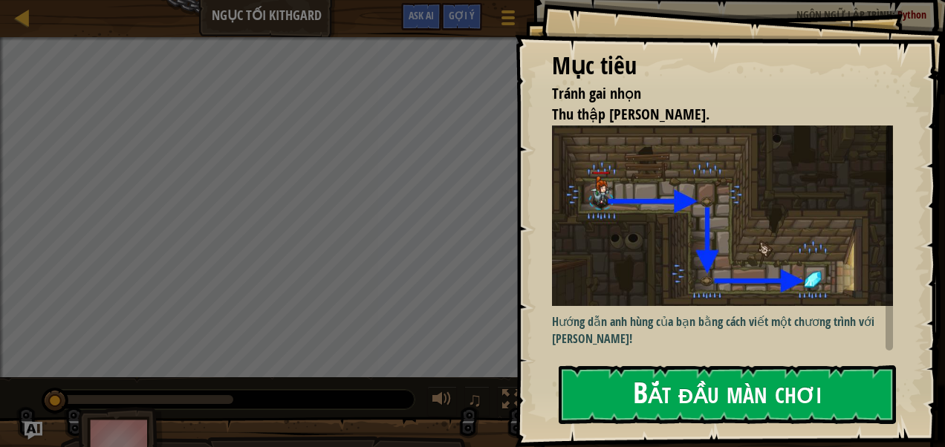
click at [613, 380] on button "Bắt đầu màn chơi" at bounding box center [727, 394] width 337 height 59
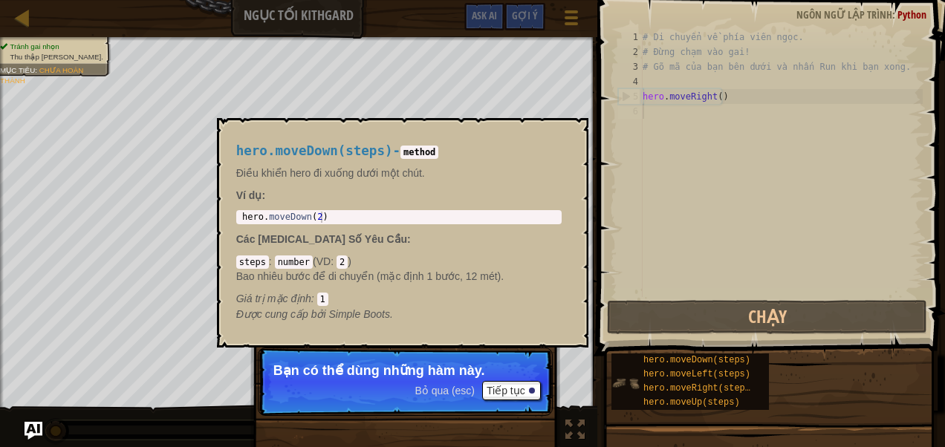
click at [619, 372] on img at bounding box center [625, 383] width 28 height 28
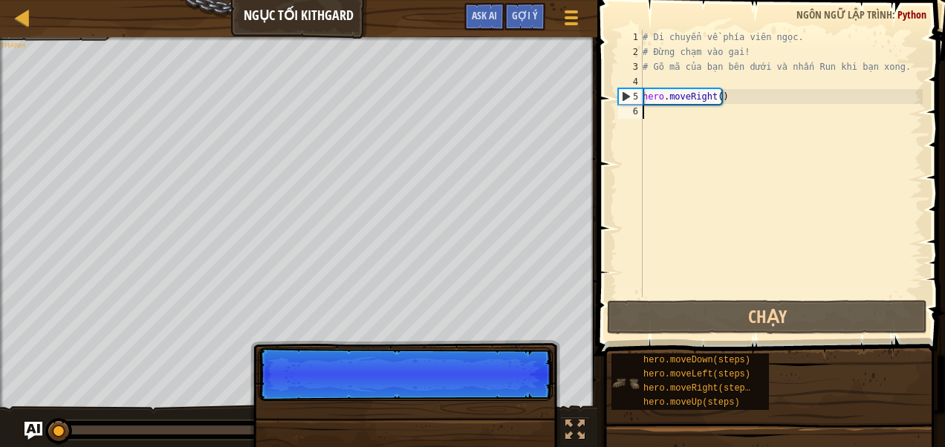
scroll to position [7, 0]
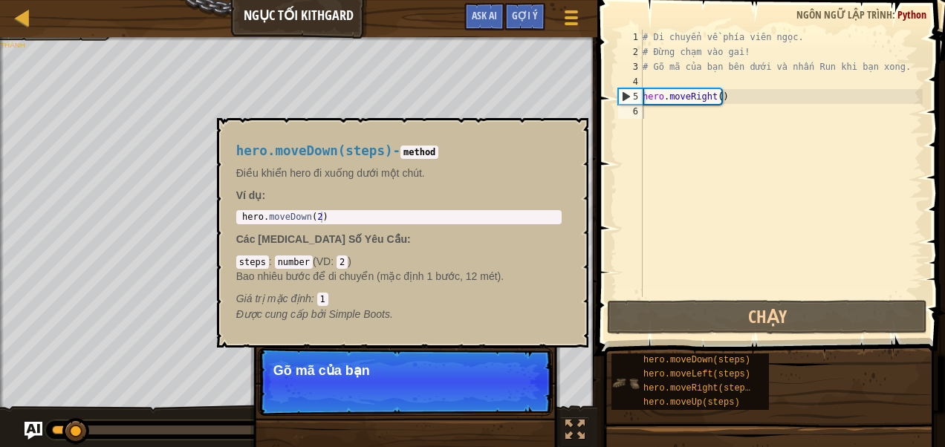
click at [630, 376] on img at bounding box center [625, 383] width 28 height 28
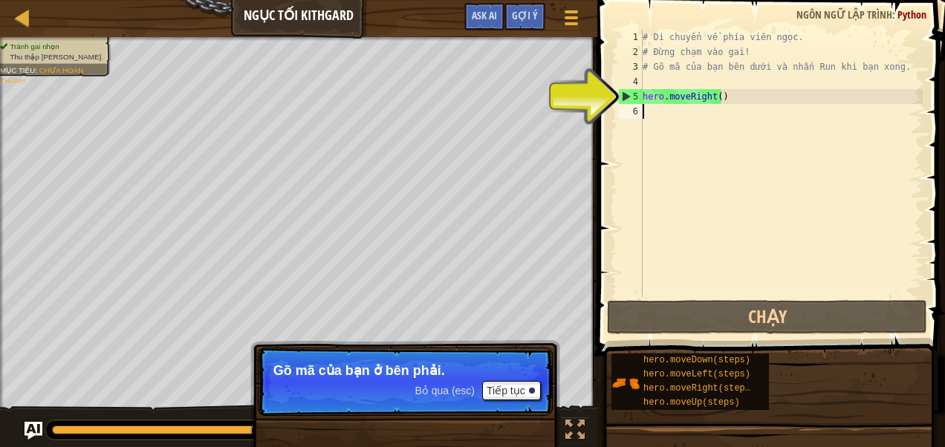
click at [650, 108] on div "# Di chuyển về phía viên ngọc. # Đừng chạm vào gai! # Gõ mã của bạn bên dưới và…" at bounding box center [781, 178] width 283 height 297
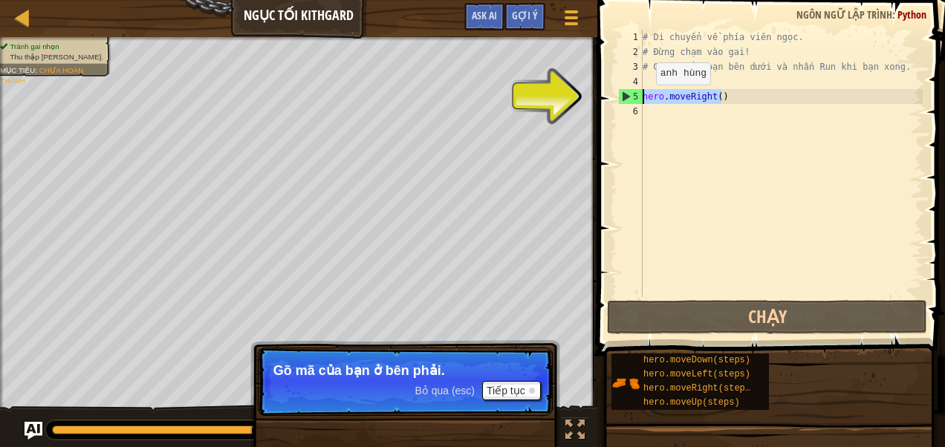
drag, startPoint x: 729, startPoint y: 99, endPoint x: 639, endPoint y: 100, distance: 90.6
click at [639, 100] on div "1 2 3 4 5 6 # Di chuyển về phía viên ngọc. # Đừng chạm vào gai! # Gõ mã của bạn…" at bounding box center [769, 163] width 308 height 267
type textarea "hero.moveRight()"
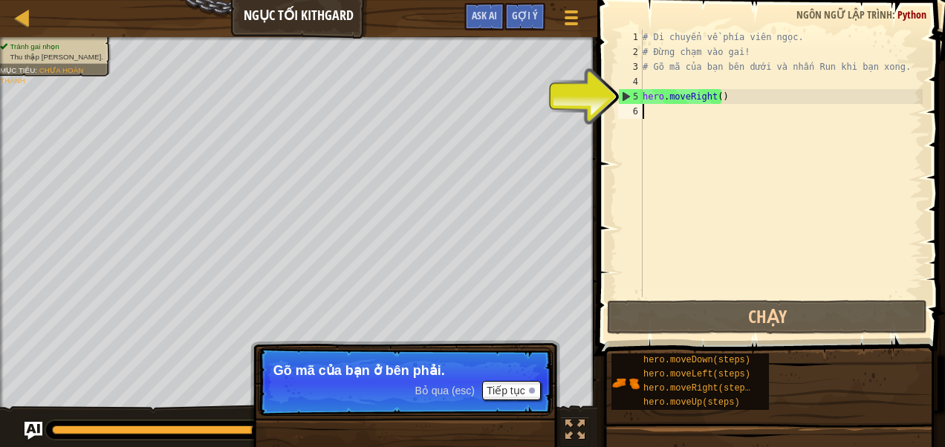
click at [683, 114] on div "# Di chuyển về phía viên ngọc. # Đừng chạm vào gai! # Gõ mã của bạn bên dưới và…" at bounding box center [781, 178] width 283 height 297
paste textarea "hero.moveRight()"
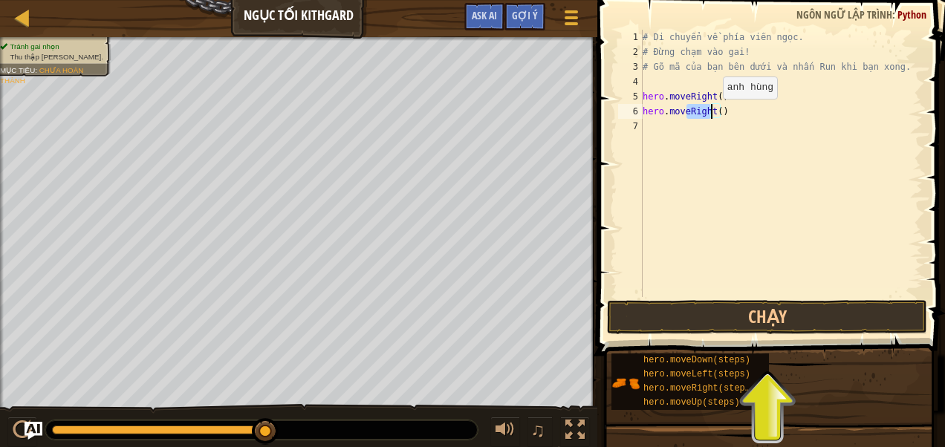
drag, startPoint x: 687, startPoint y: 114, endPoint x: 709, endPoint y: 114, distance: 22.3
click at [709, 114] on div "# Di chuyển về phía viên ngọc. # Đừng chạm vào gai! # Gõ mã của bạn bên dưới và…" at bounding box center [781, 178] width 283 height 297
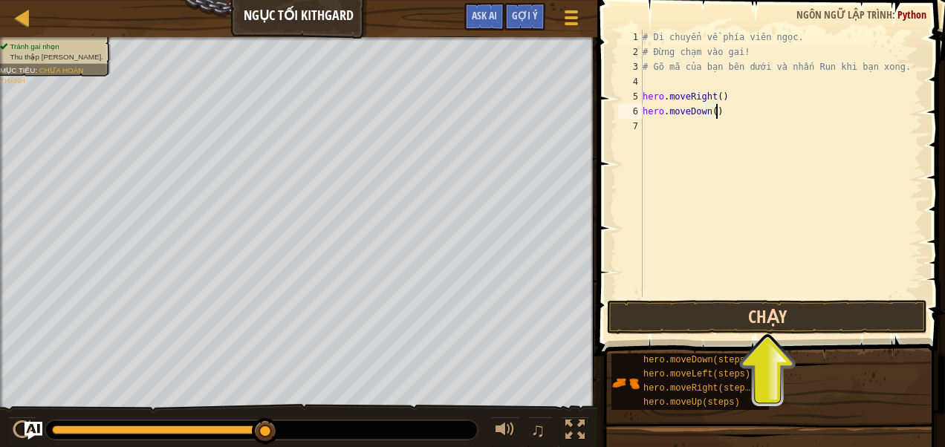
type textarea "hero.moveDown()"
click at [646, 320] on button "Chạy" at bounding box center [767, 317] width 320 height 34
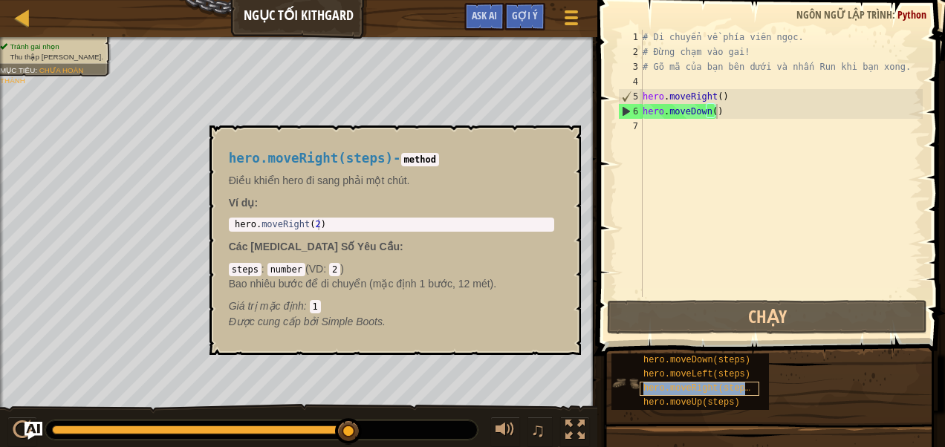
click at [742, 391] on span "hero.moveRight(steps)" at bounding box center [699, 388] width 112 height 10
click at [713, 125] on div "# Di chuyển về phía viên ngọc. # Đừng chạm vào gai! # Gõ mã của bạn bên dưới và…" at bounding box center [781, 178] width 283 height 297
click at [663, 390] on span "hero.moveRight(steps)" at bounding box center [699, 388] width 112 height 10
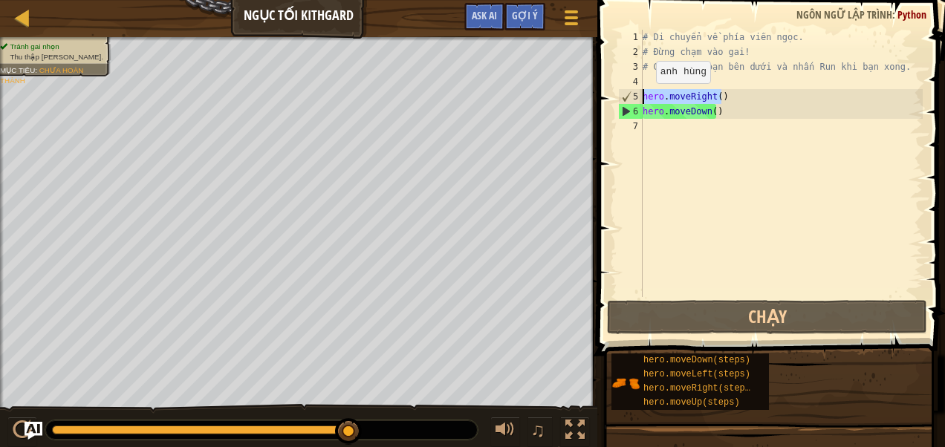
drag, startPoint x: 734, startPoint y: 98, endPoint x: 637, endPoint y: 97, distance: 96.6
click at [637, 97] on div "1 2 3 4 5 6 7 # Di chuyển về phía viên ngọc. # Đừng chạm vào gai! # Gõ mã của b…" at bounding box center [769, 163] width 308 height 267
type textarea "hero.moveRight()"
click at [672, 123] on div "# Di chuyển về phía viên ngọc. # Đừng chạm vào gai! # Gõ mã của bạn bên dưới và…" at bounding box center [781, 178] width 283 height 297
paste textarea "hero.moveRight()"
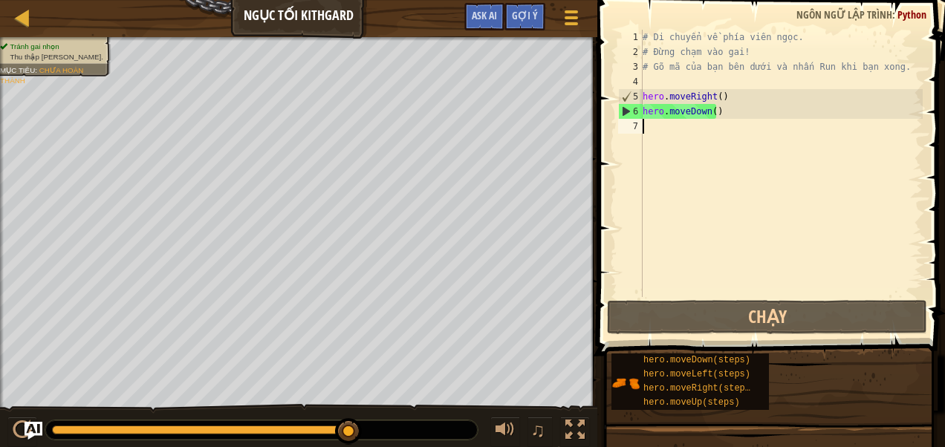
type textarea "hero.moveRight()"
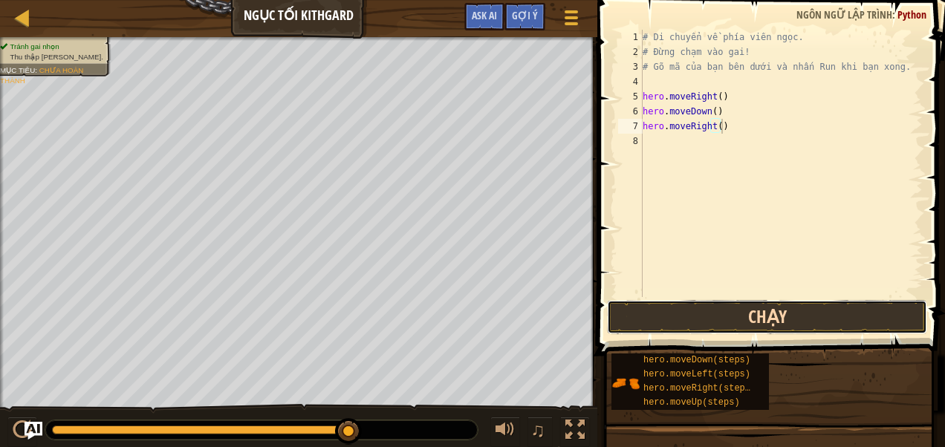
click at [701, 310] on button "Chạy" at bounding box center [767, 317] width 320 height 34
